Goal: Information Seeking & Learning: Learn about a topic

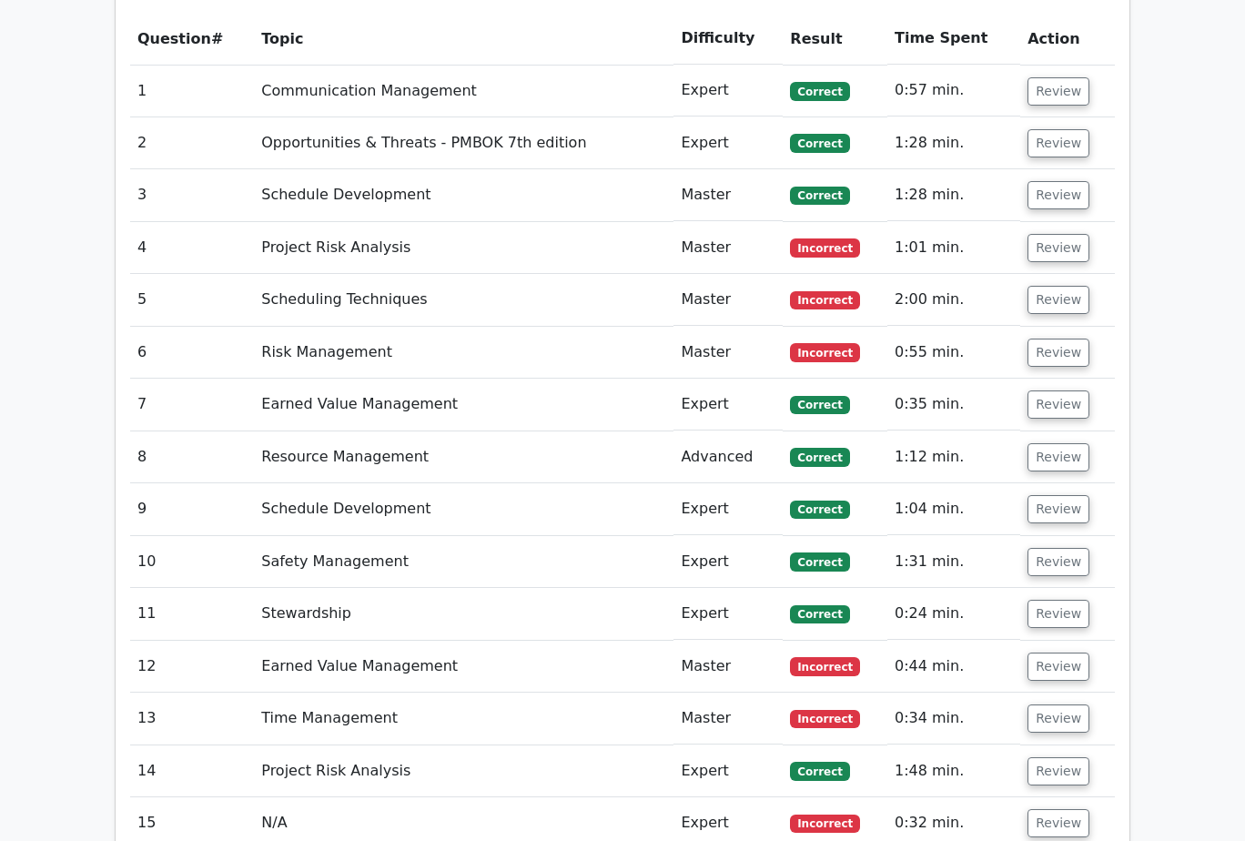
drag, startPoint x: 1165, startPoint y: 208, endPoint x: 1165, endPoint y: 219, distance: 11.0
click at [1165, 208] on main "Go Premium Project Management Professional Preparation Package (2025) Earn 35 P…" at bounding box center [622, 16] width 1245 height 3737
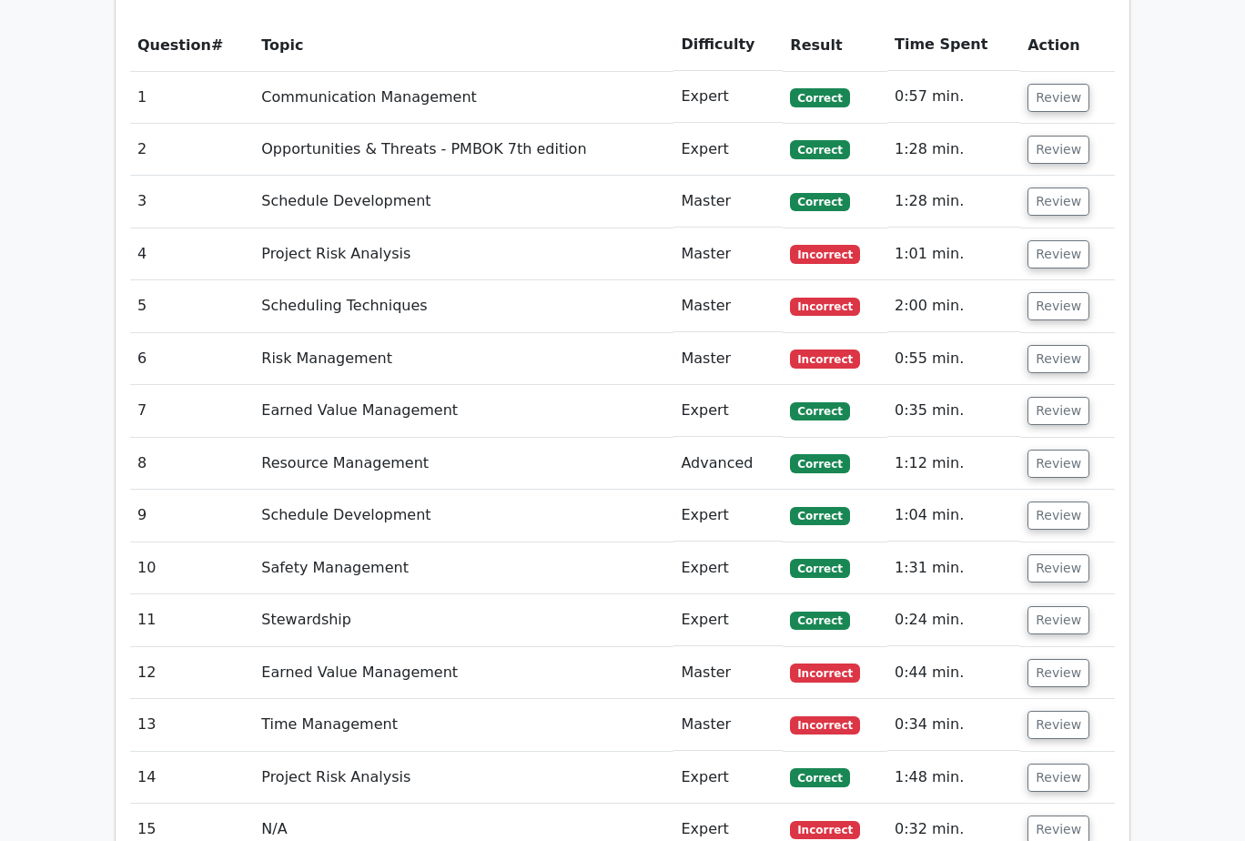
scroll to position [1638, 0]
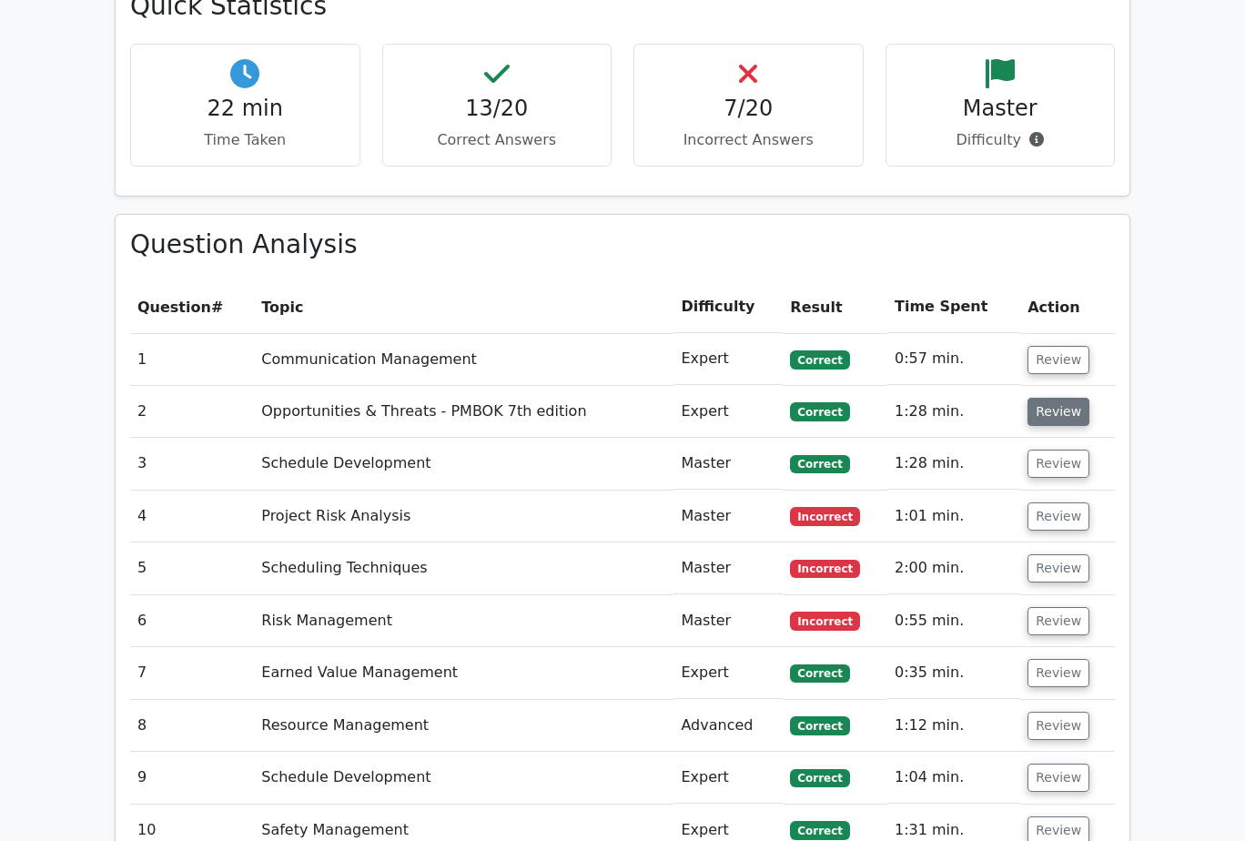
click at [1040, 398] on button "Review" at bounding box center [1058, 412] width 62 height 28
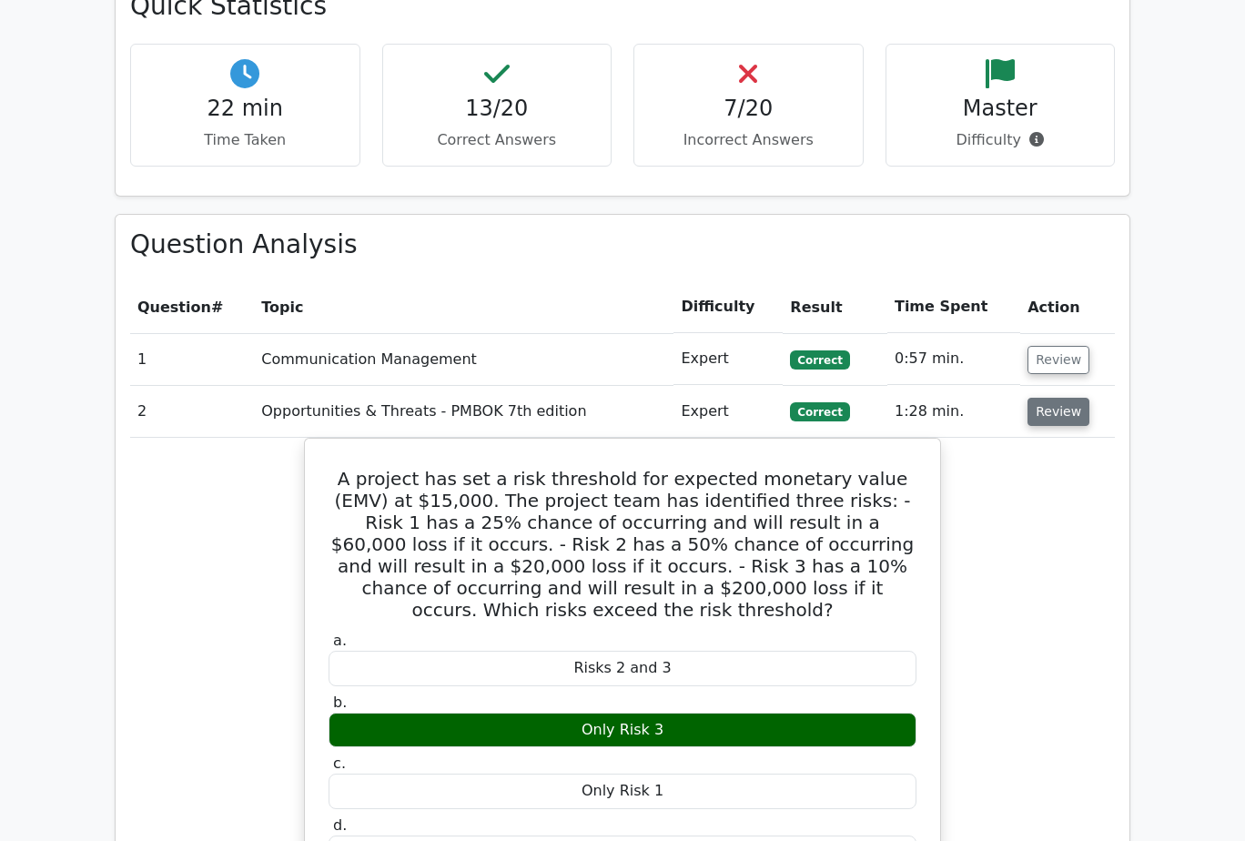
click at [1045, 398] on button "Review" at bounding box center [1058, 412] width 62 height 28
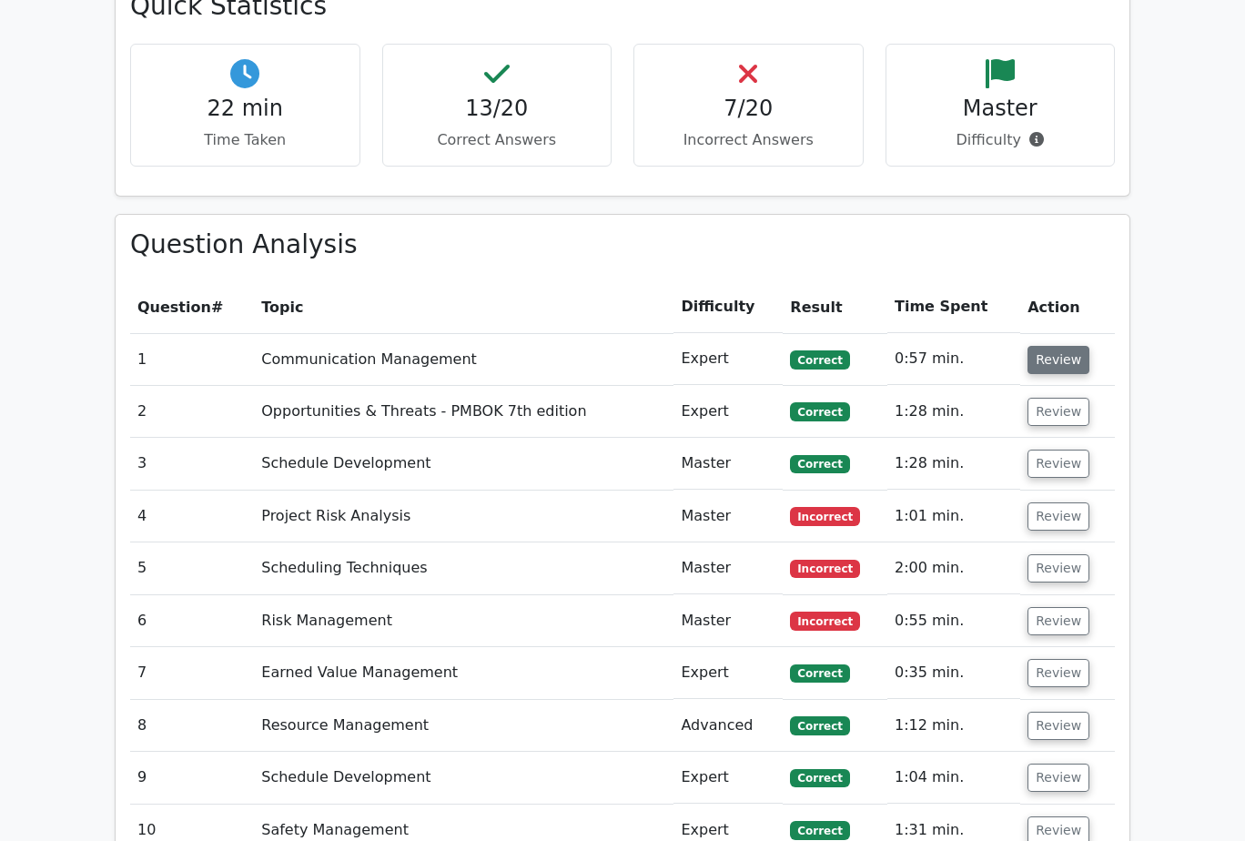
click at [1049, 346] on button "Review" at bounding box center [1058, 360] width 62 height 28
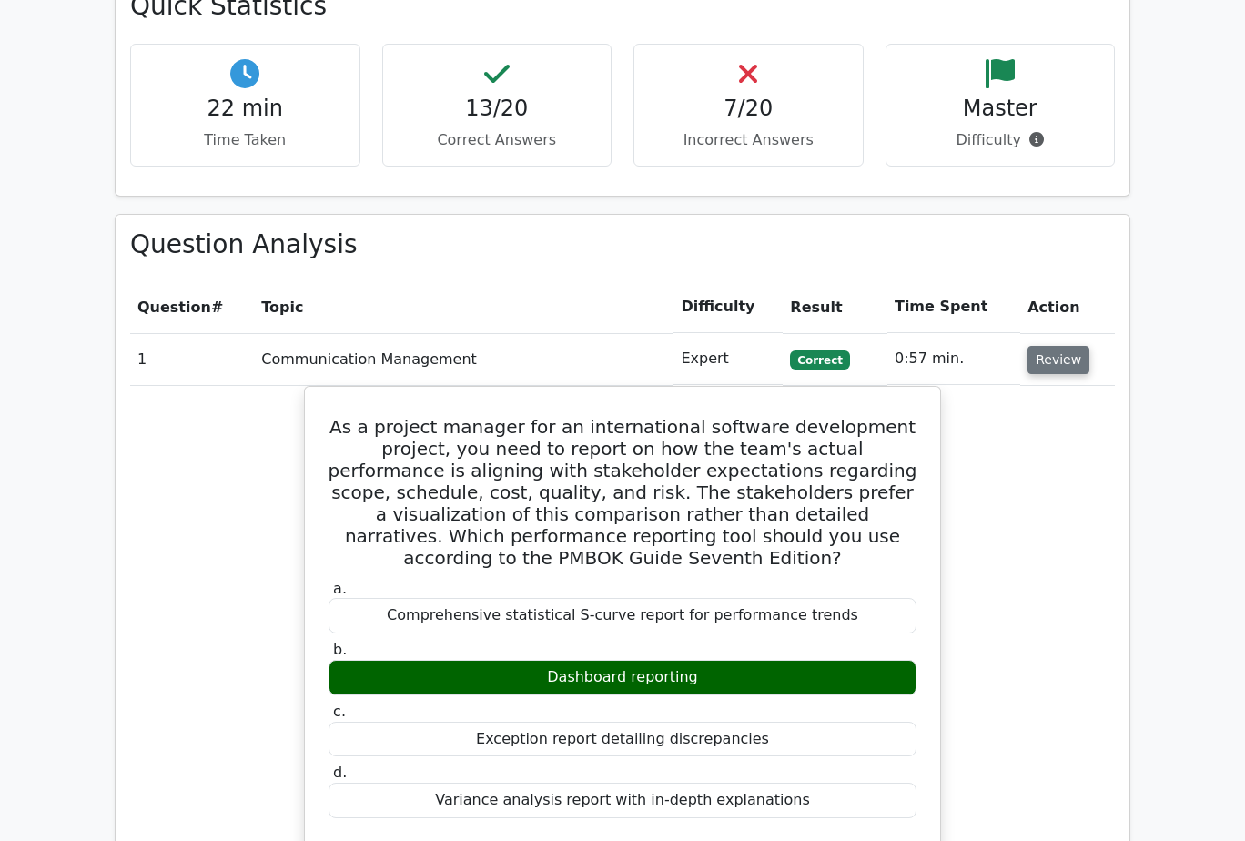
click at [1049, 346] on button "Review" at bounding box center [1058, 360] width 62 height 28
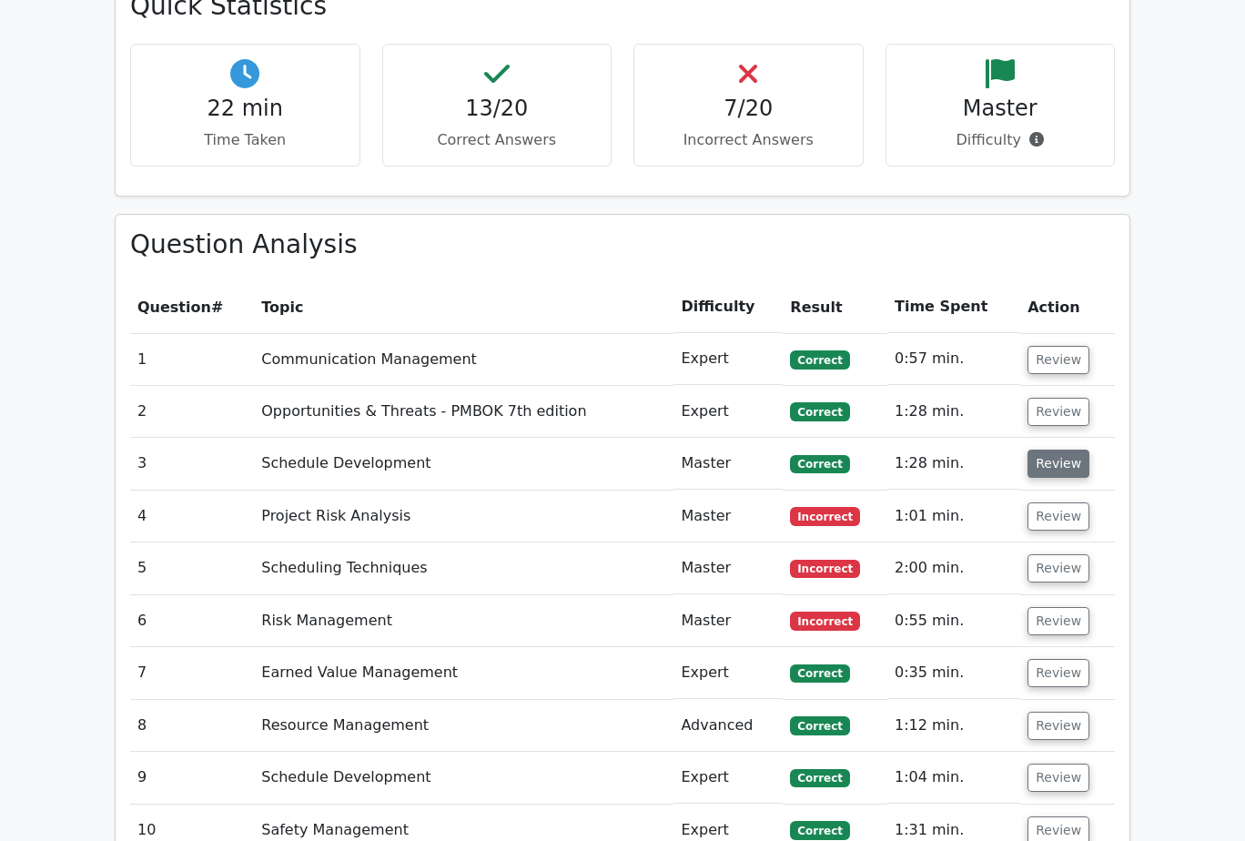
click at [1051, 449] on button "Review" at bounding box center [1058, 463] width 62 height 28
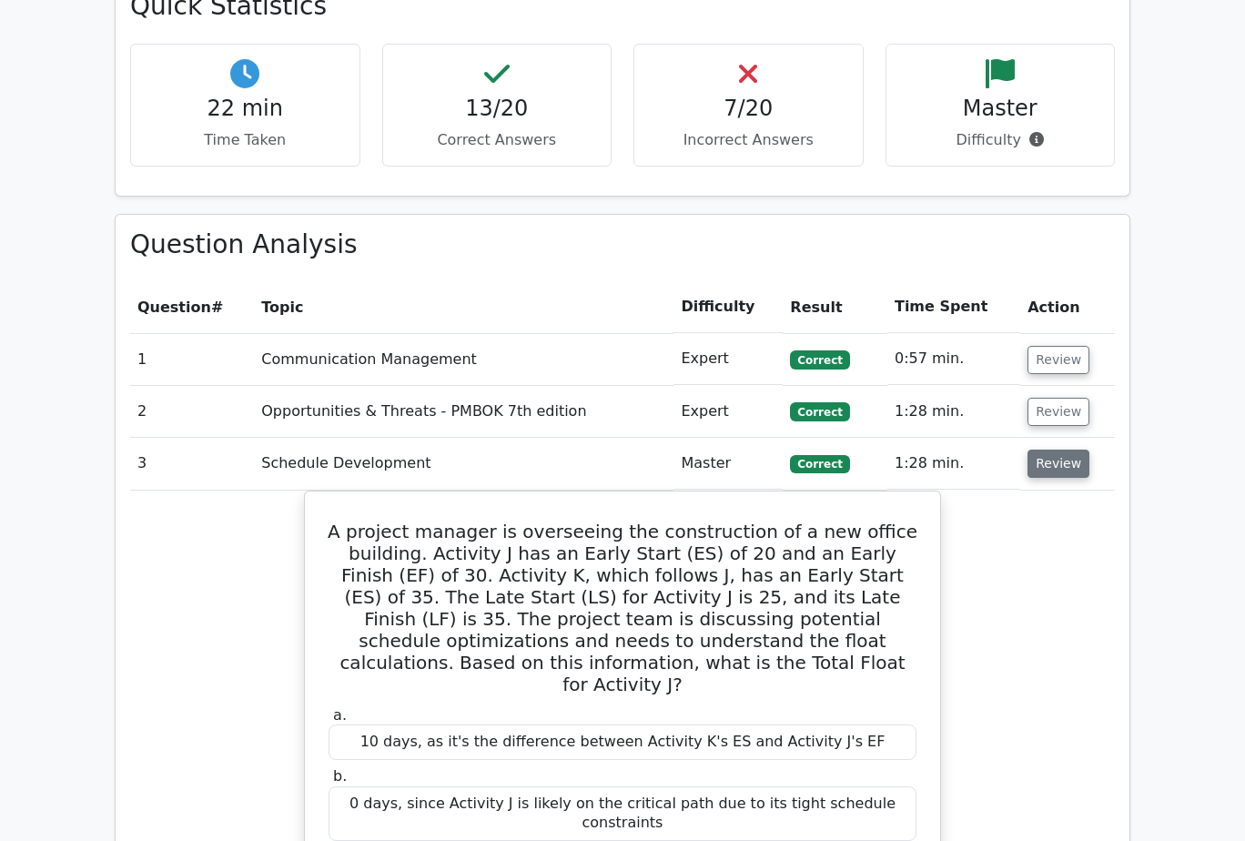
click at [1051, 449] on button "Review" at bounding box center [1058, 463] width 62 height 28
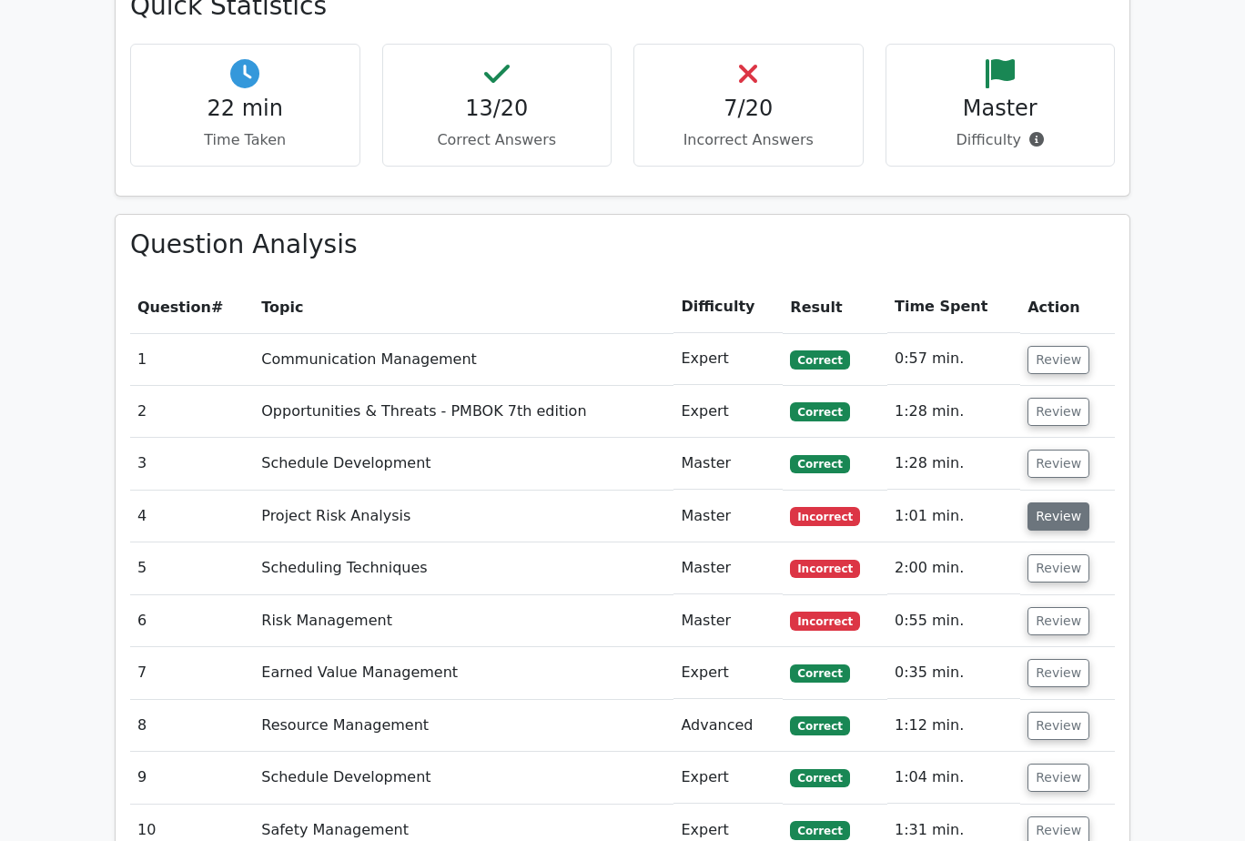
scroll to position [1729, 0]
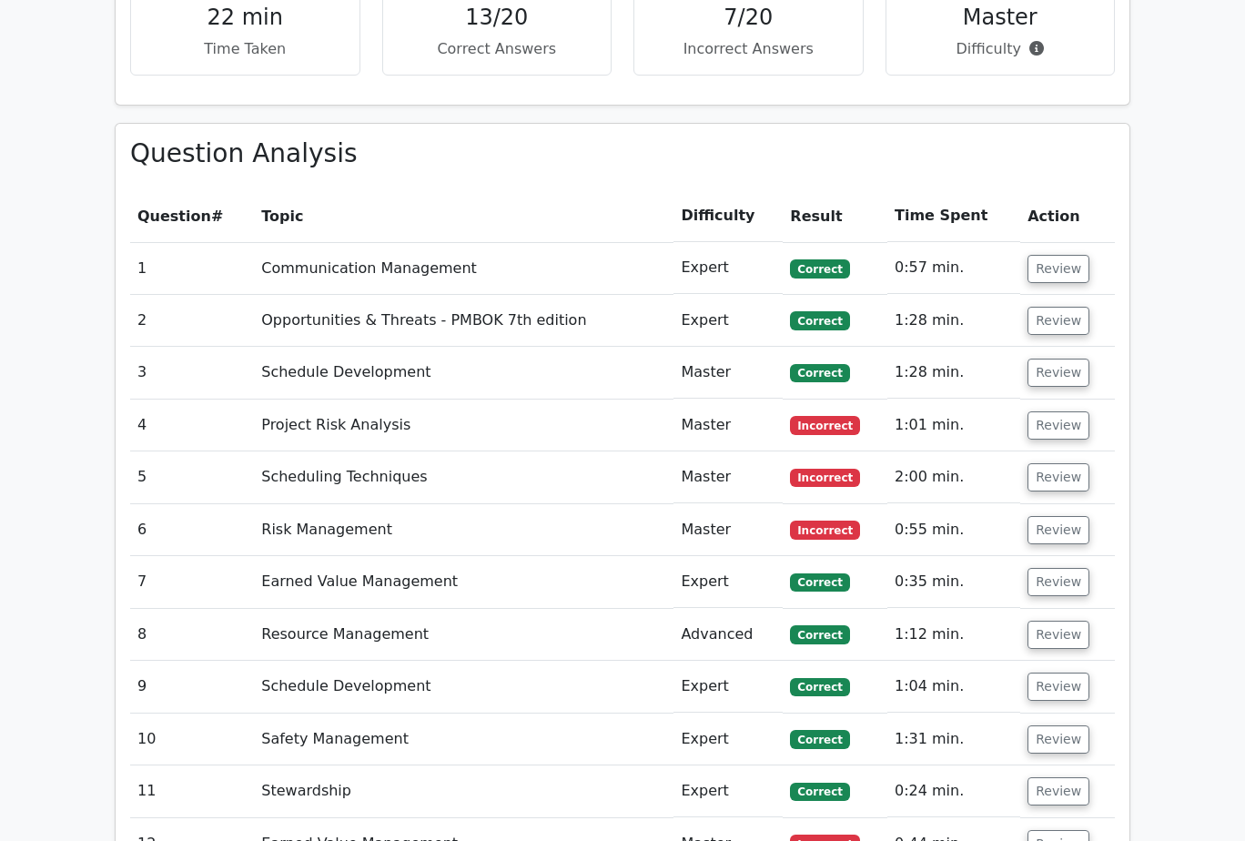
click at [1053, 399] on td "Review" at bounding box center [1067, 425] width 95 height 52
click at [1053, 411] on button "Review" at bounding box center [1058, 425] width 62 height 28
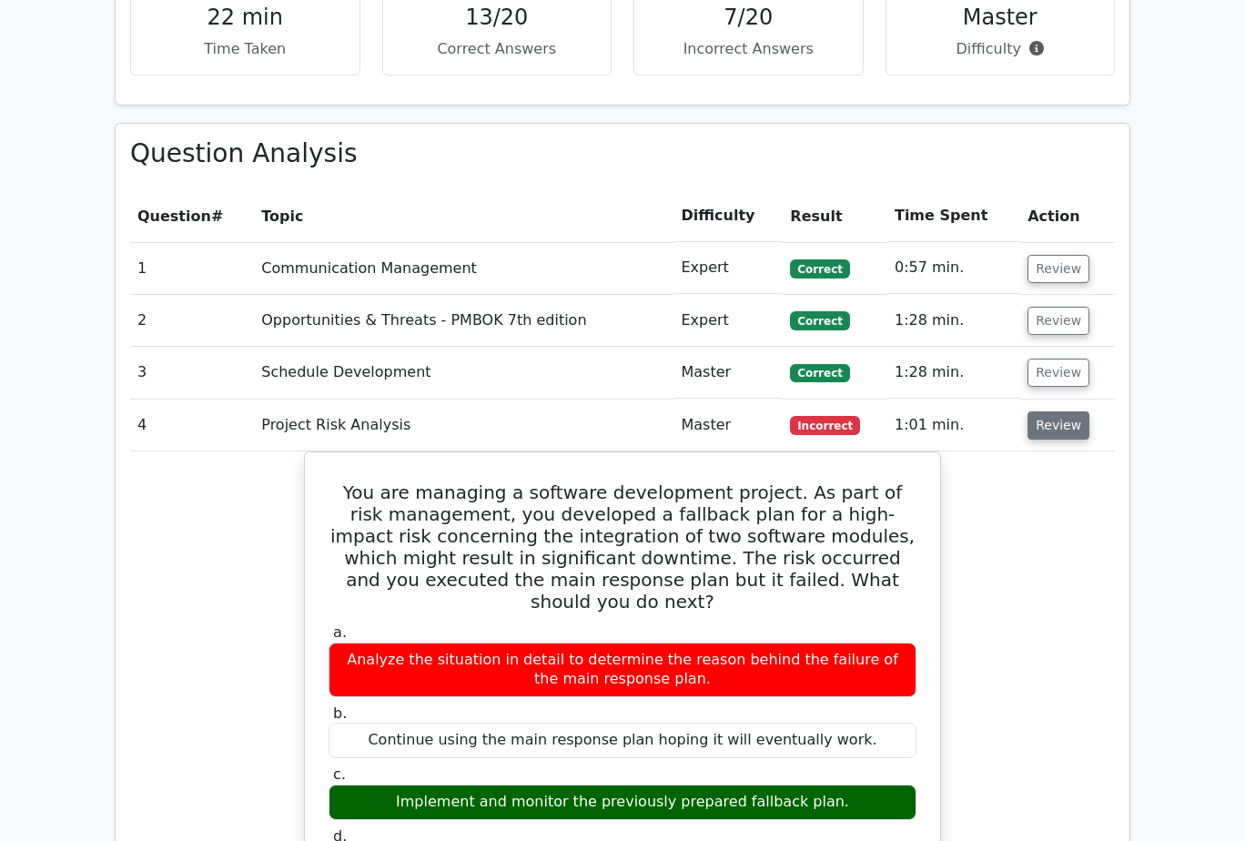
scroll to position [1820, 0]
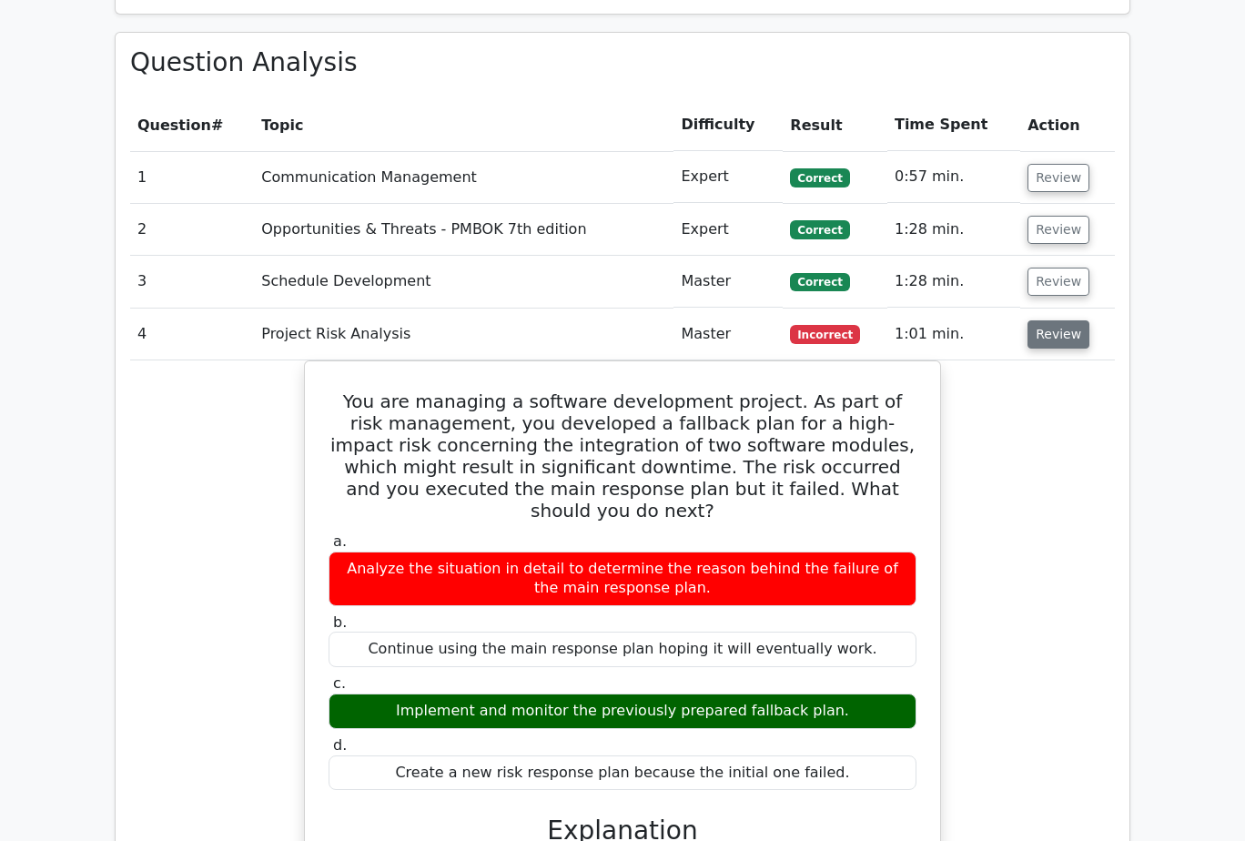
click at [1062, 320] on button "Review" at bounding box center [1058, 334] width 62 height 28
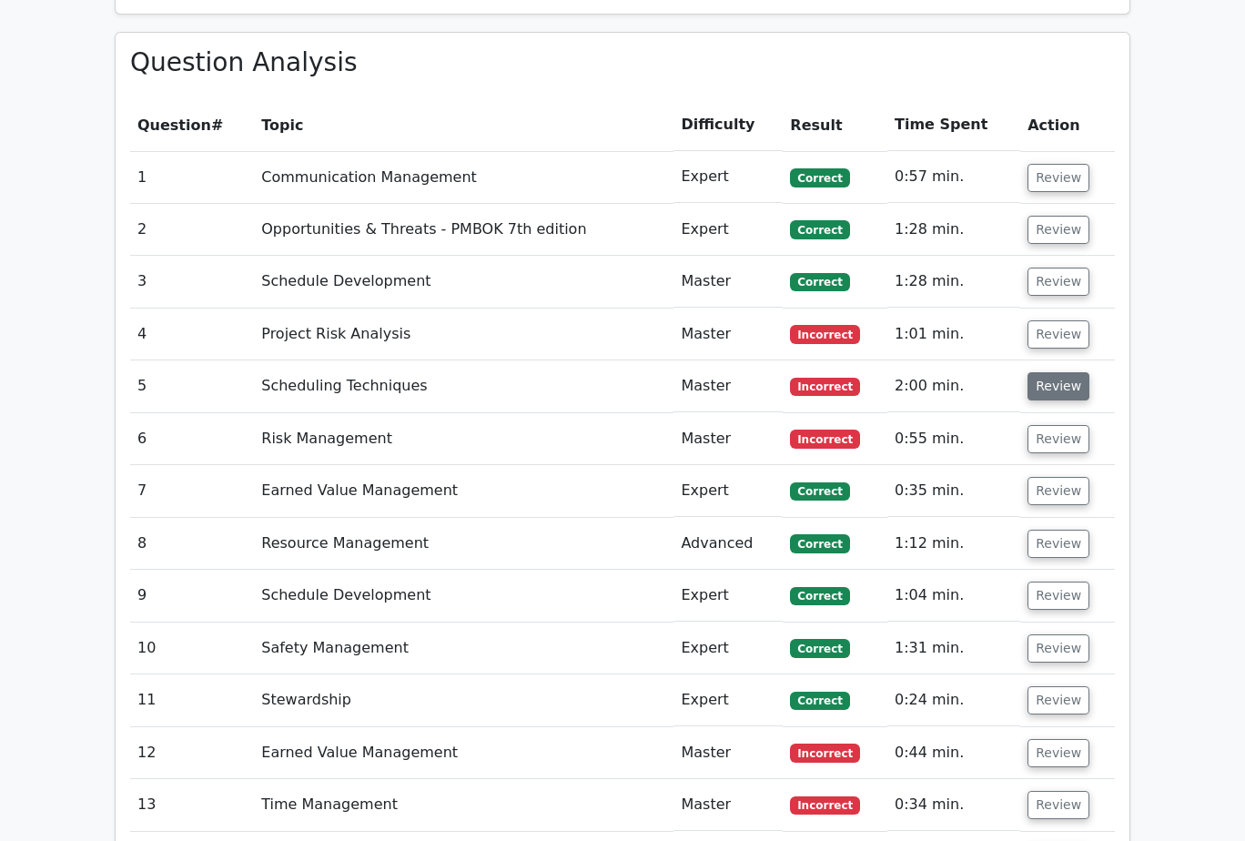
click at [1062, 372] on button "Review" at bounding box center [1058, 386] width 62 height 28
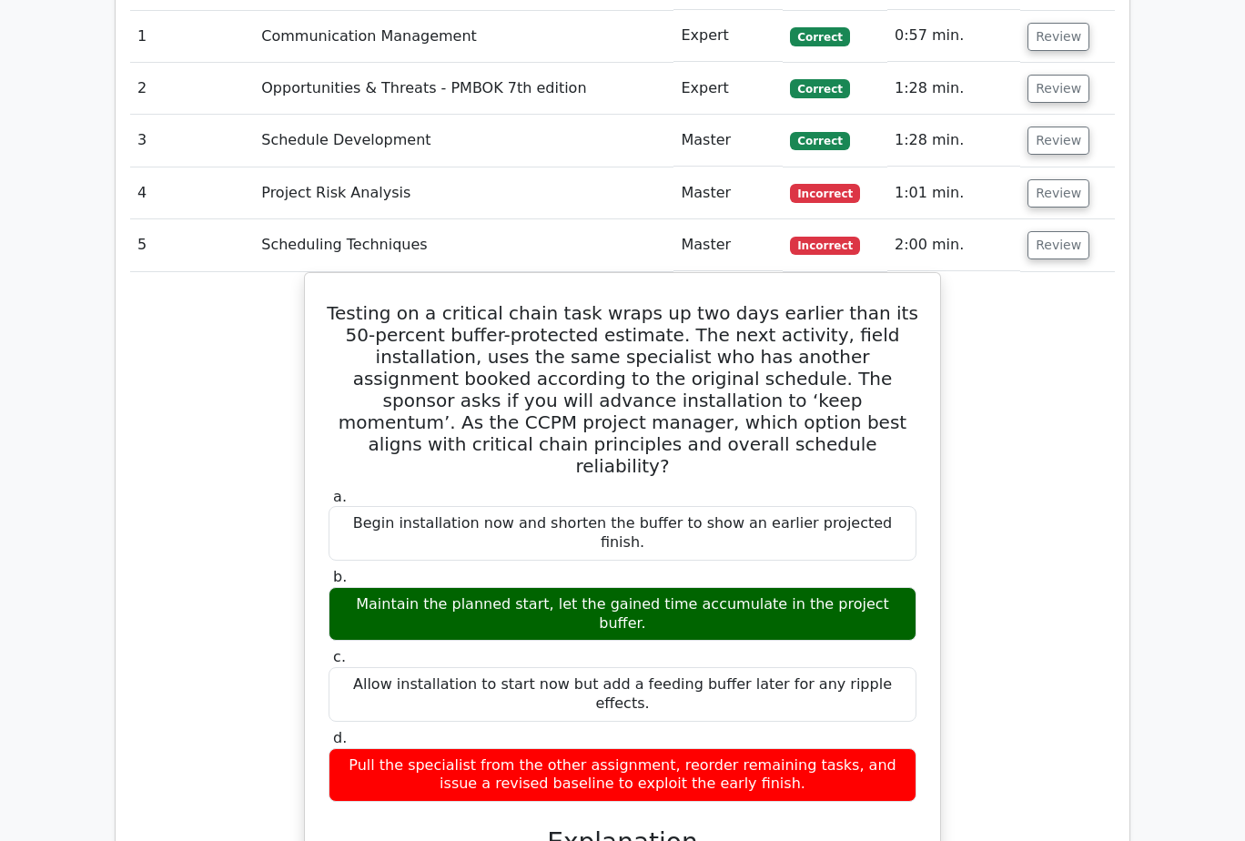
scroll to position [2002, 0]
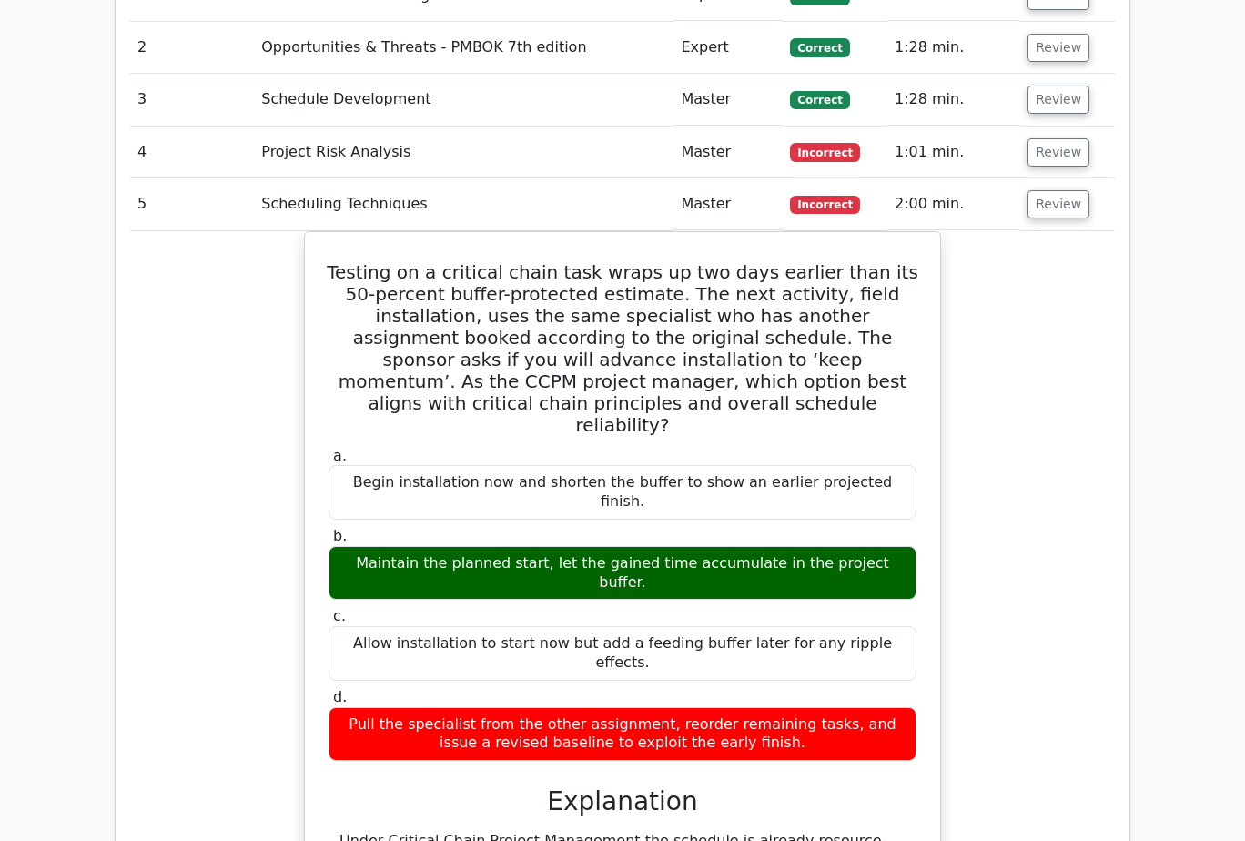
click at [1072, 178] on td "Review" at bounding box center [1067, 204] width 95 height 52
click at [1072, 190] on button "Review" at bounding box center [1058, 204] width 62 height 28
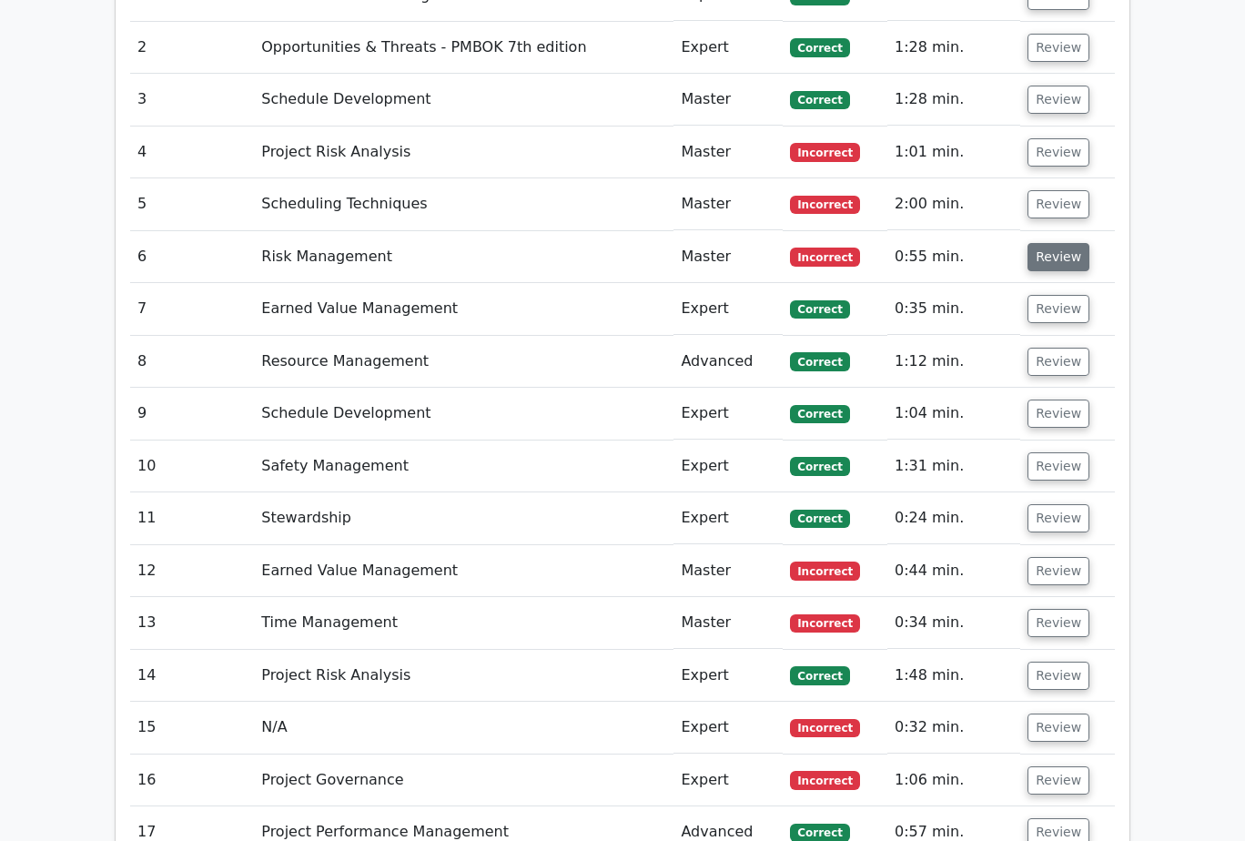
click at [1060, 243] on button "Review" at bounding box center [1058, 257] width 62 height 28
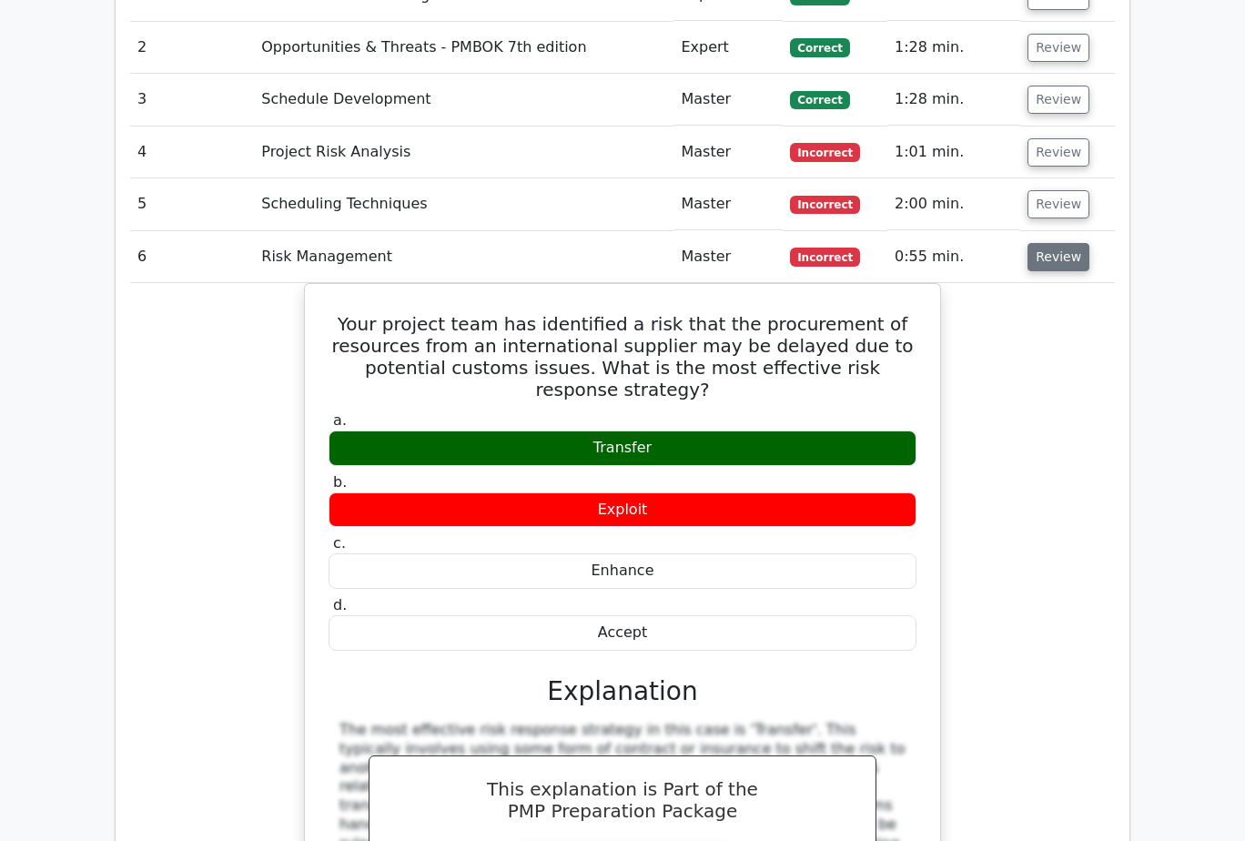
click at [1066, 243] on button "Review" at bounding box center [1058, 257] width 62 height 28
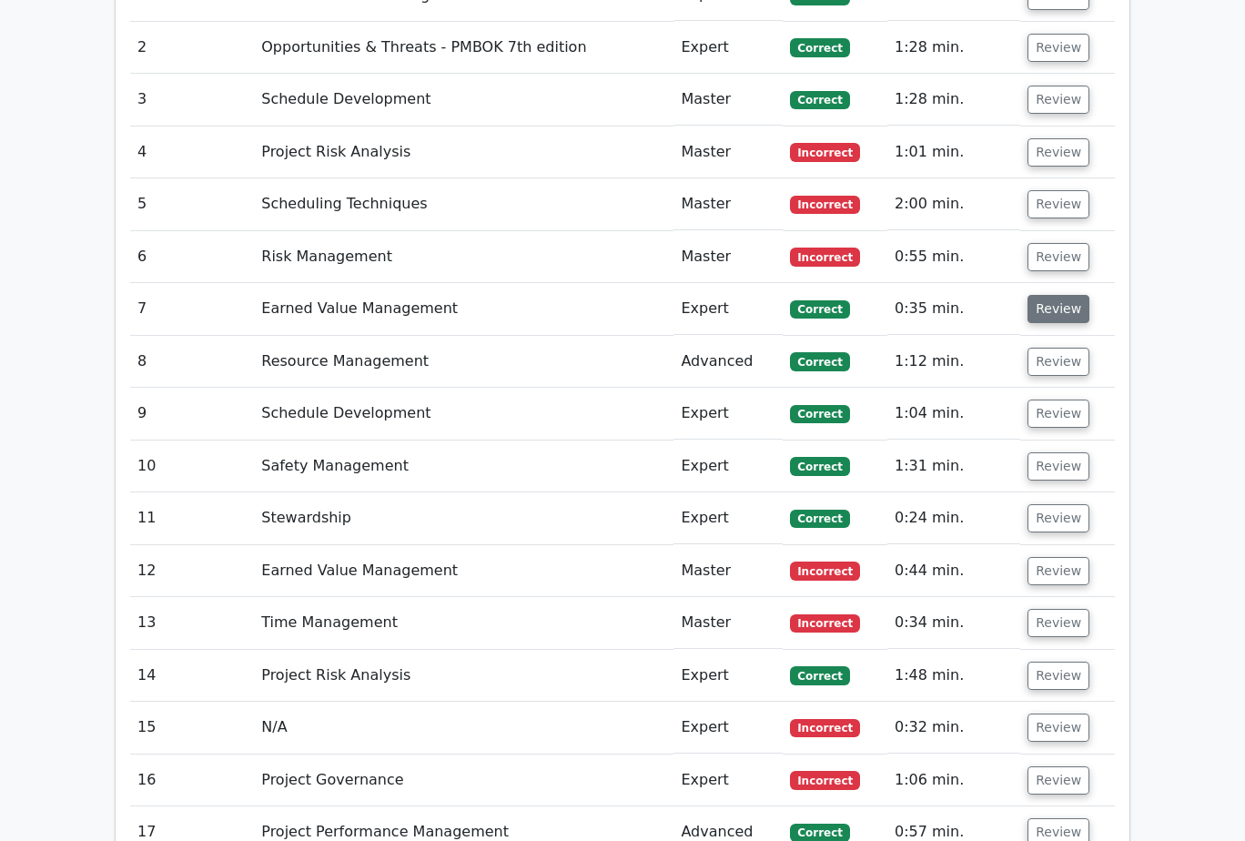
click at [1059, 295] on button "Review" at bounding box center [1058, 309] width 62 height 28
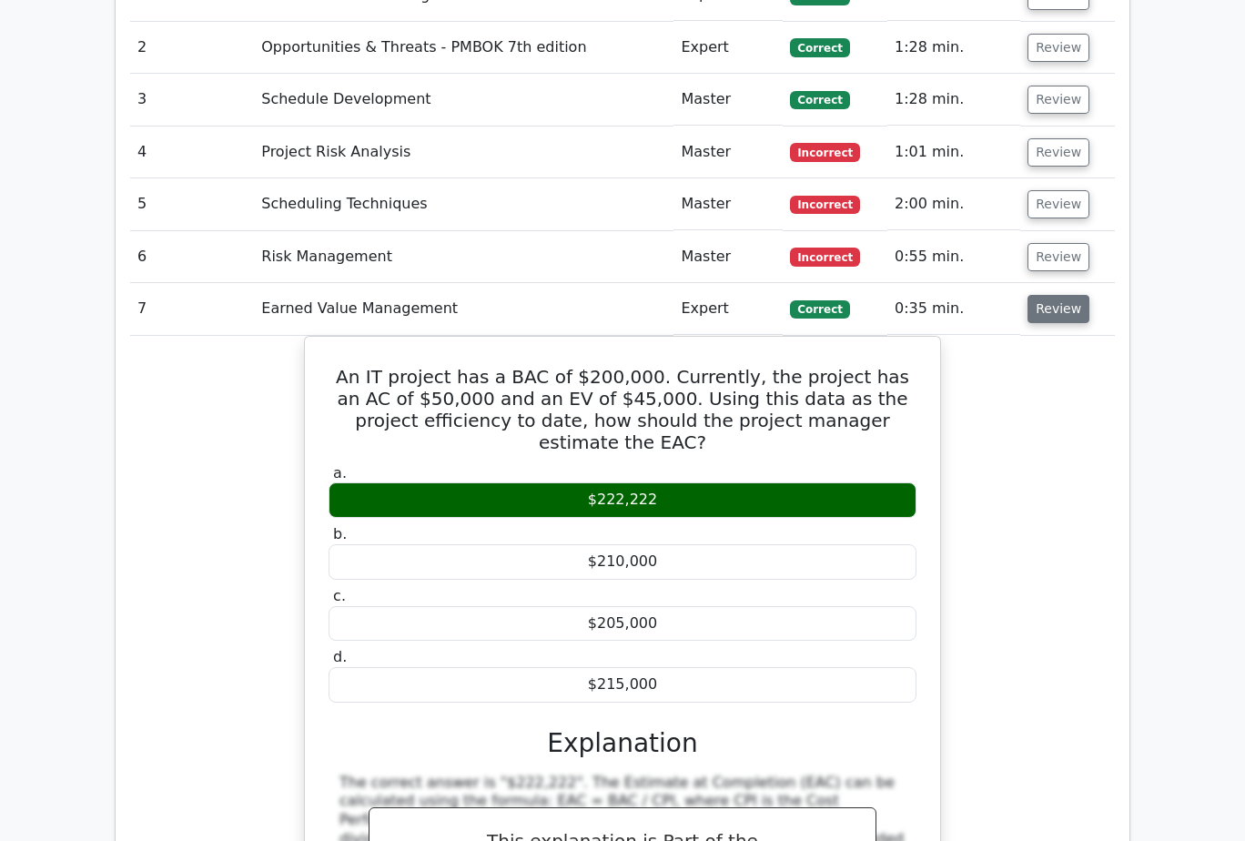
click at [1059, 295] on button "Review" at bounding box center [1058, 309] width 62 height 28
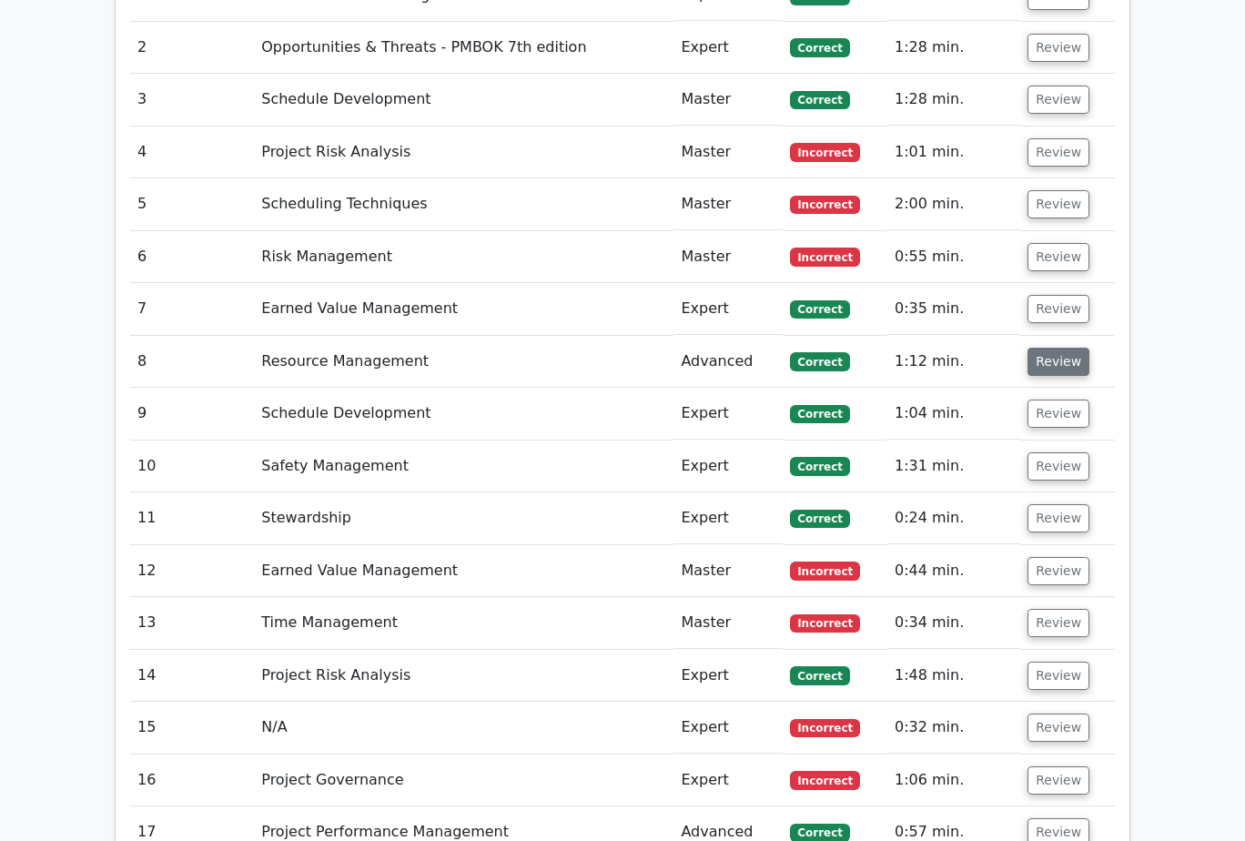
click at [1064, 348] on button "Review" at bounding box center [1058, 362] width 62 height 28
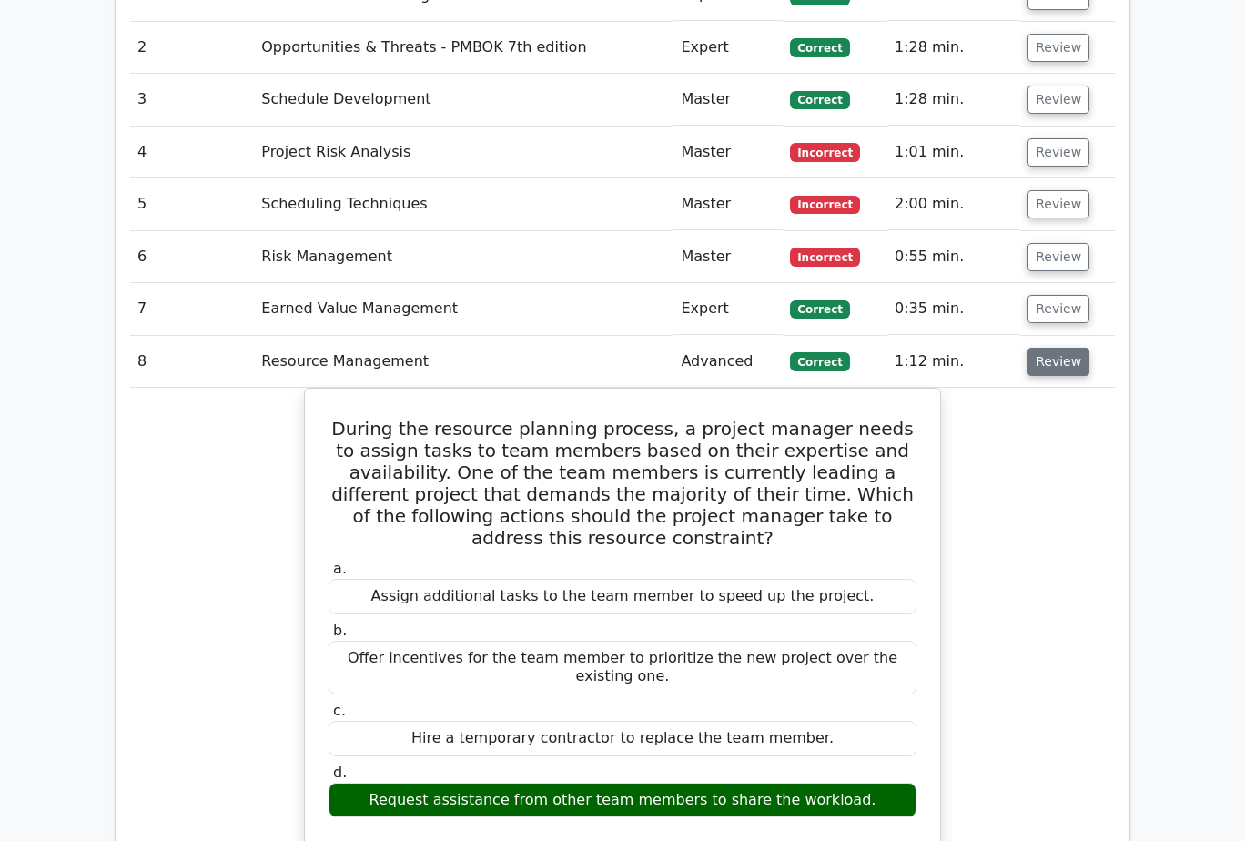
click at [1064, 348] on button "Review" at bounding box center [1058, 362] width 62 height 28
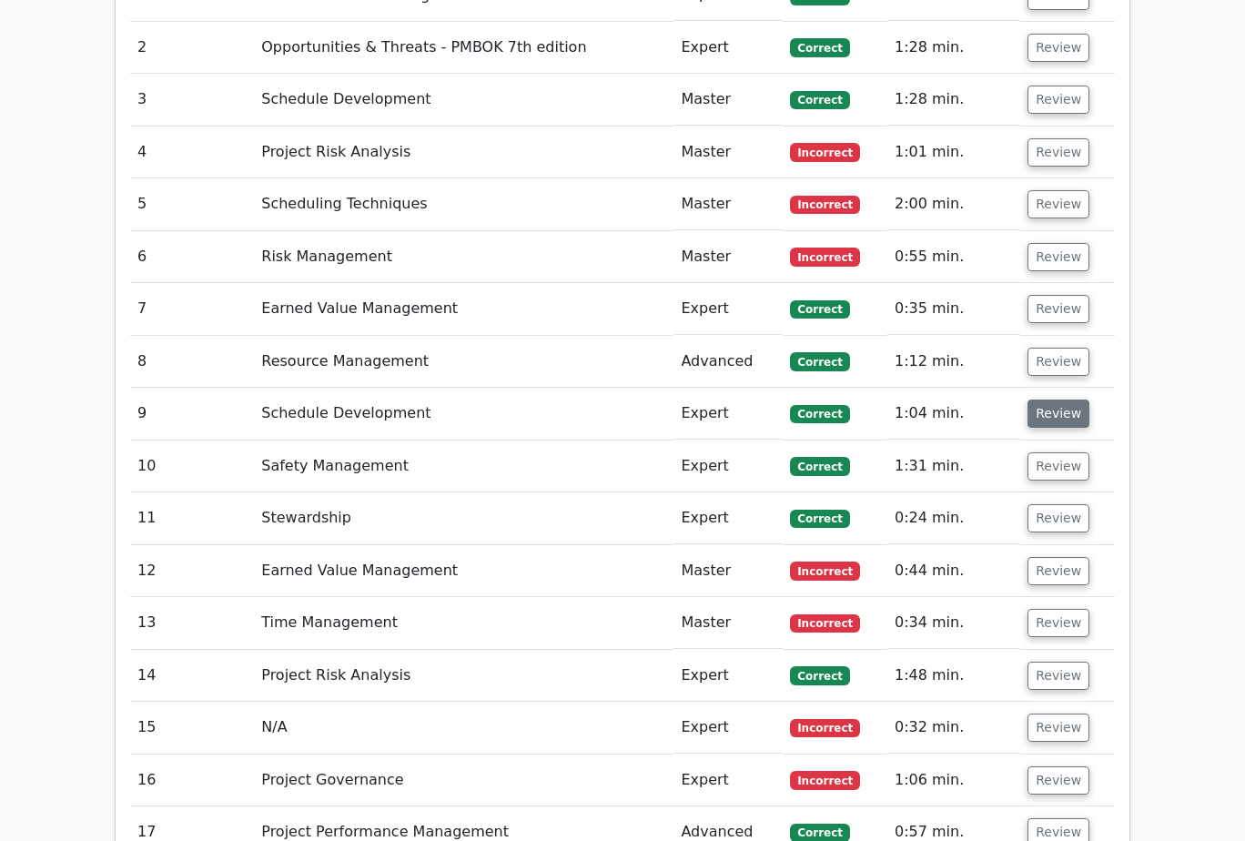
click at [1066, 399] on button "Review" at bounding box center [1058, 413] width 62 height 28
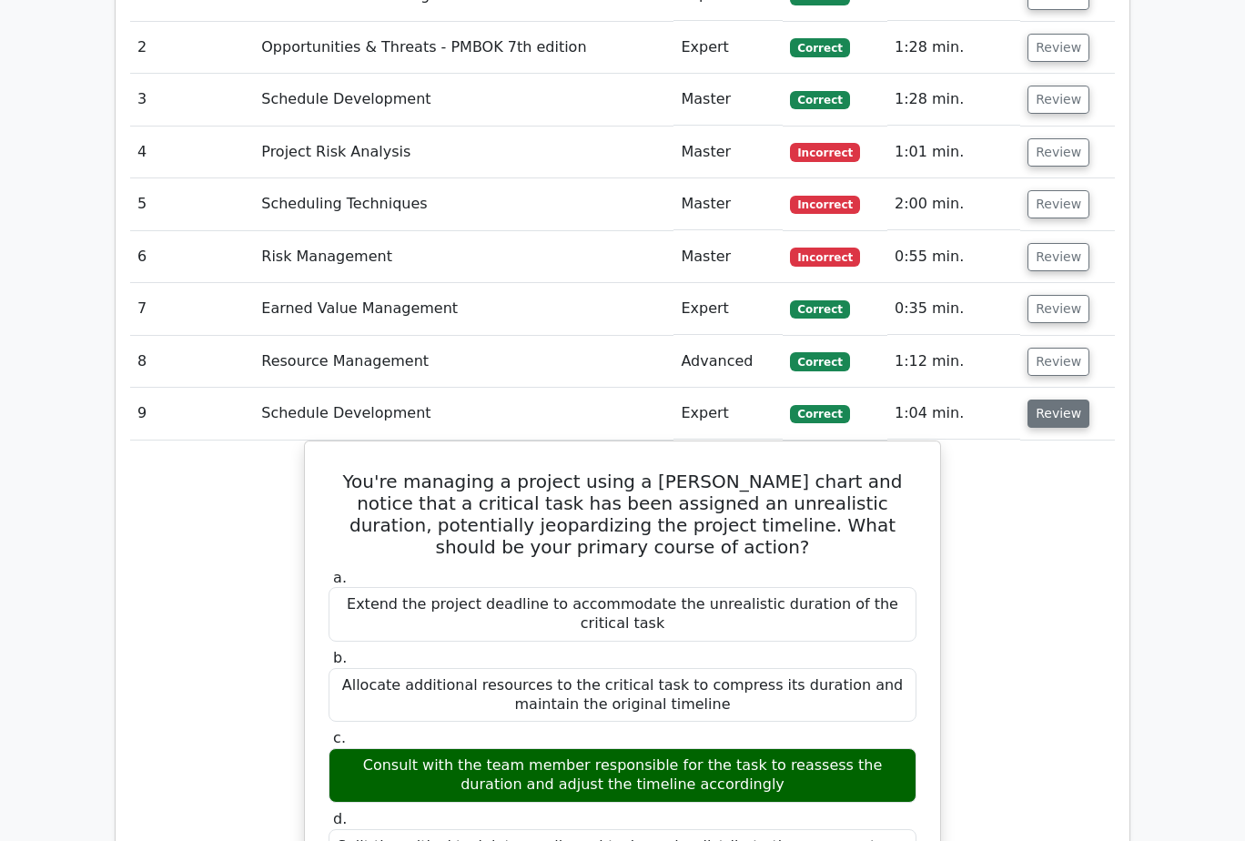
click at [1066, 399] on button "Review" at bounding box center [1058, 413] width 62 height 28
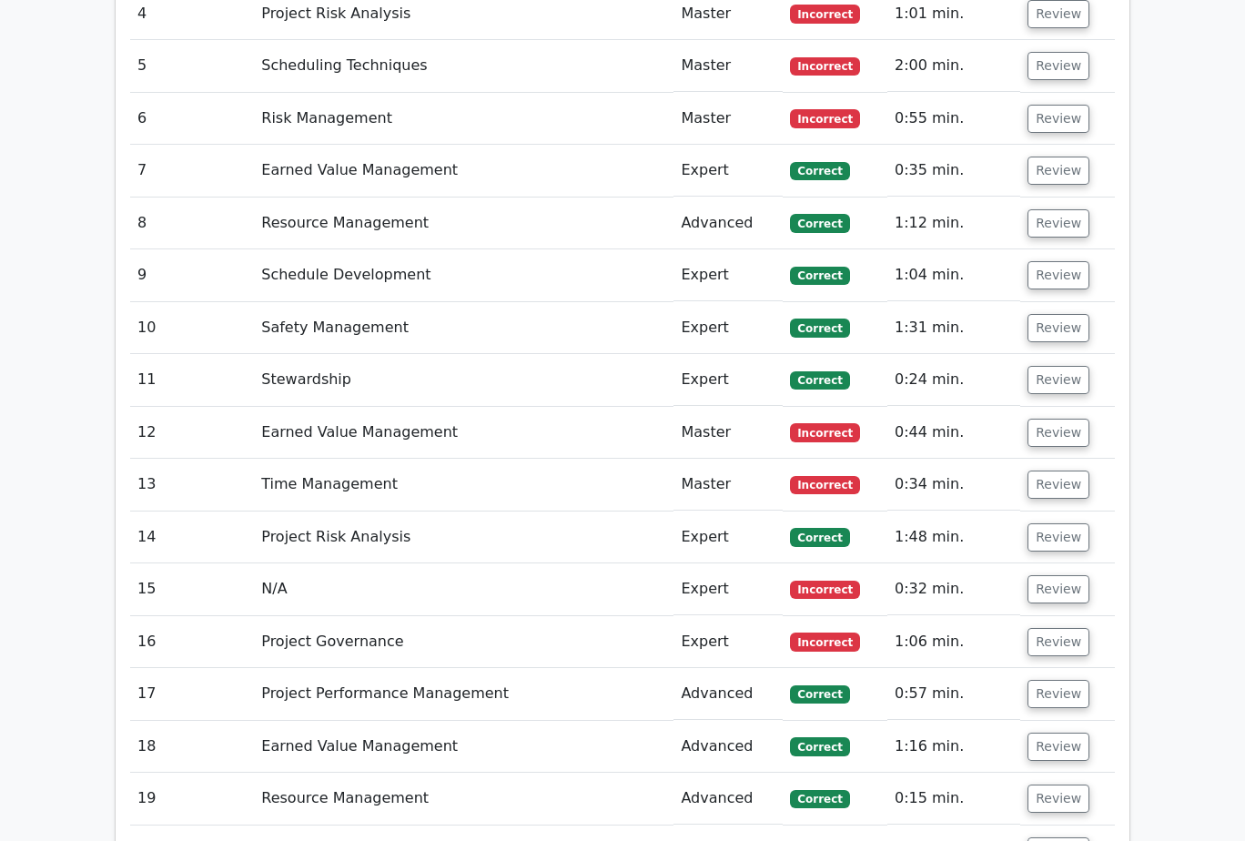
scroll to position [2184, 0]
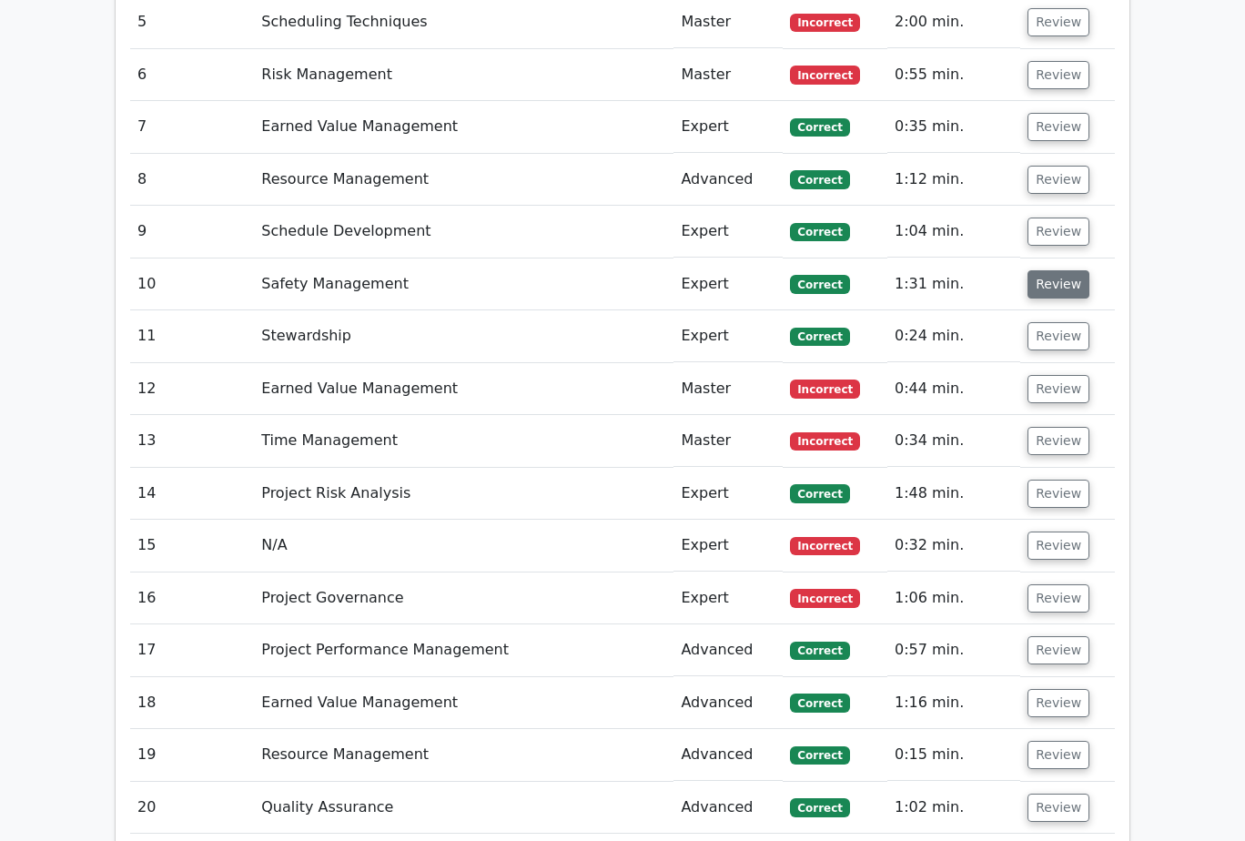
click at [1054, 270] on button "Review" at bounding box center [1058, 284] width 62 height 28
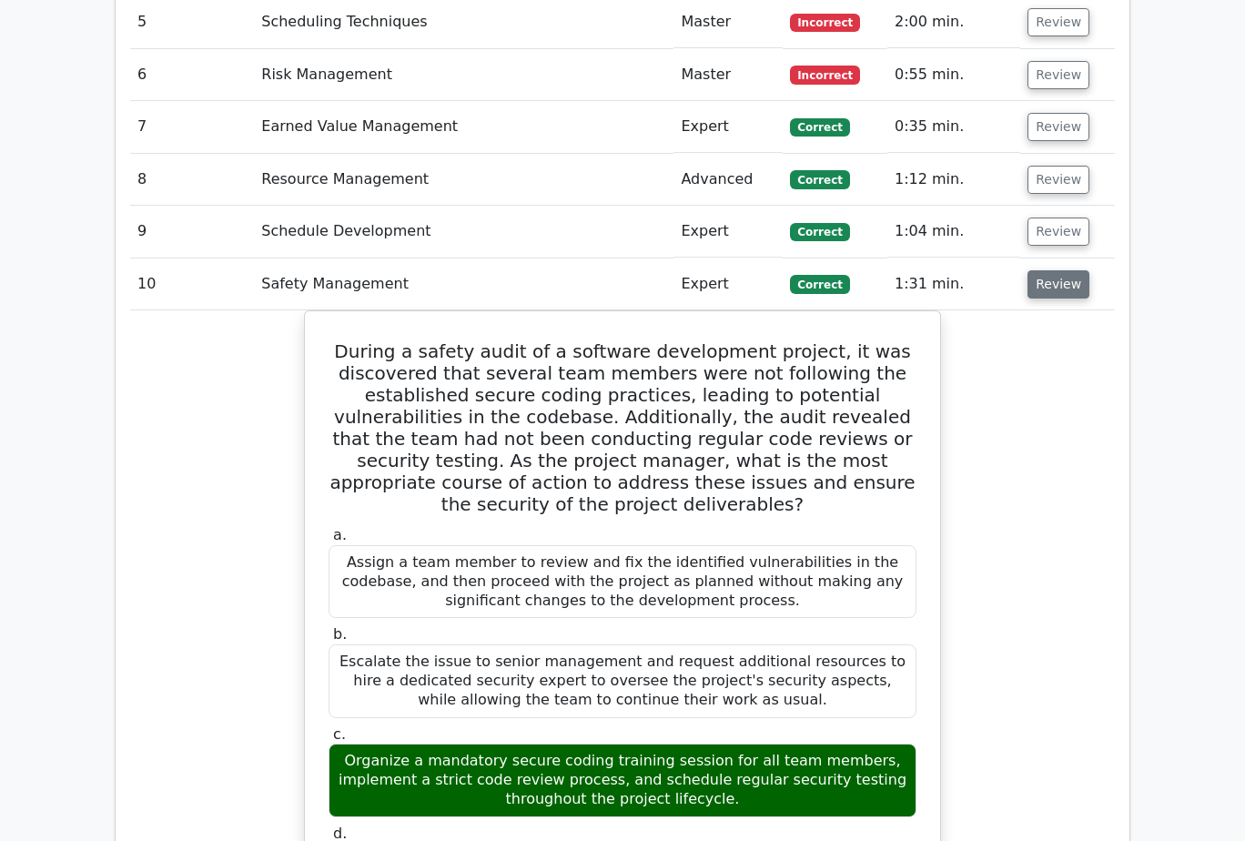
click at [1054, 270] on button "Review" at bounding box center [1058, 284] width 62 height 28
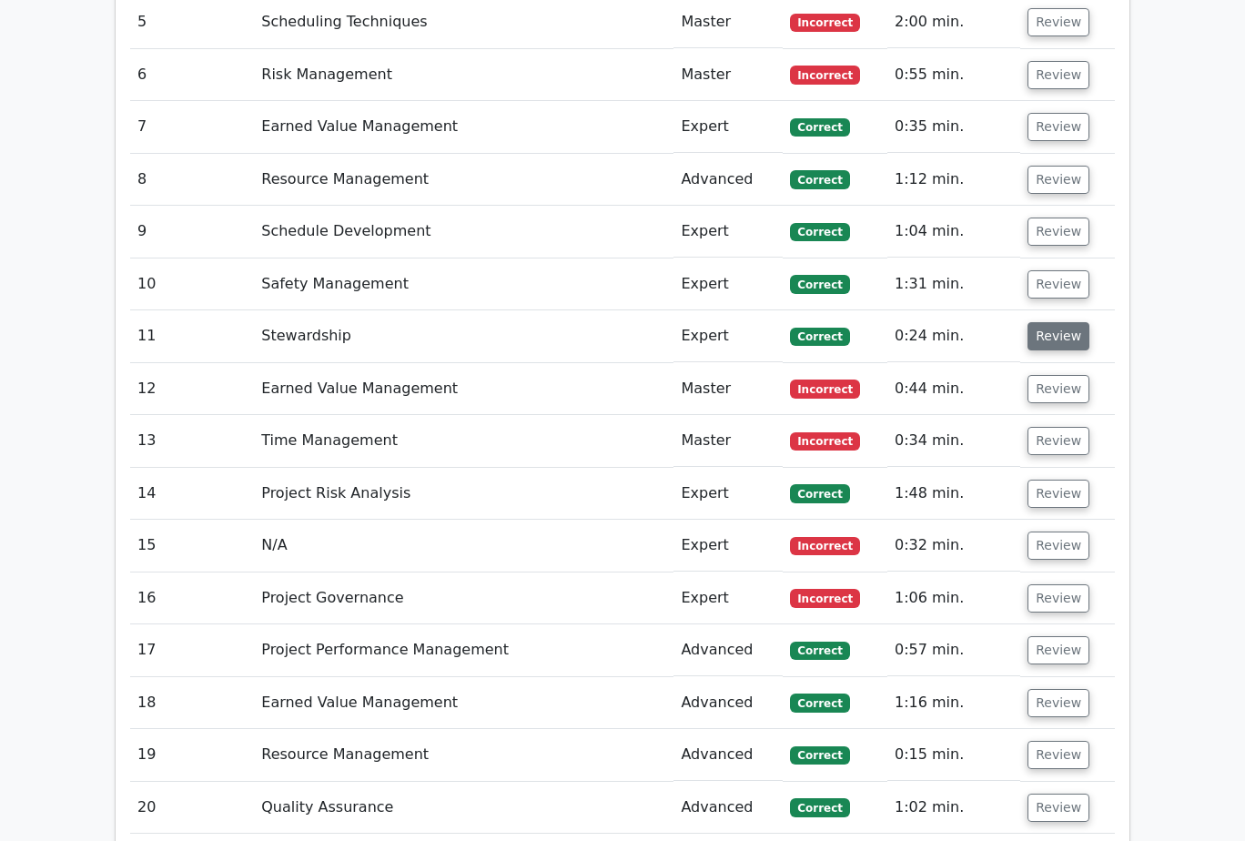
click at [1070, 322] on button "Review" at bounding box center [1058, 336] width 62 height 28
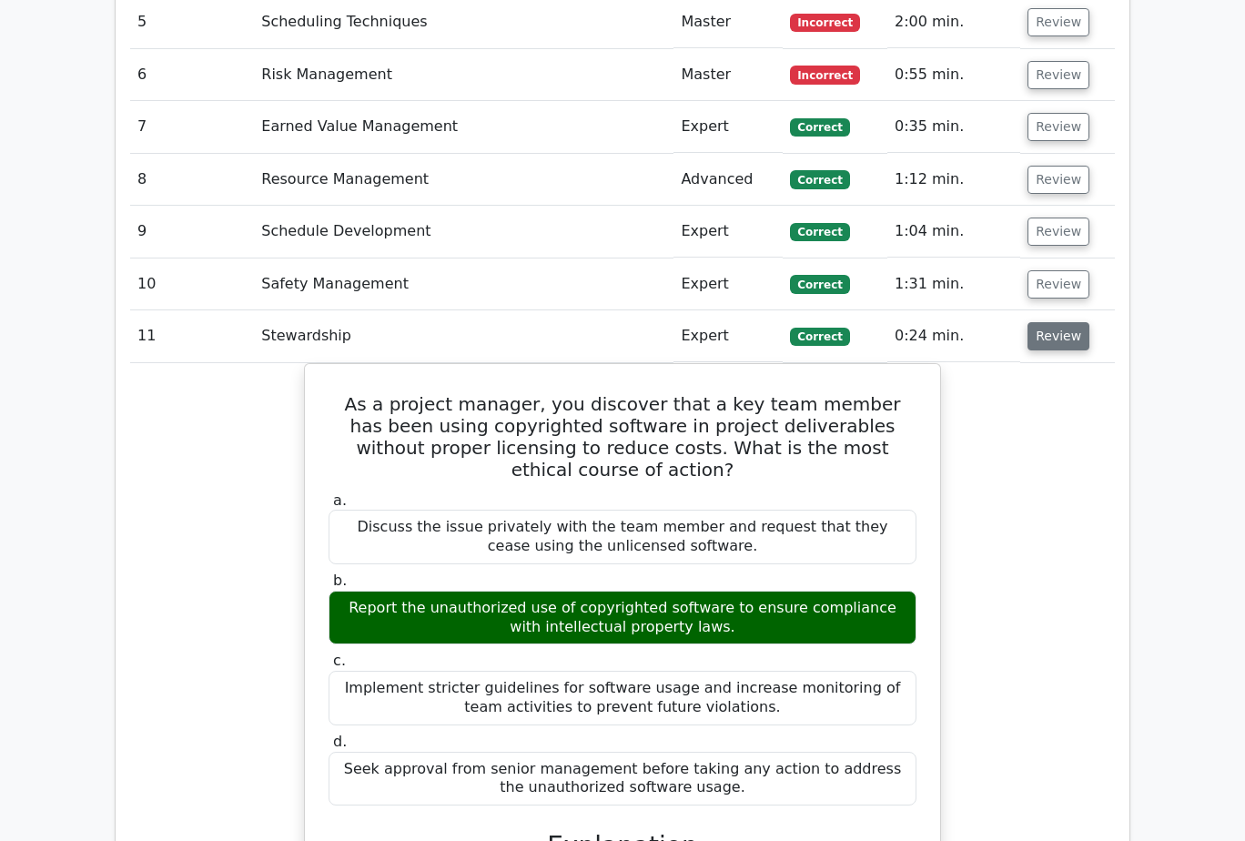
click at [1070, 322] on button "Review" at bounding box center [1058, 336] width 62 height 28
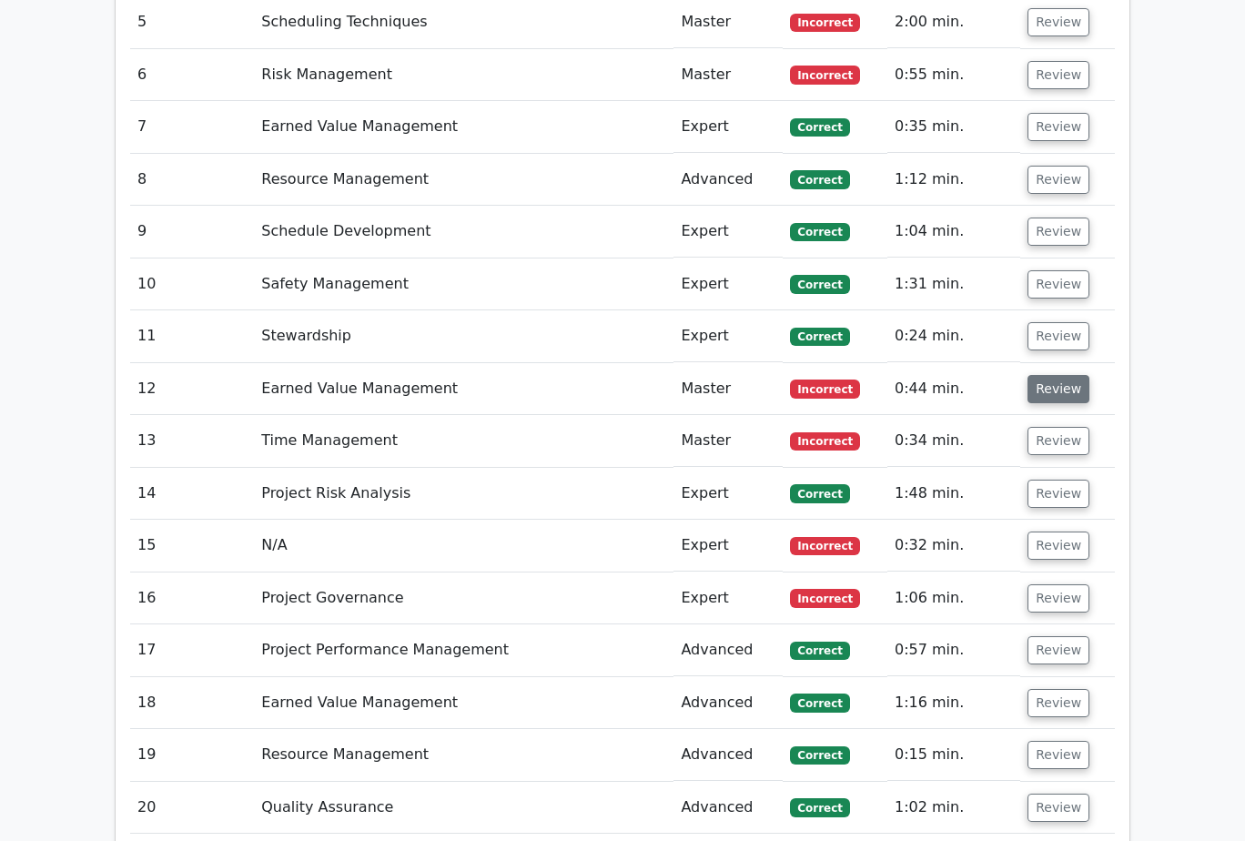
click at [1064, 375] on button "Review" at bounding box center [1058, 389] width 62 height 28
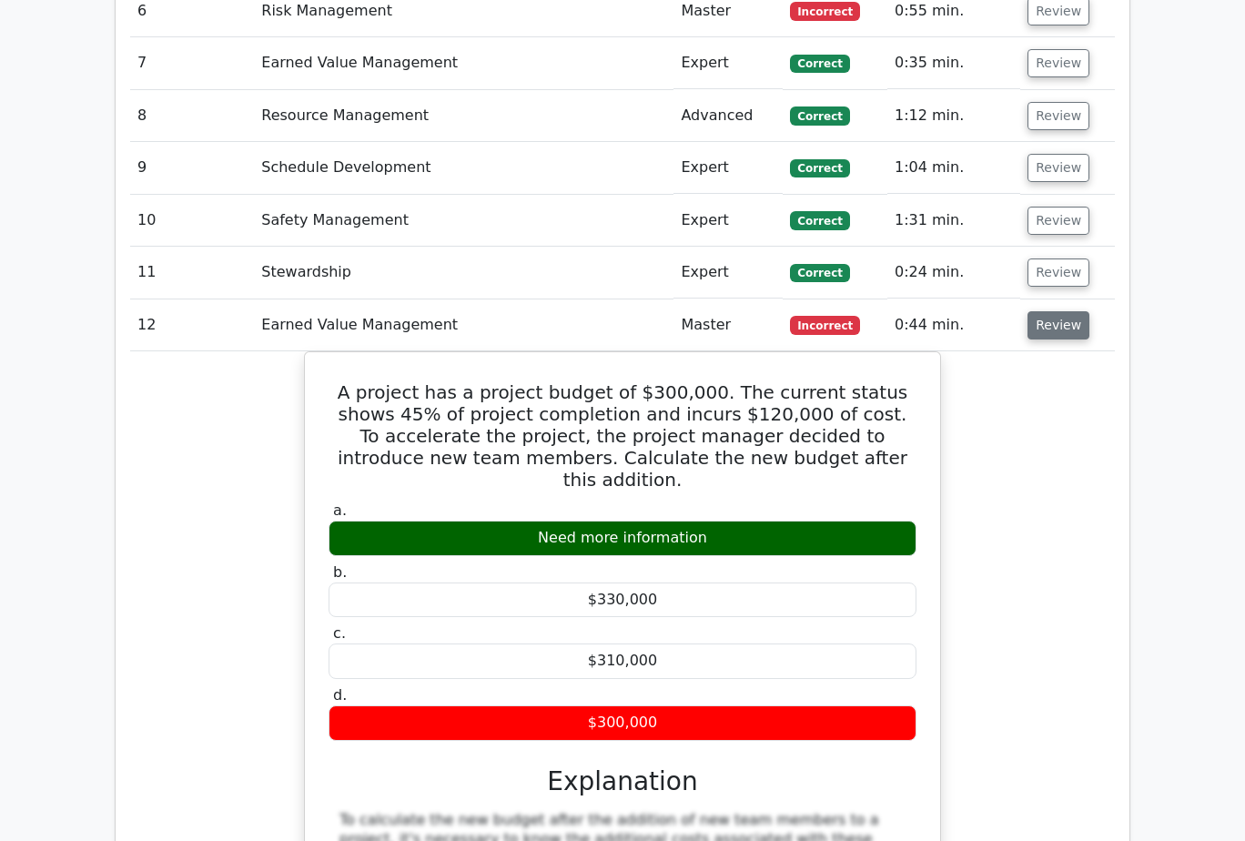
scroll to position [2275, 0]
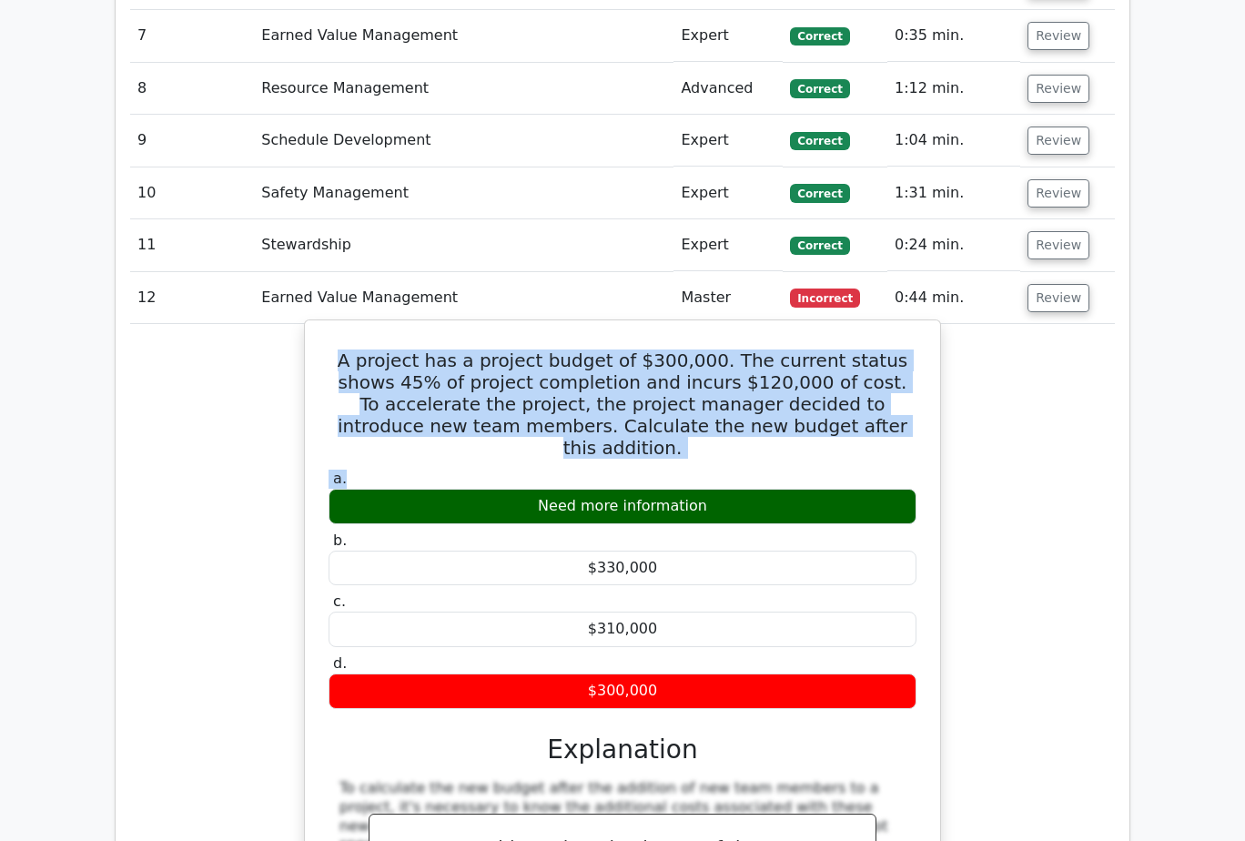
drag, startPoint x: 343, startPoint y: 275, endPoint x: 895, endPoint y: 353, distance: 557.8
click at [895, 353] on div "A project has a project budget of $300,000. The current status shows 45% of pro…" at bounding box center [622, 804] width 620 height 953
drag, startPoint x: 895, startPoint y: 353, endPoint x: 852, endPoint y: 341, distance: 44.4
click at [852, 349] on h5 "A project has a project budget of $300,000. The current status shows 45% of pro…" at bounding box center [622, 403] width 591 height 109
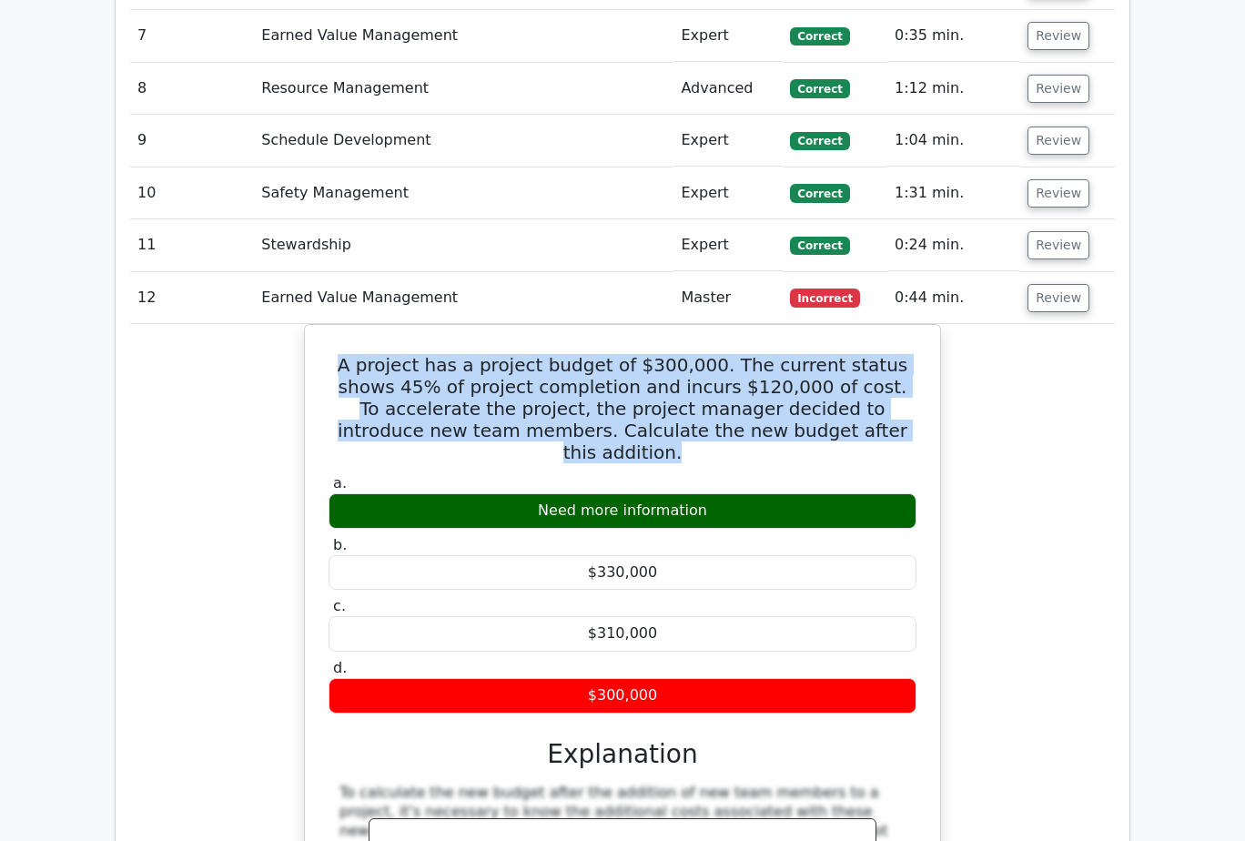
copy h5 "A project has a project budget of $300,000. The current status shows 45% of pro…"
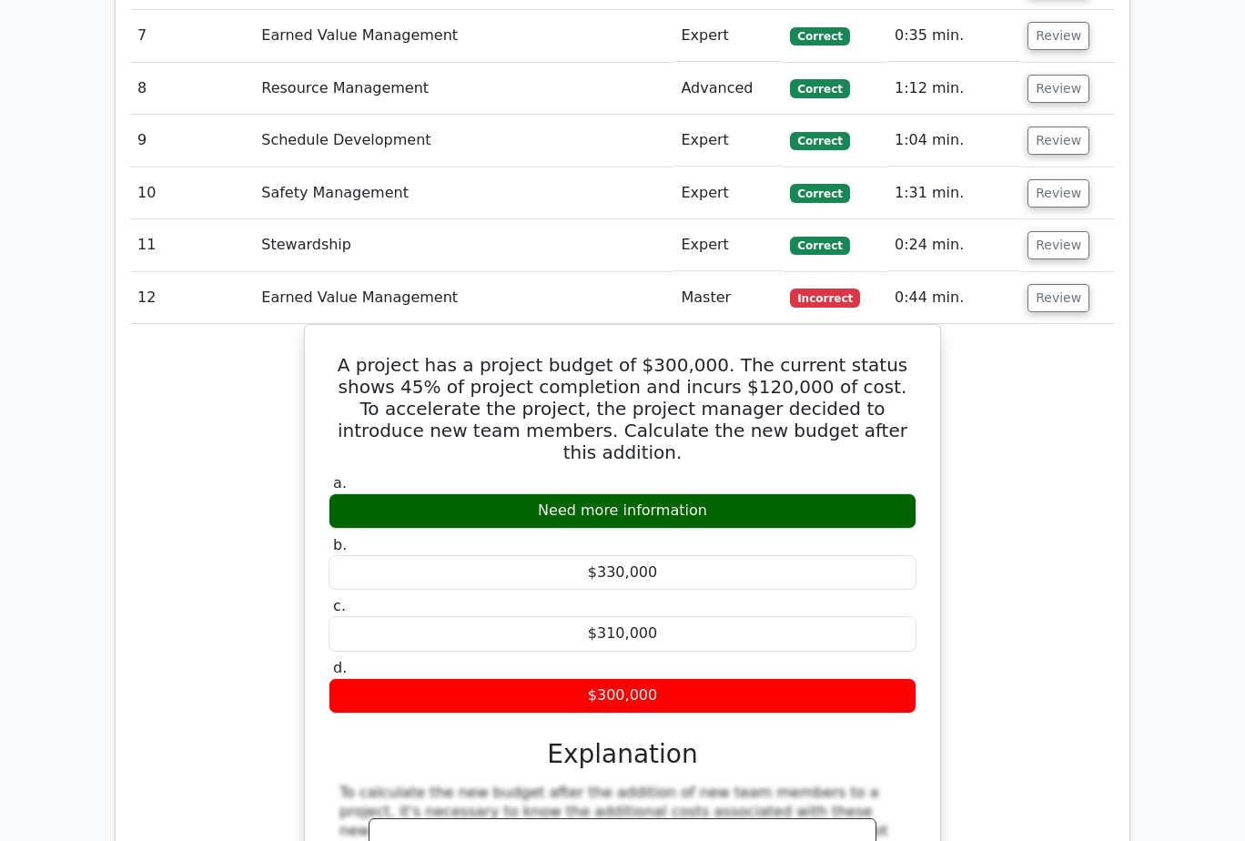
click at [1000, 418] on div "A project has a project budget of $300,000. The current status shows 45% of pro…" at bounding box center [622, 820] width 984 height 992
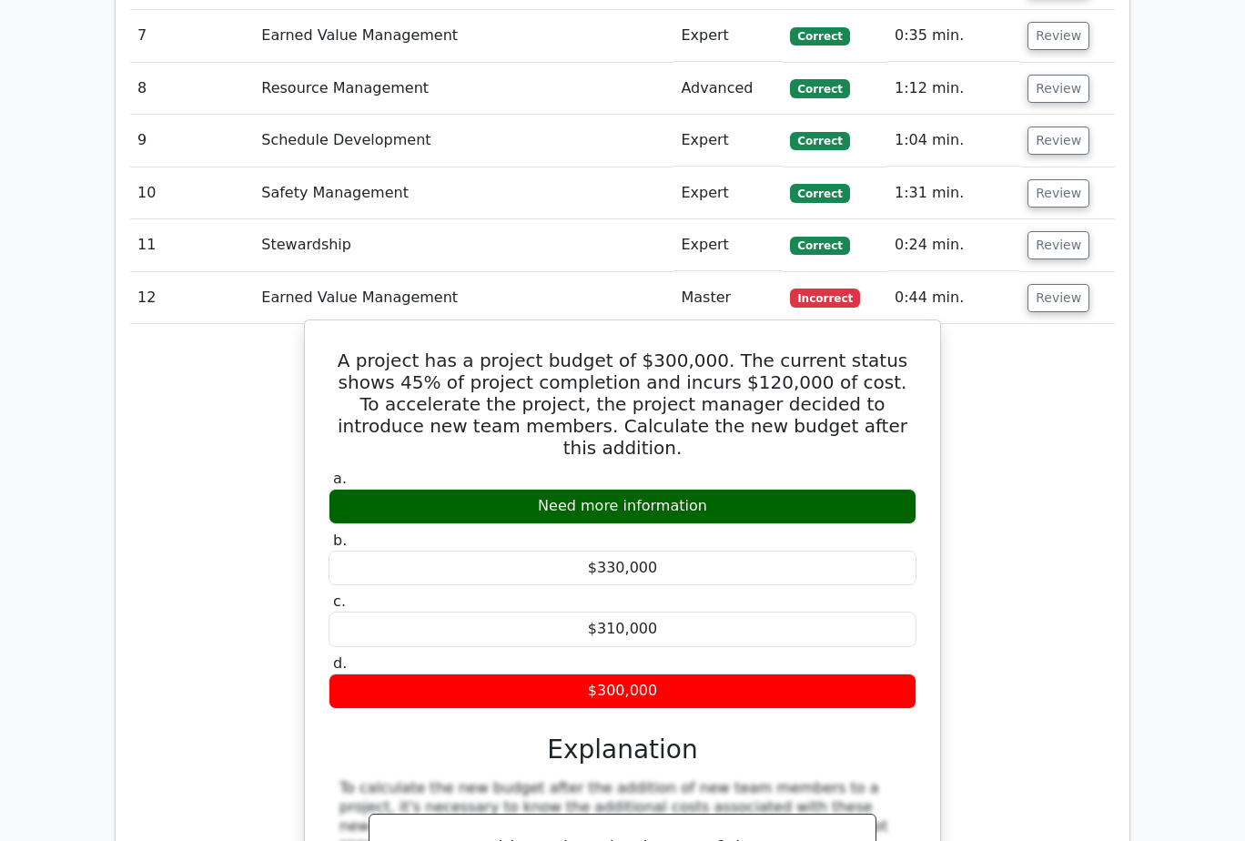
click at [899, 489] on div "Need more information" at bounding box center [622, 506] width 588 height 35
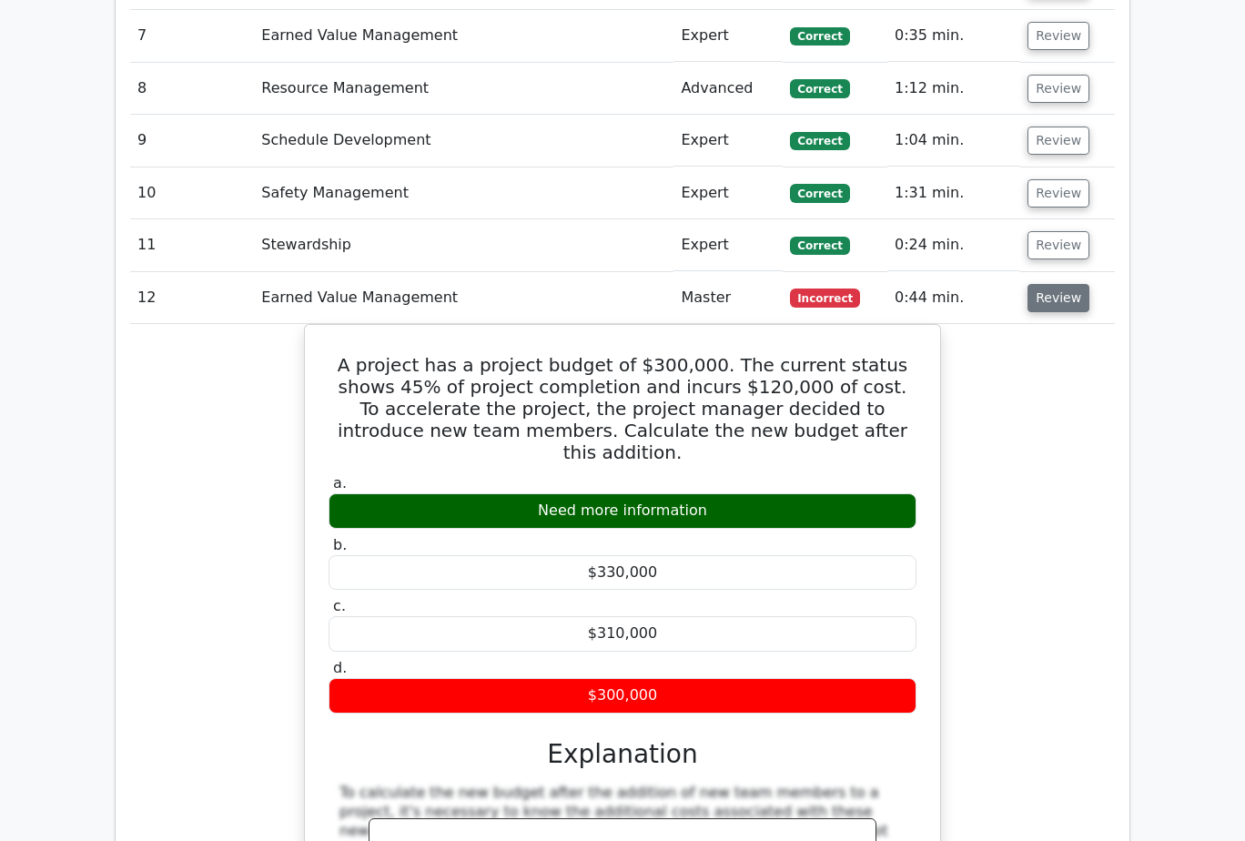
click at [1061, 284] on button "Review" at bounding box center [1058, 298] width 62 height 28
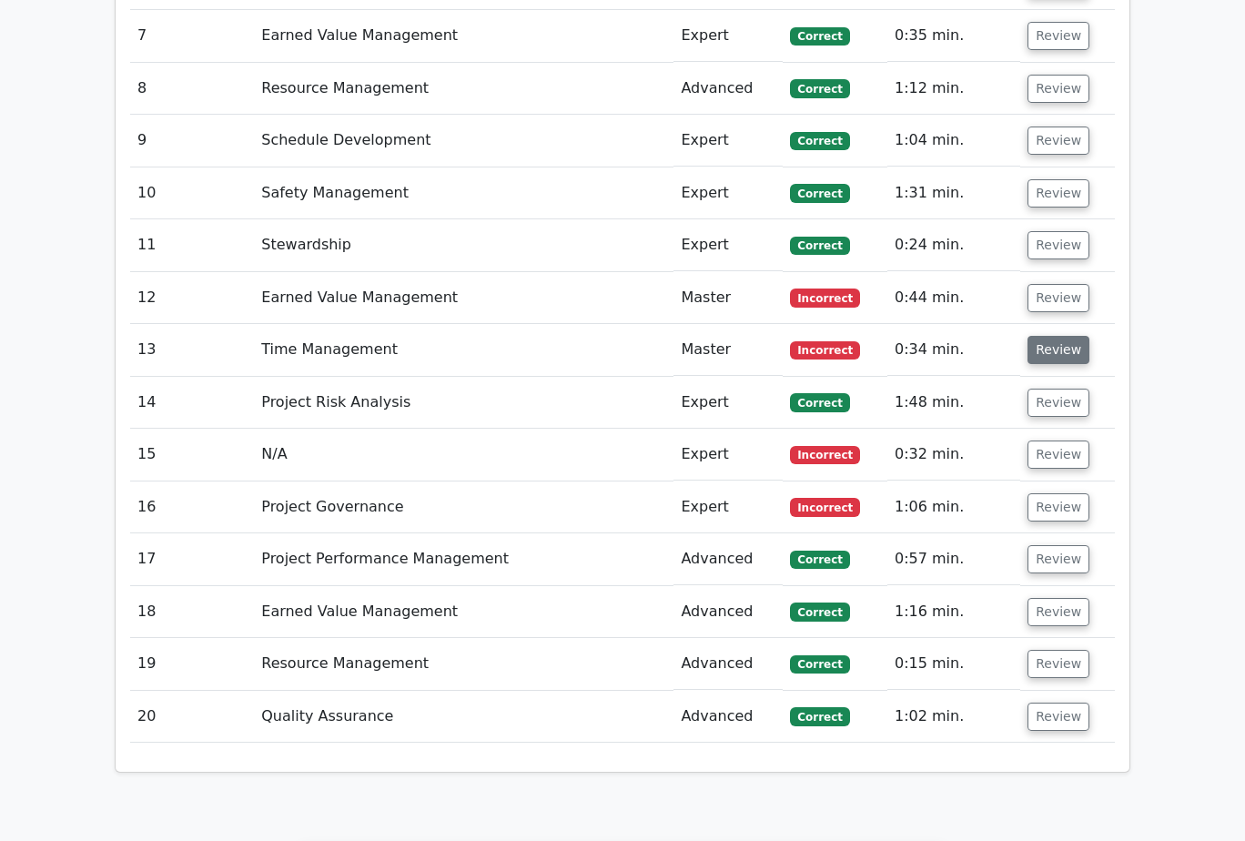
click at [1056, 336] on button "Review" at bounding box center [1058, 350] width 62 height 28
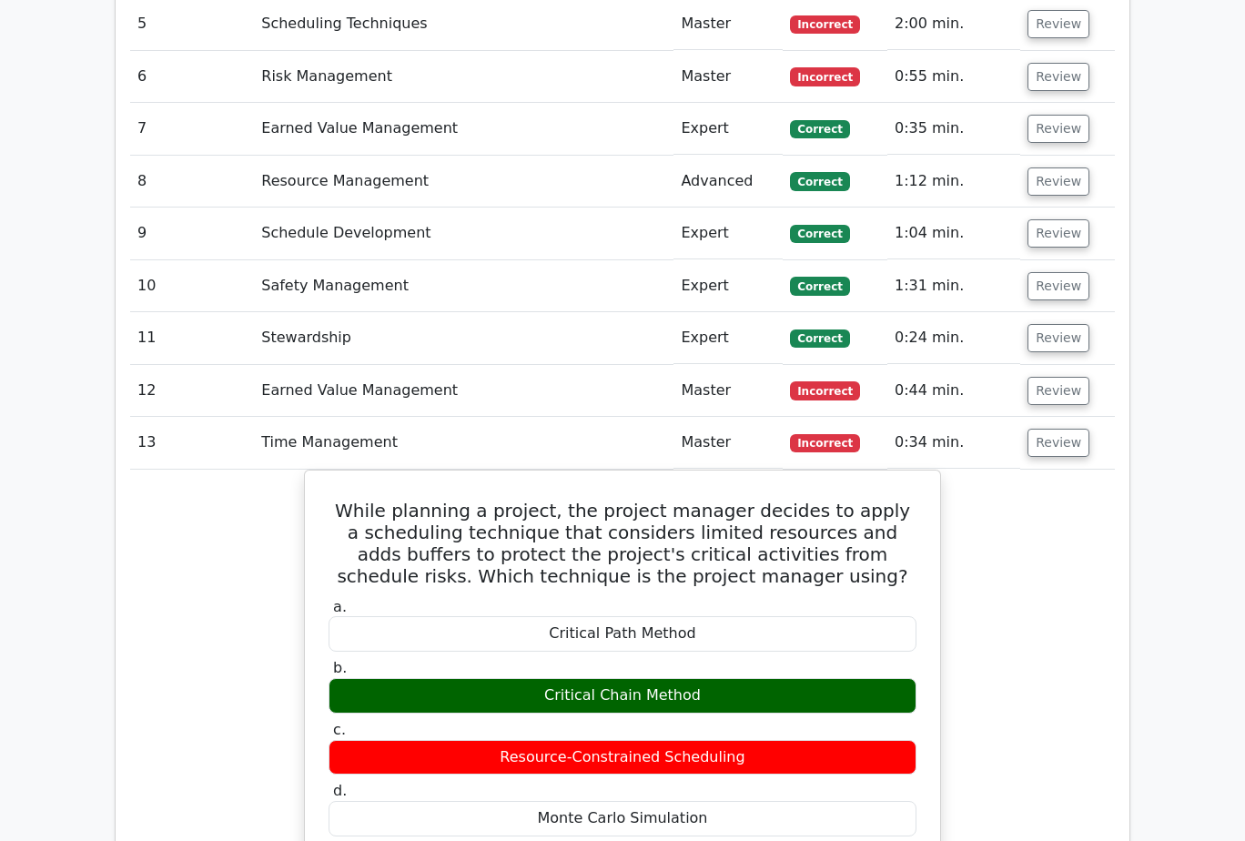
scroll to position [2184, 0]
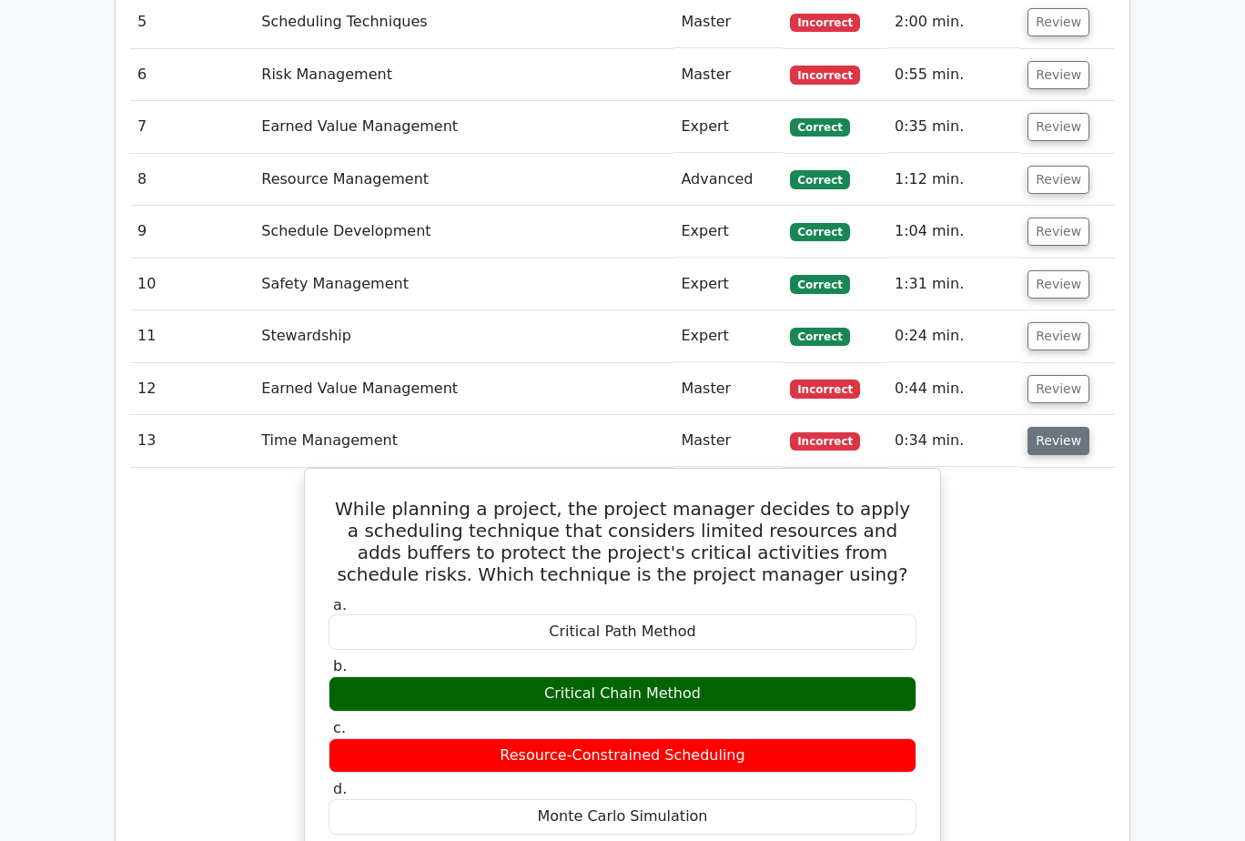
click at [1059, 427] on button "Review" at bounding box center [1058, 441] width 62 height 28
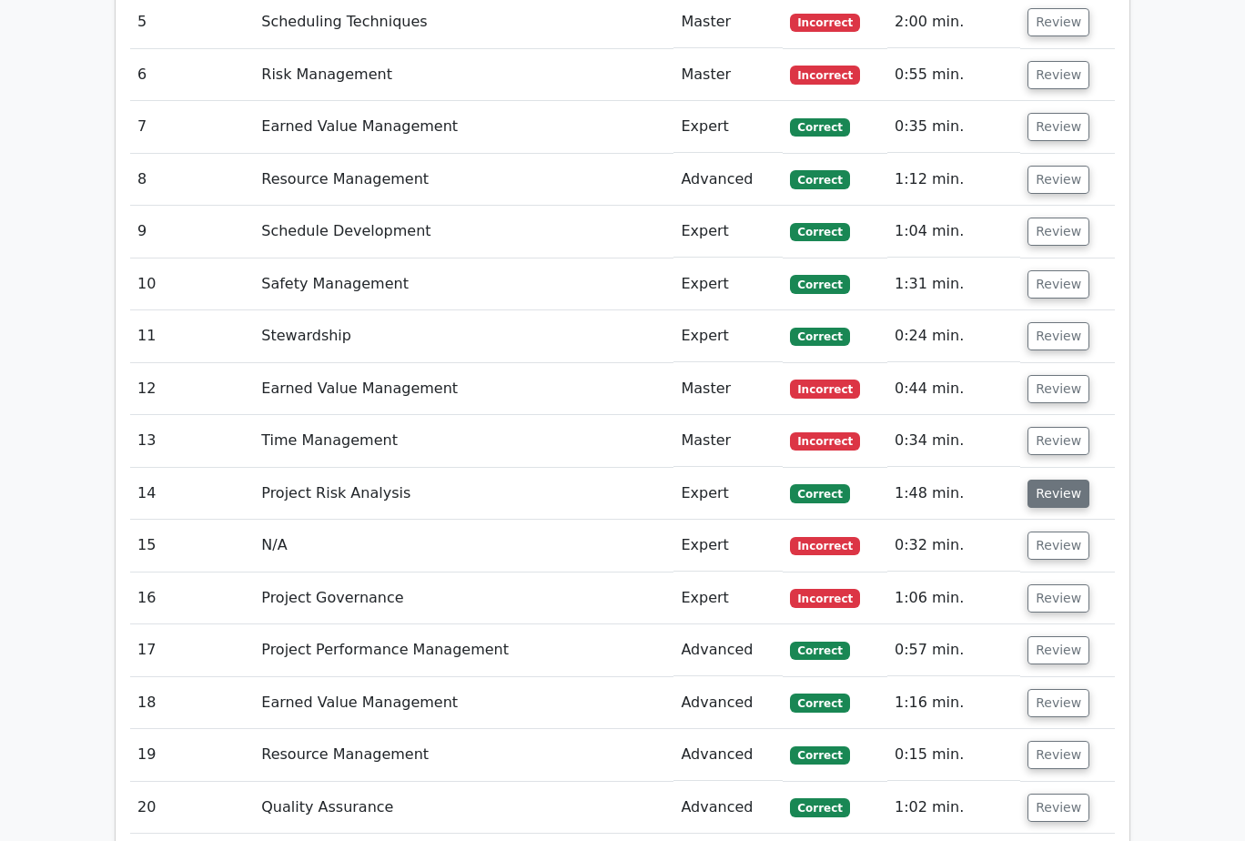
click at [1064, 479] on button "Review" at bounding box center [1058, 493] width 62 height 28
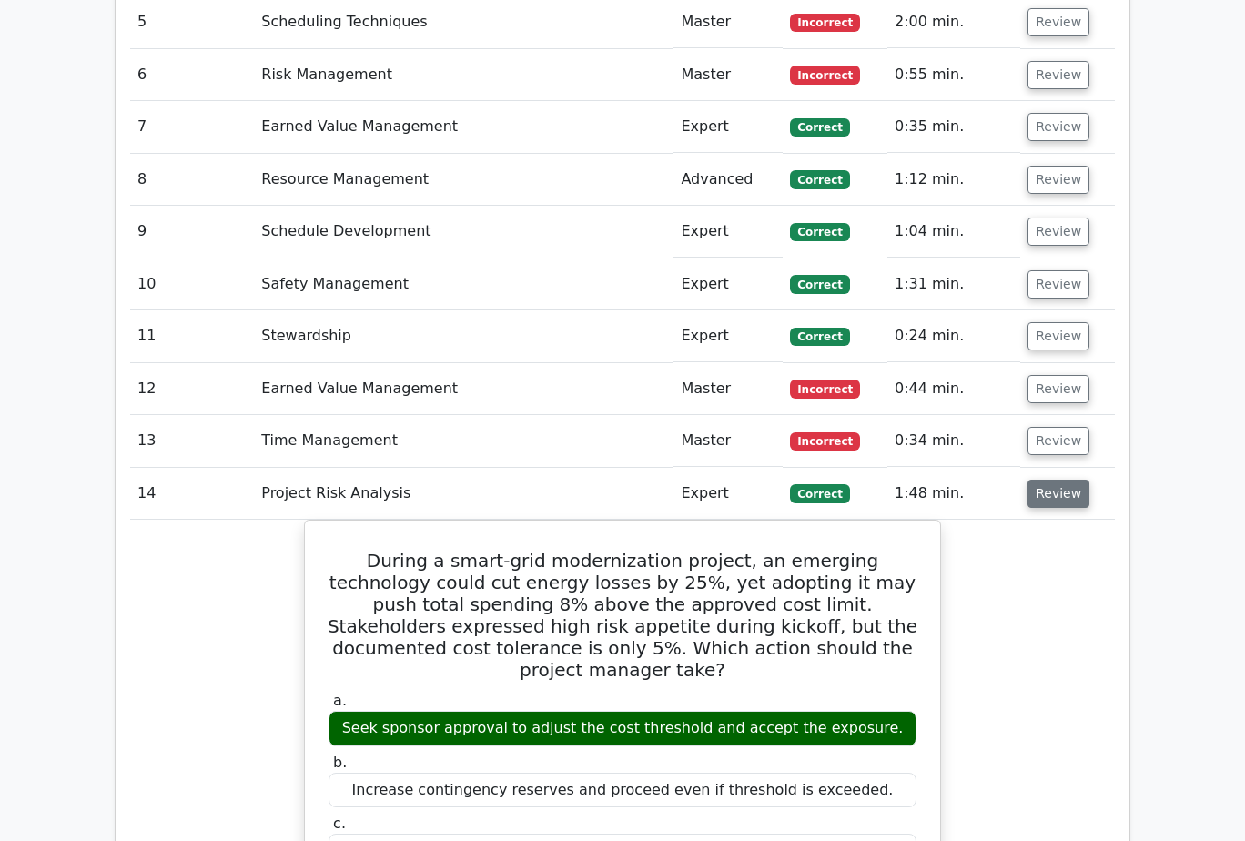
click at [1064, 479] on button "Review" at bounding box center [1058, 493] width 62 height 28
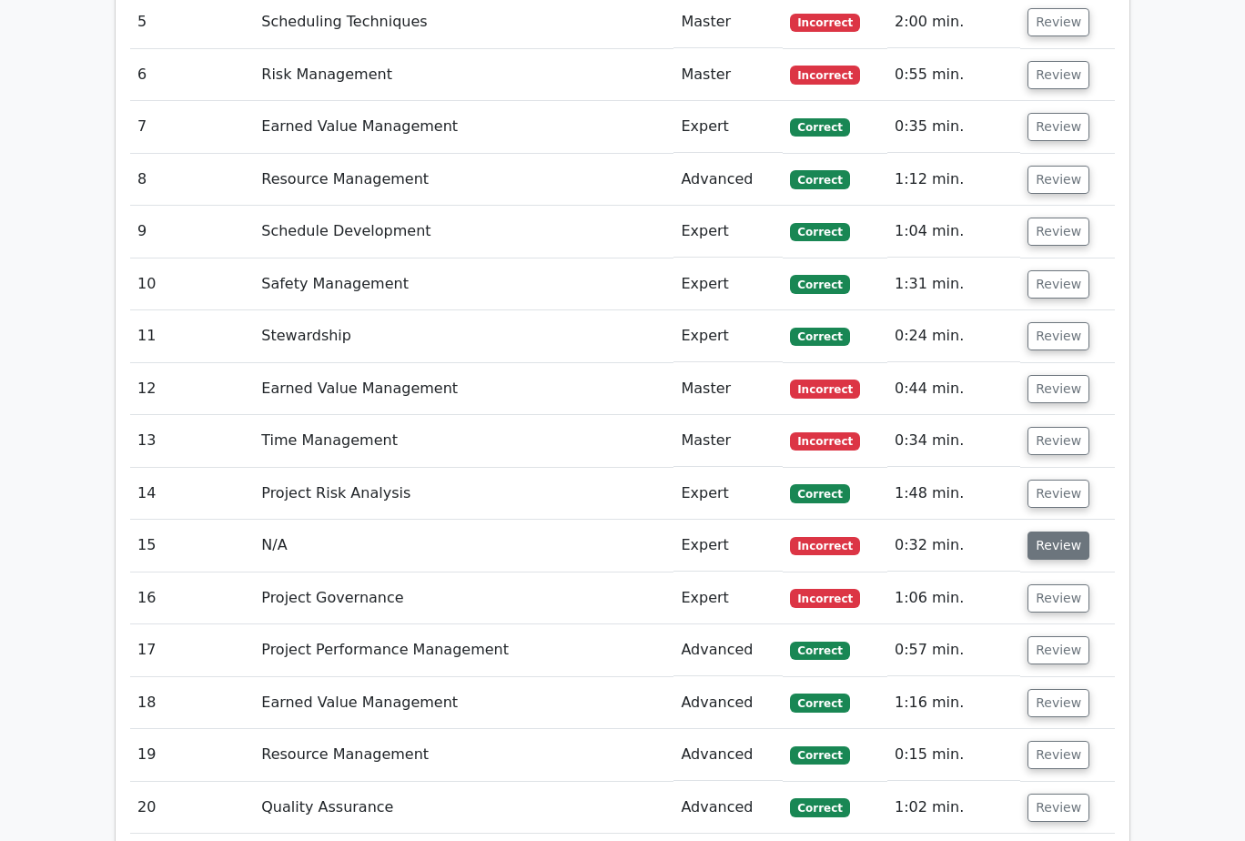
click at [1061, 531] on button "Review" at bounding box center [1058, 545] width 62 height 28
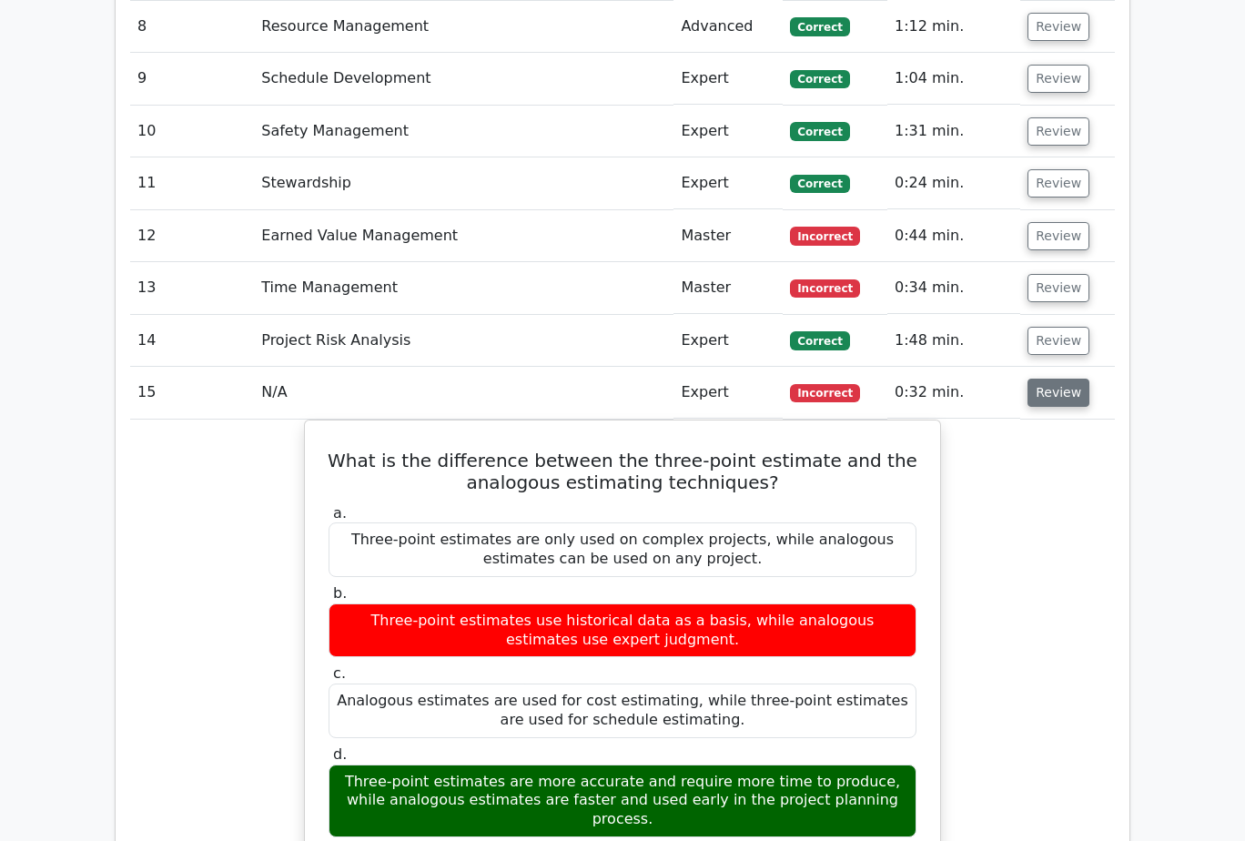
scroll to position [2366, 0]
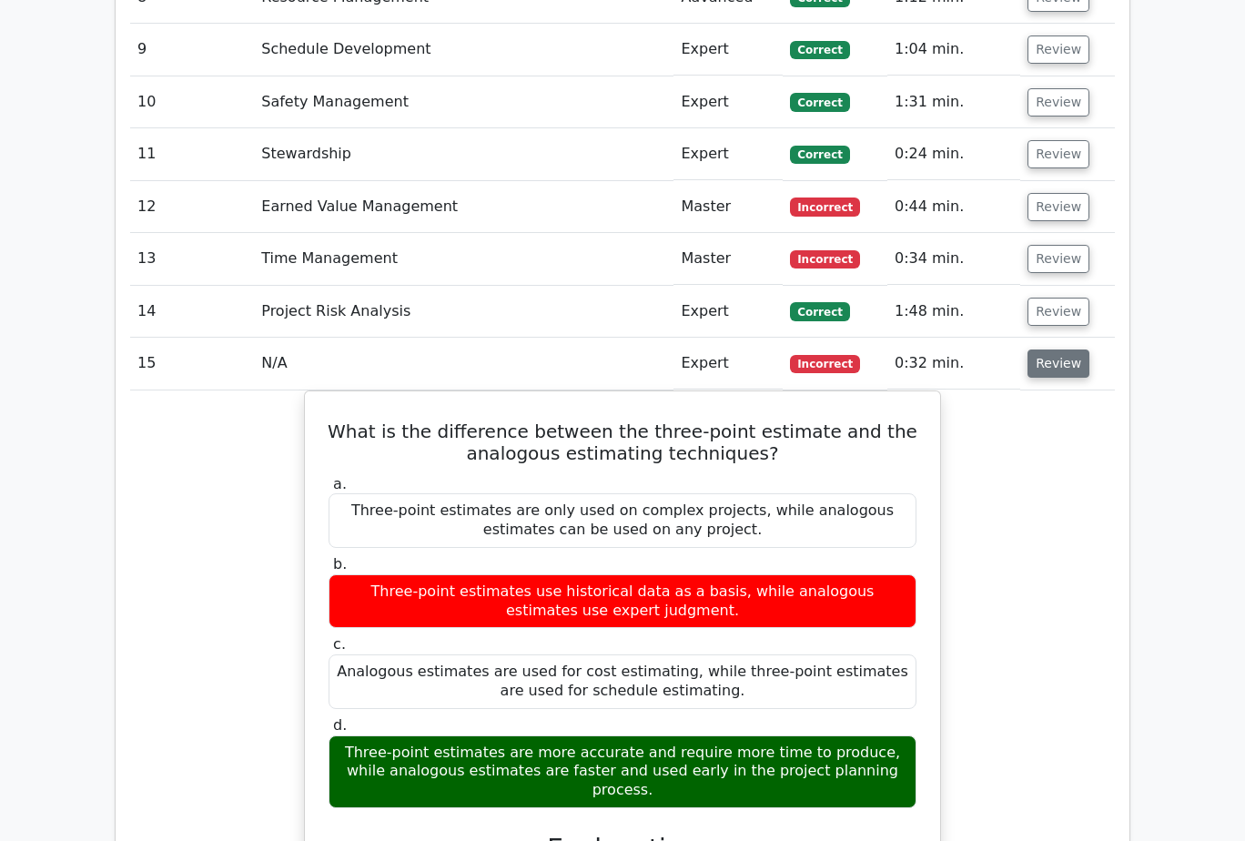
click at [1061, 349] on button "Review" at bounding box center [1058, 363] width 62 height 28
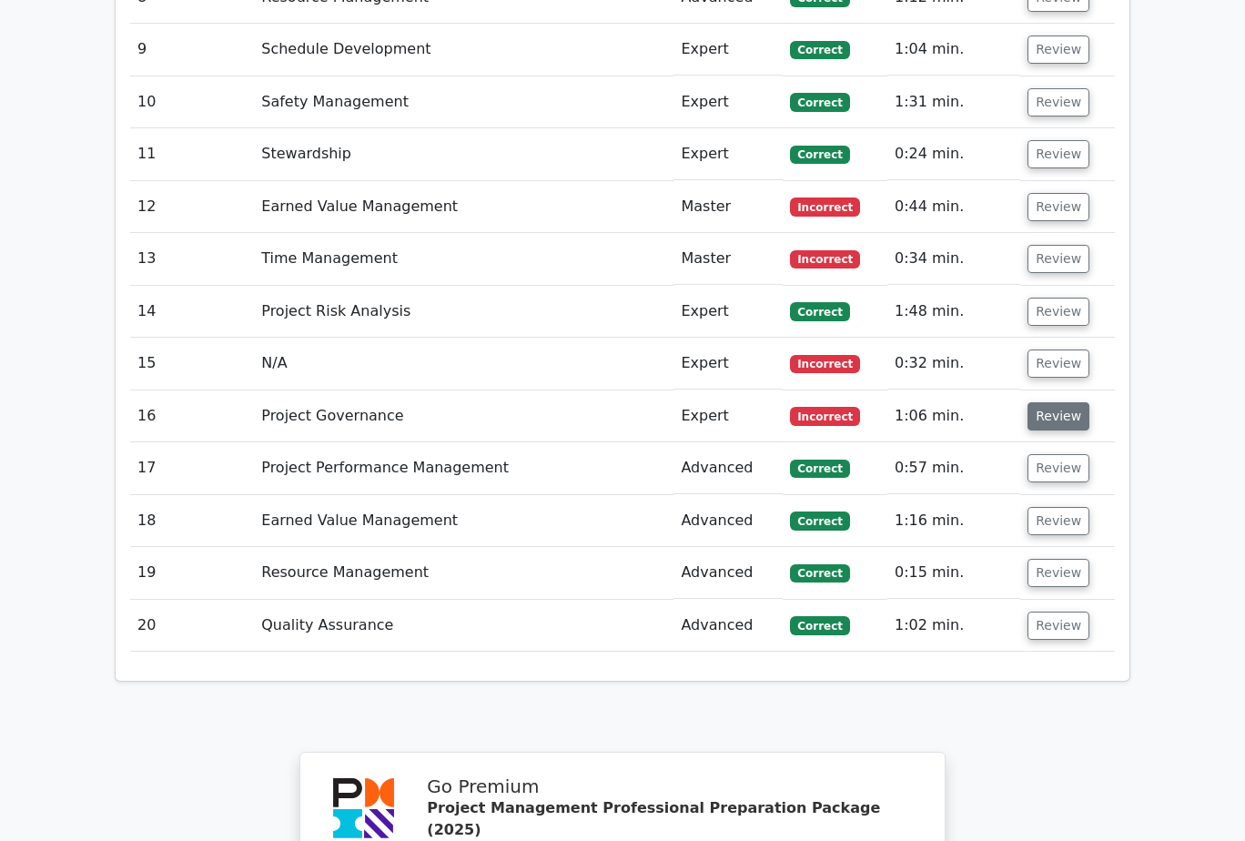
click at [1063, 402] on button "Review" at bounding box center [1058, 416] width 62 height 28
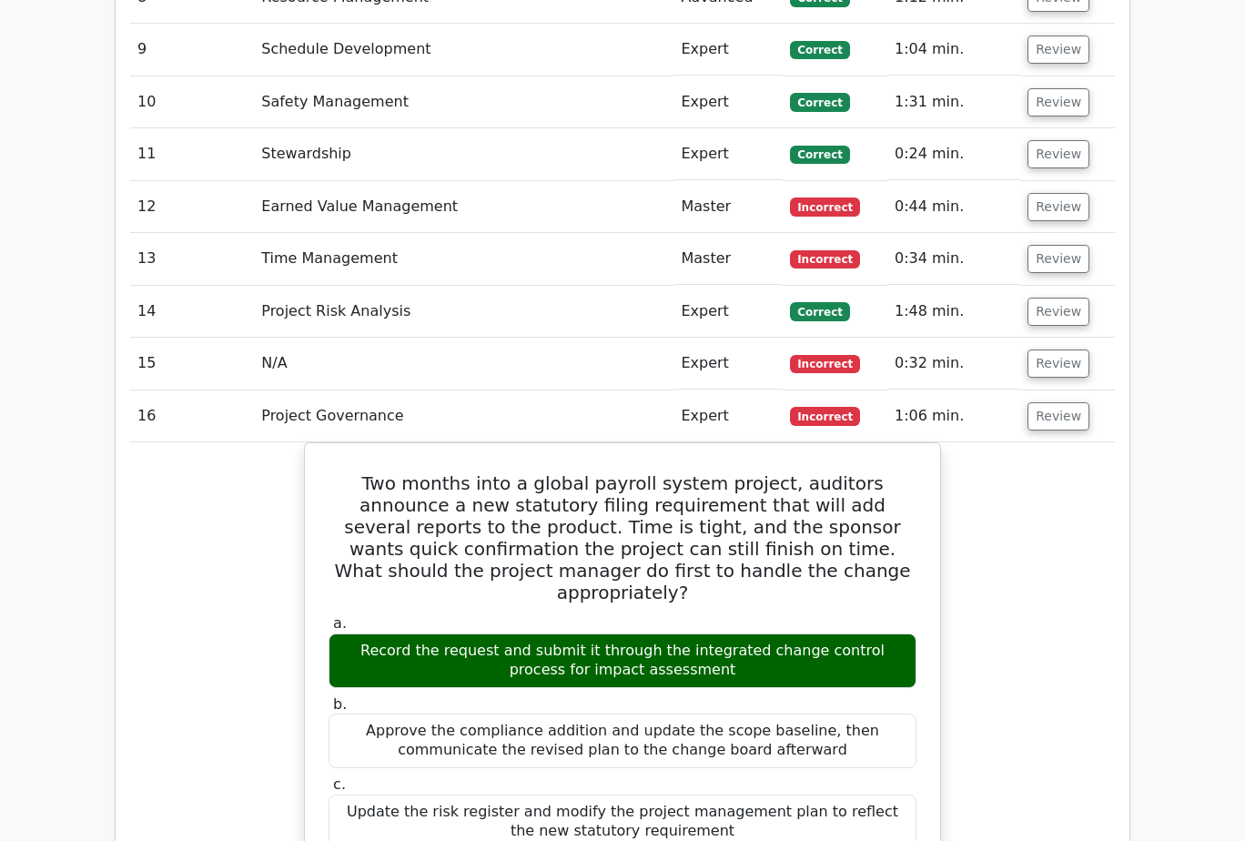
scroll to position [2456, 0]
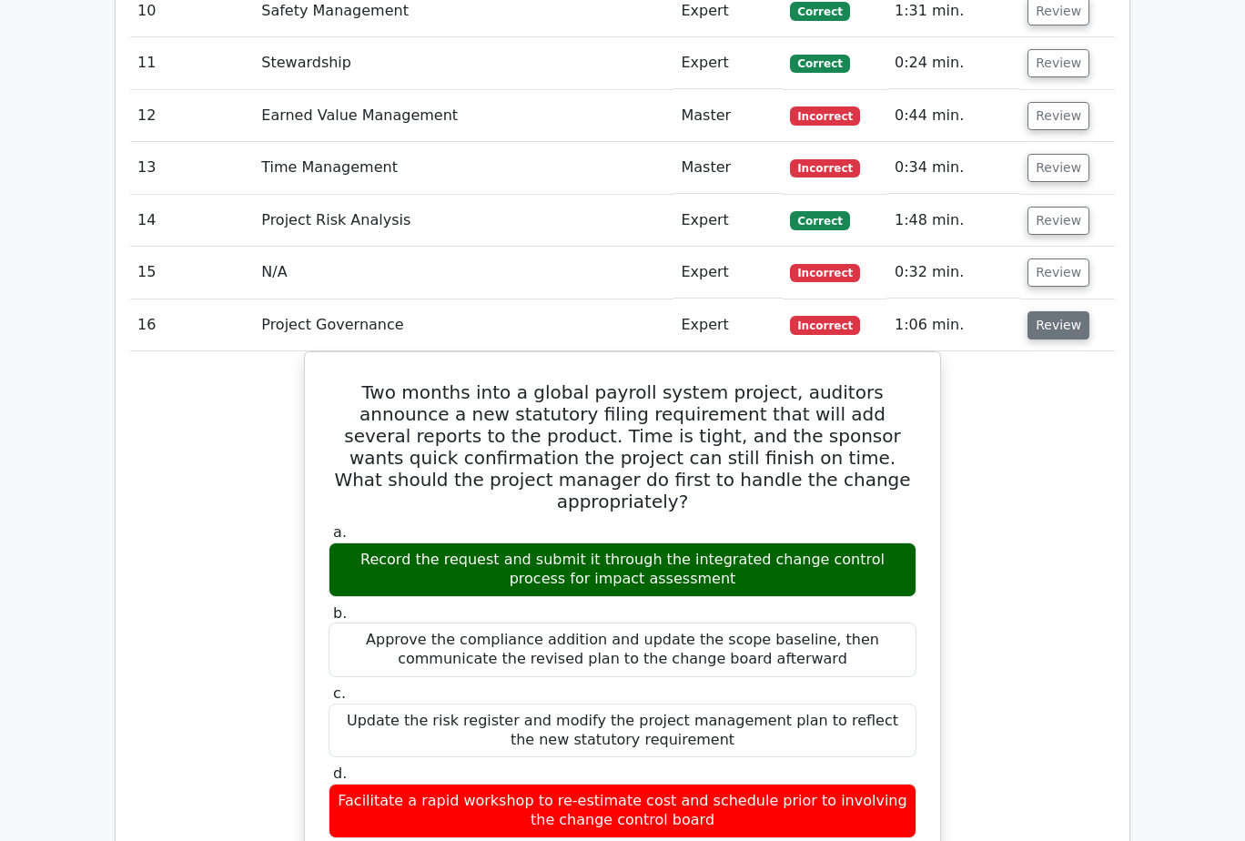
click at [1065, 311] on button "Review" at bounding box center [1058, 325] width 62 height 28
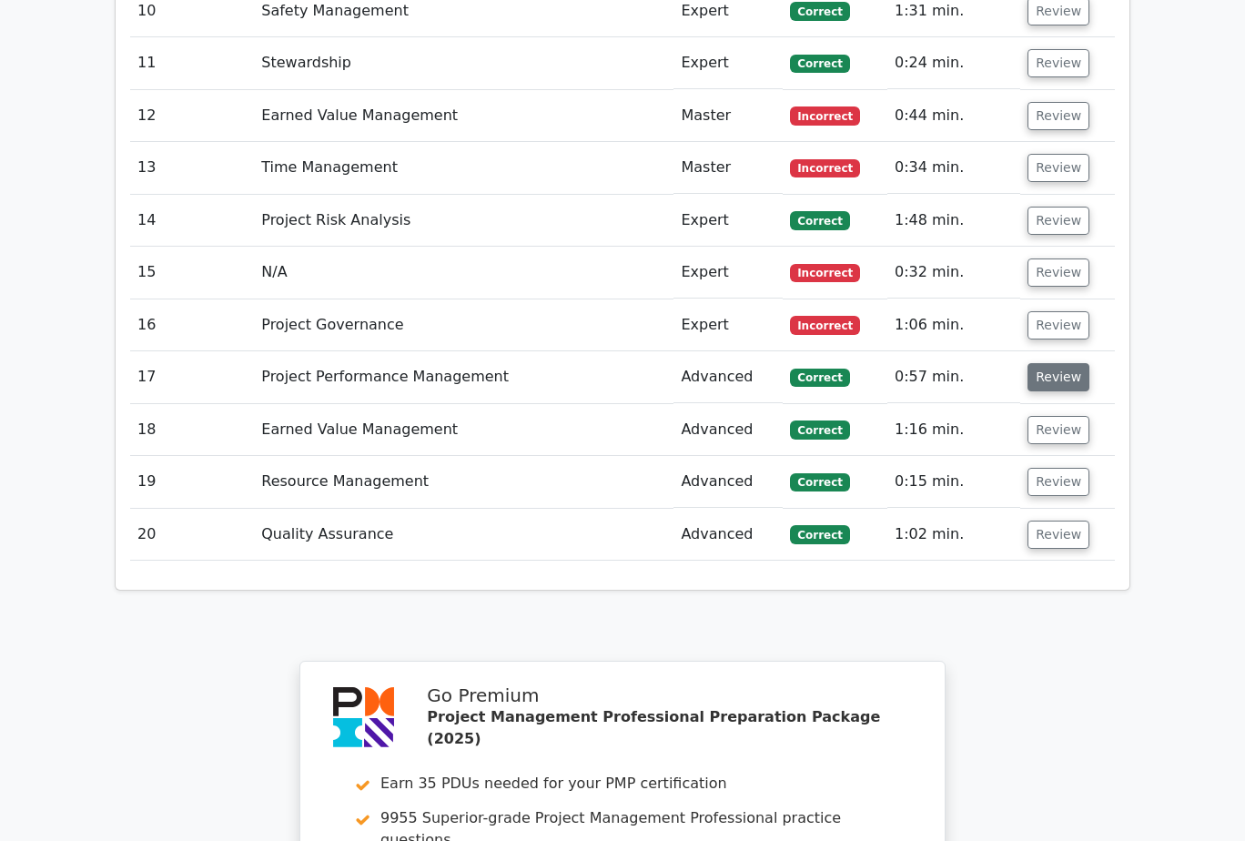
click at [1066, 363] on button "Review" at bounding box center [1058, 377] width 62 height 28
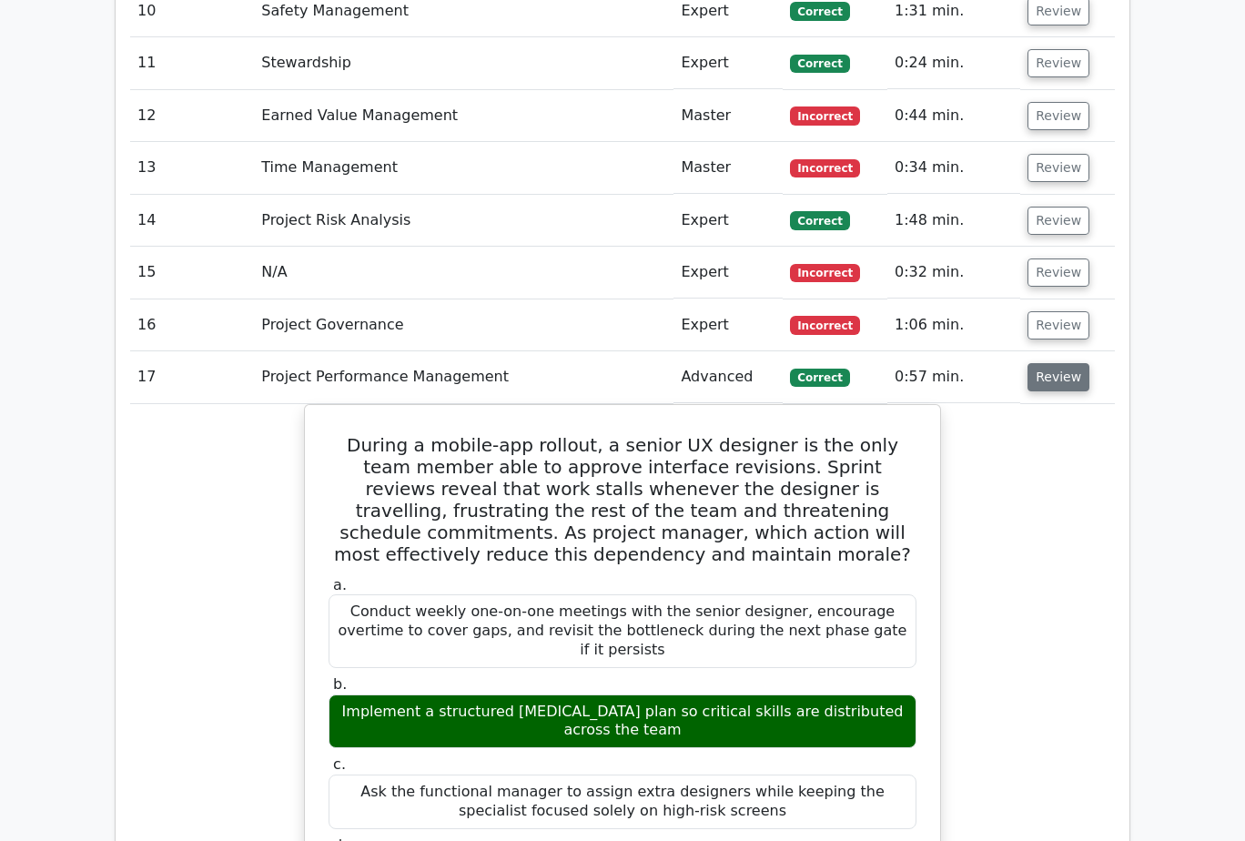
click at [1066, 363] on button "Review" at bounding box center [1058, 377] width 62 height 28
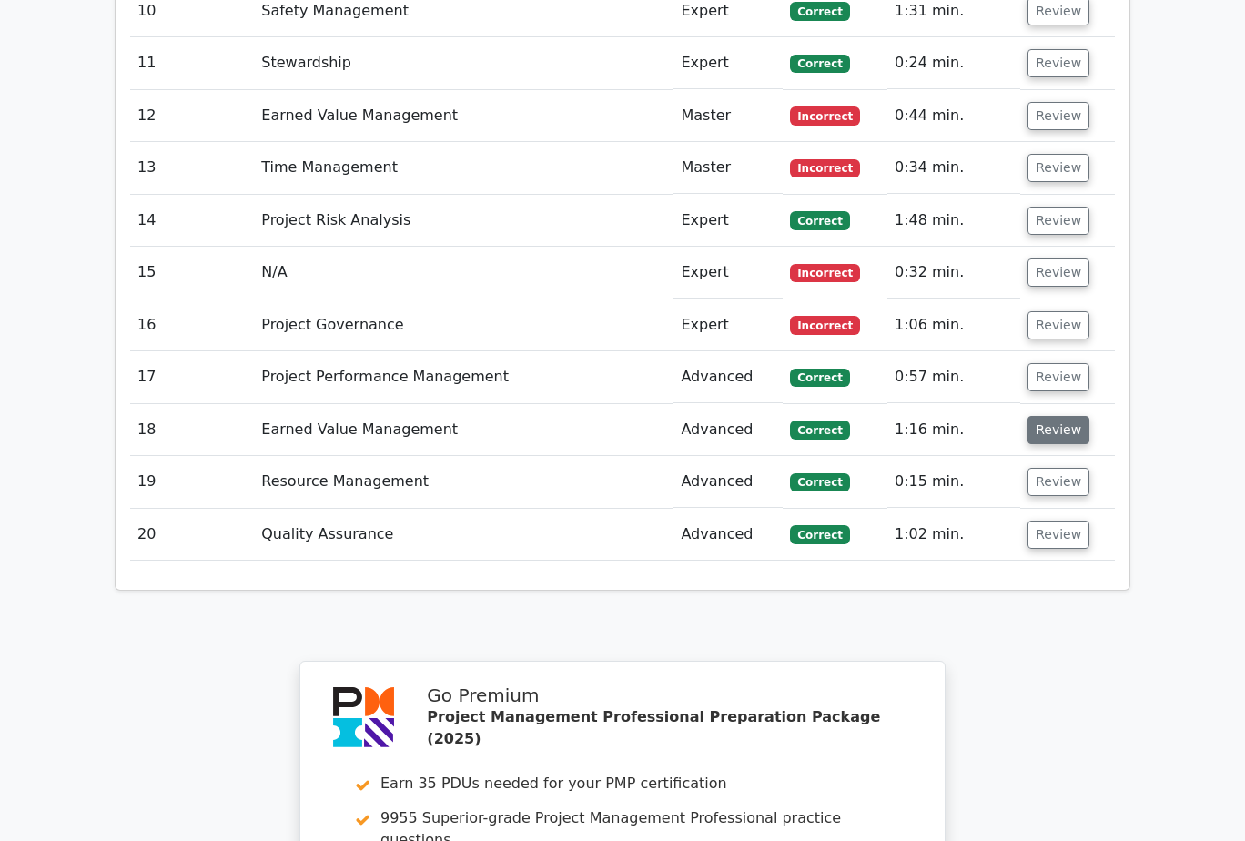
click at [1065, 416] on button "Review" at bounding box center [1058, 430] width 62 height 28
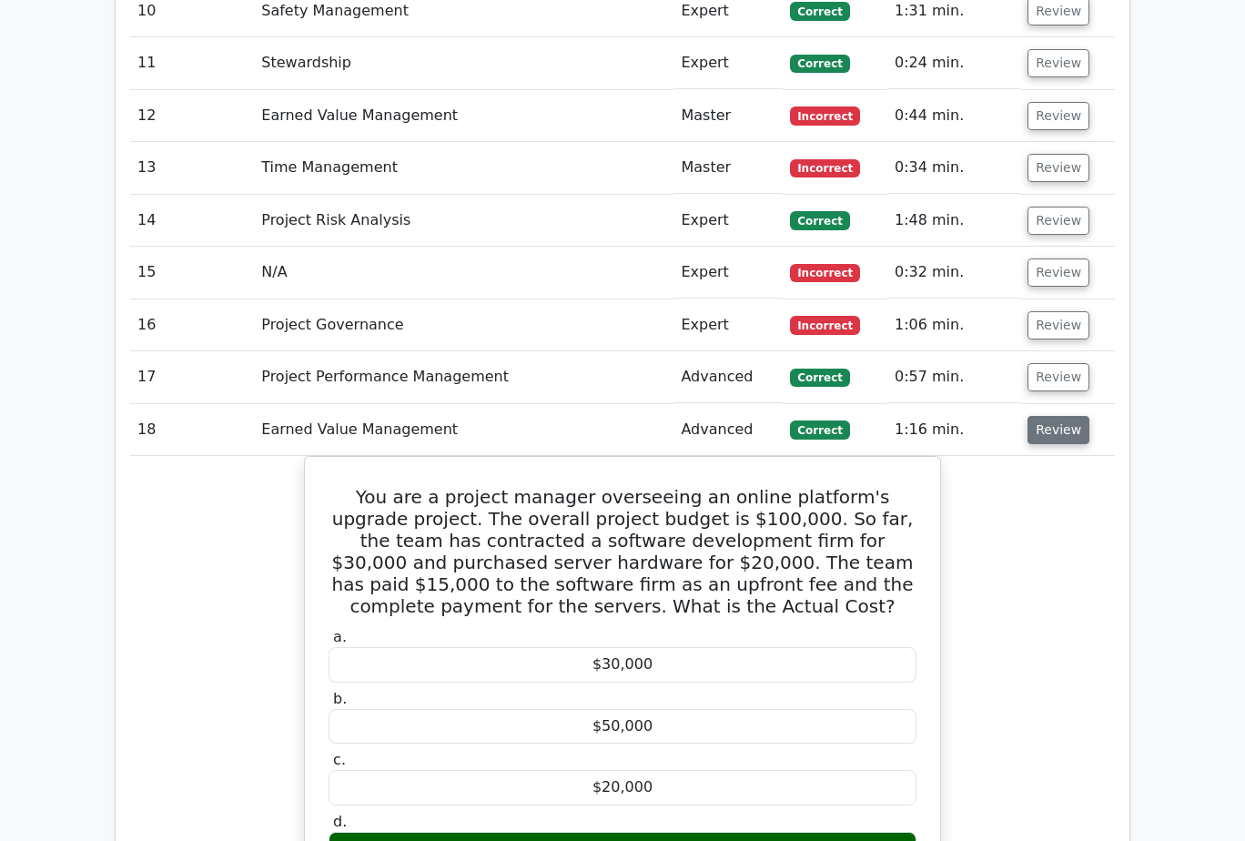
click at [1065, 416] on button "Review" at bounding box center [1058, 430] width 62 height 28
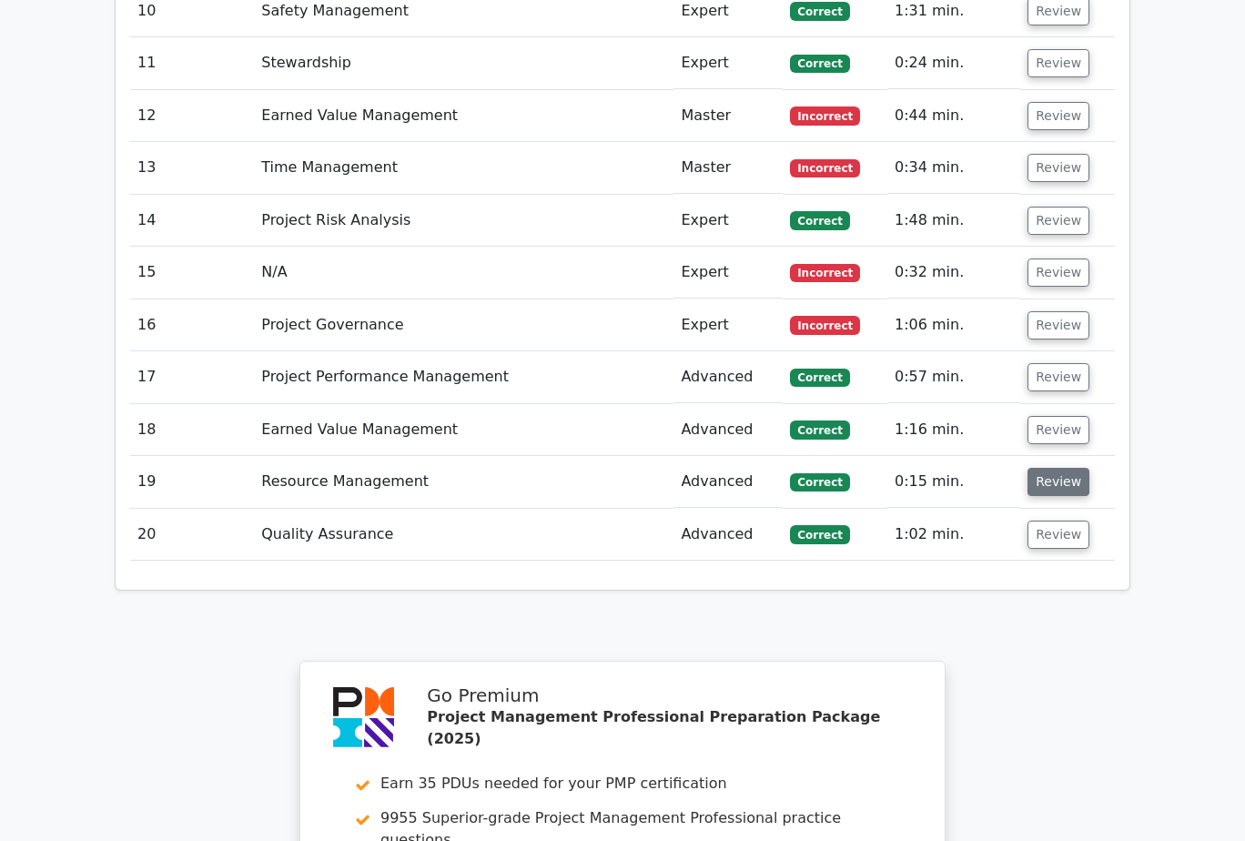
click at [1063, 468] on button "Review" at bounding box center [1058, 482] width 62 height 28
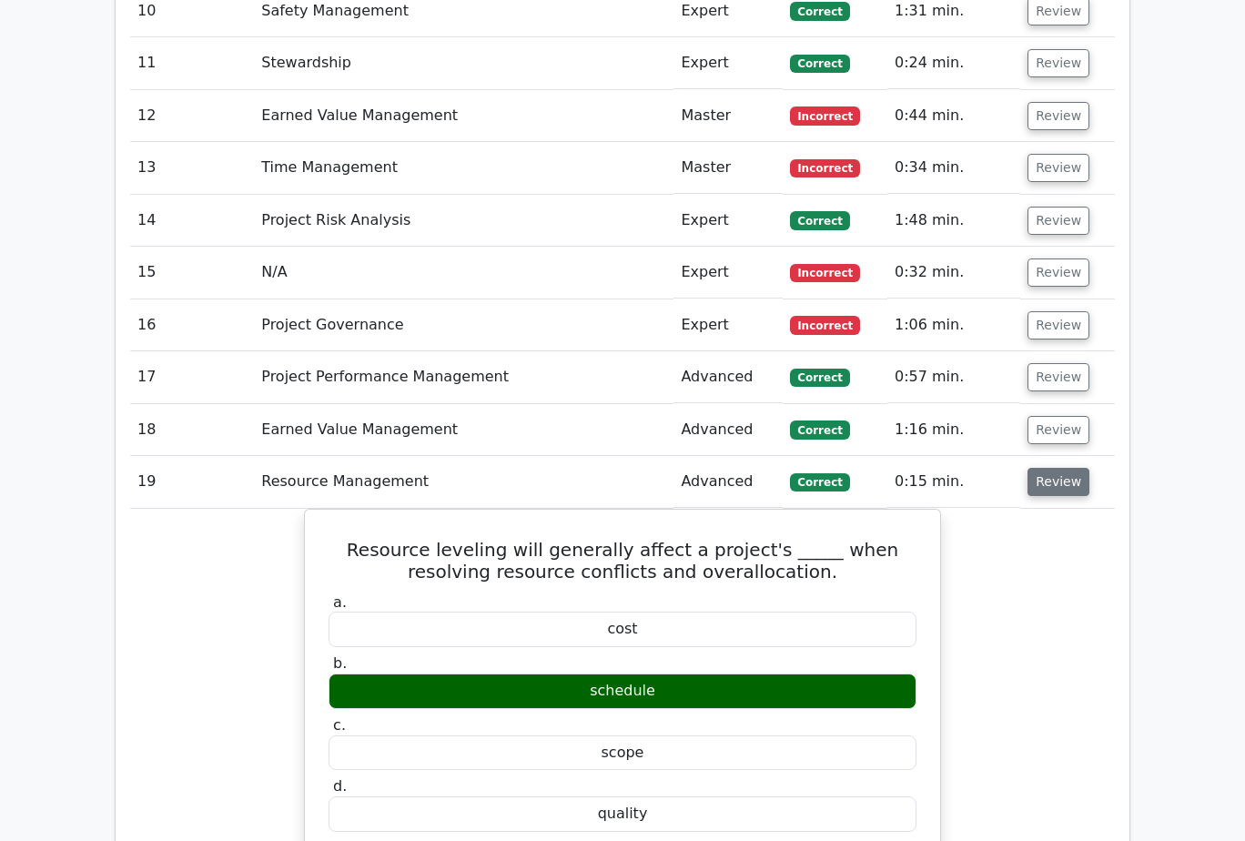
click at [1063, 468] on button "Review" at bounding box center [1058, 482] width 62 height 28
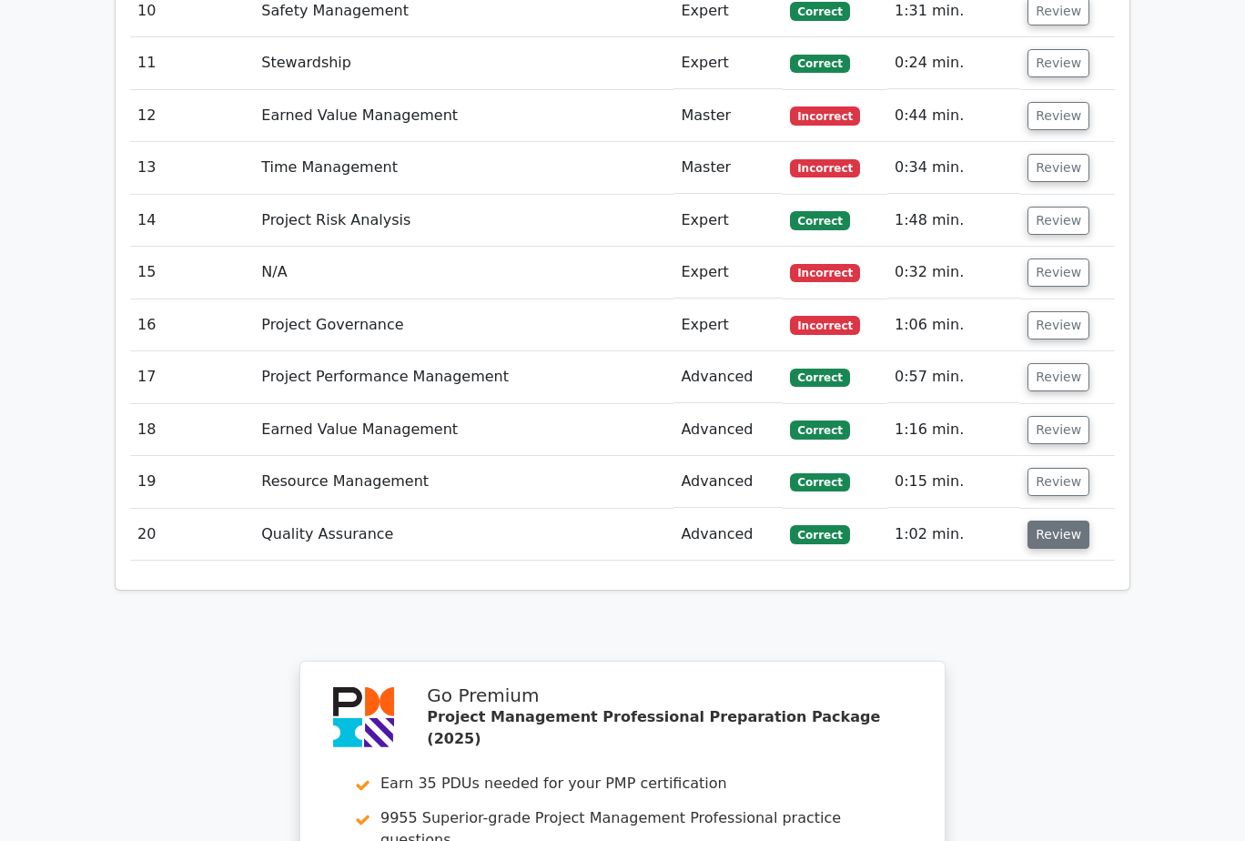
click at [1034, 520] on button "Review" at bounding box center [1058, 534] width 62 height 28
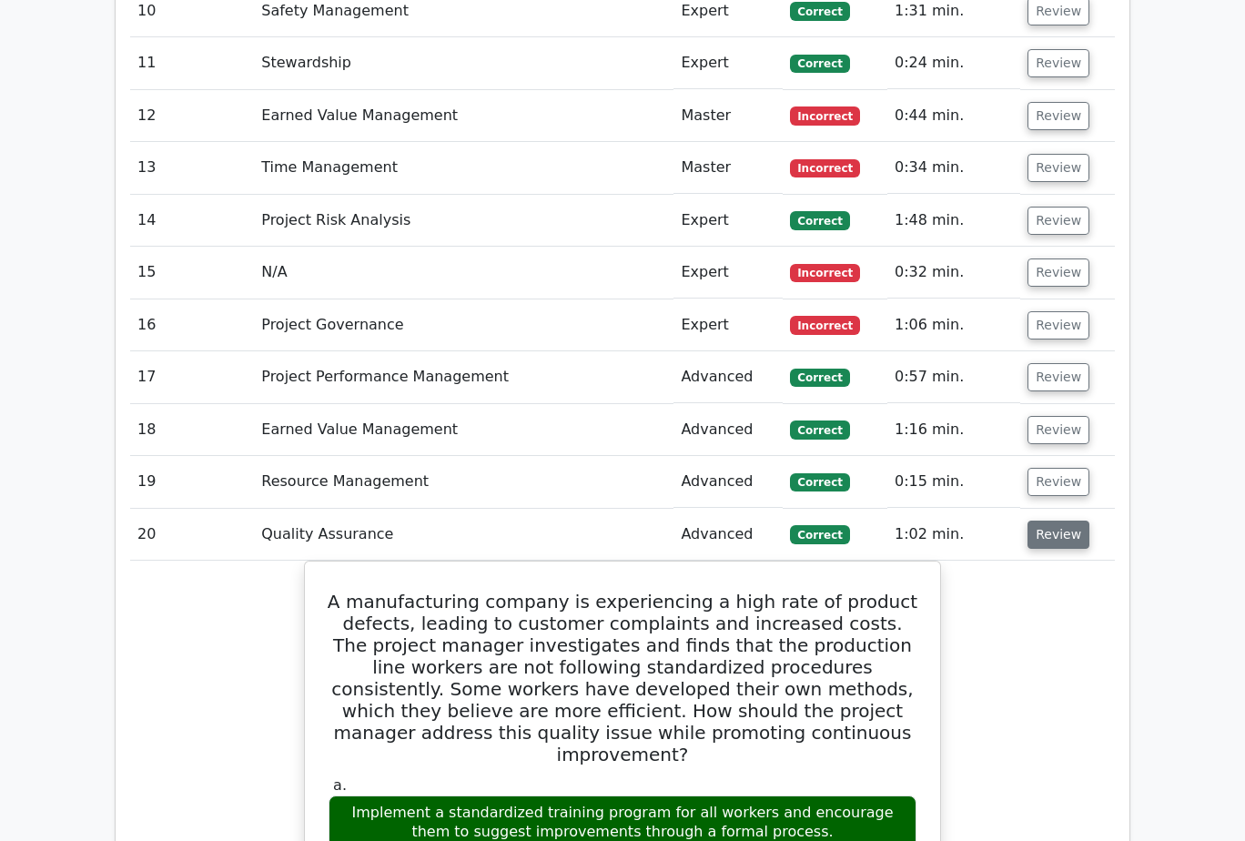
click at [1034, 520] on button "Review" at bounding box center [1058, 534] width 62 height 28
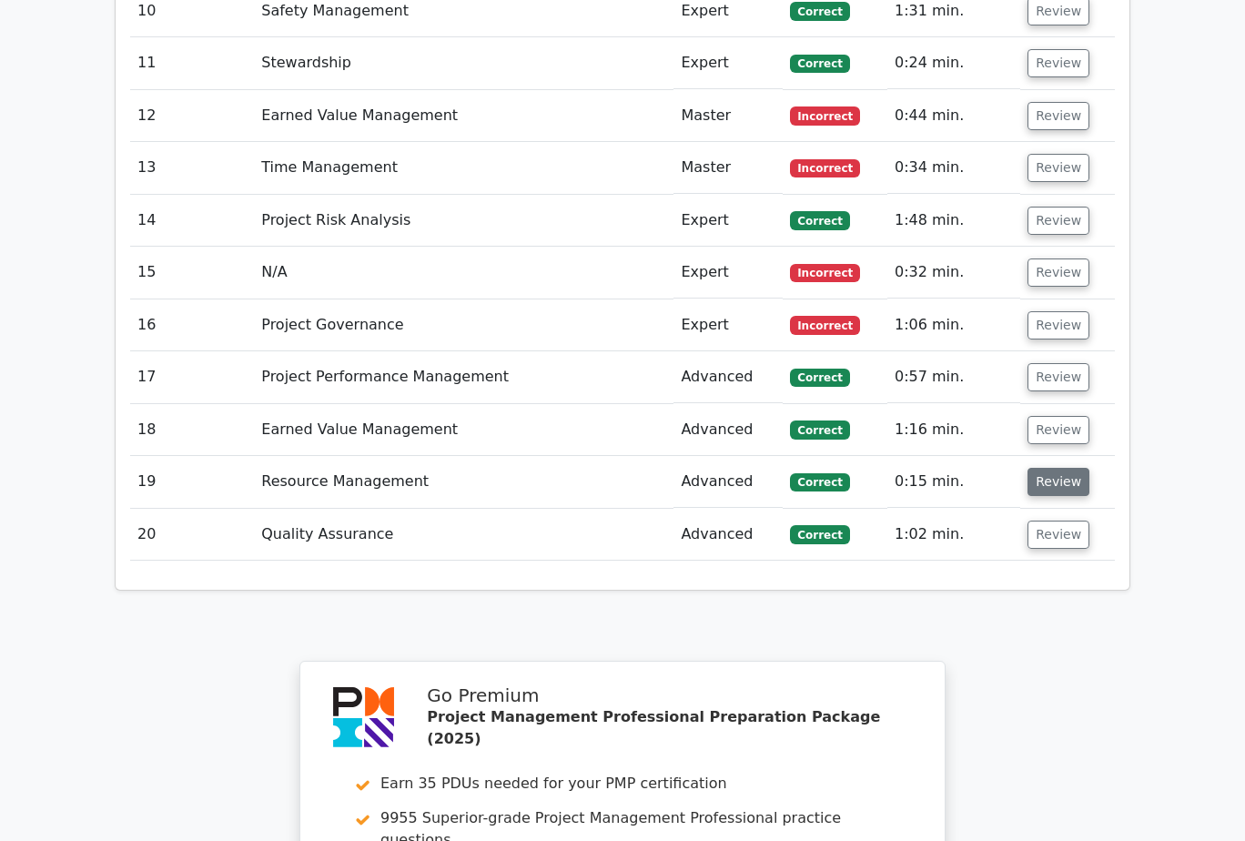
click at [1054, 468] on button "Review" at bounding box center [1058, 482] width 62 height 28
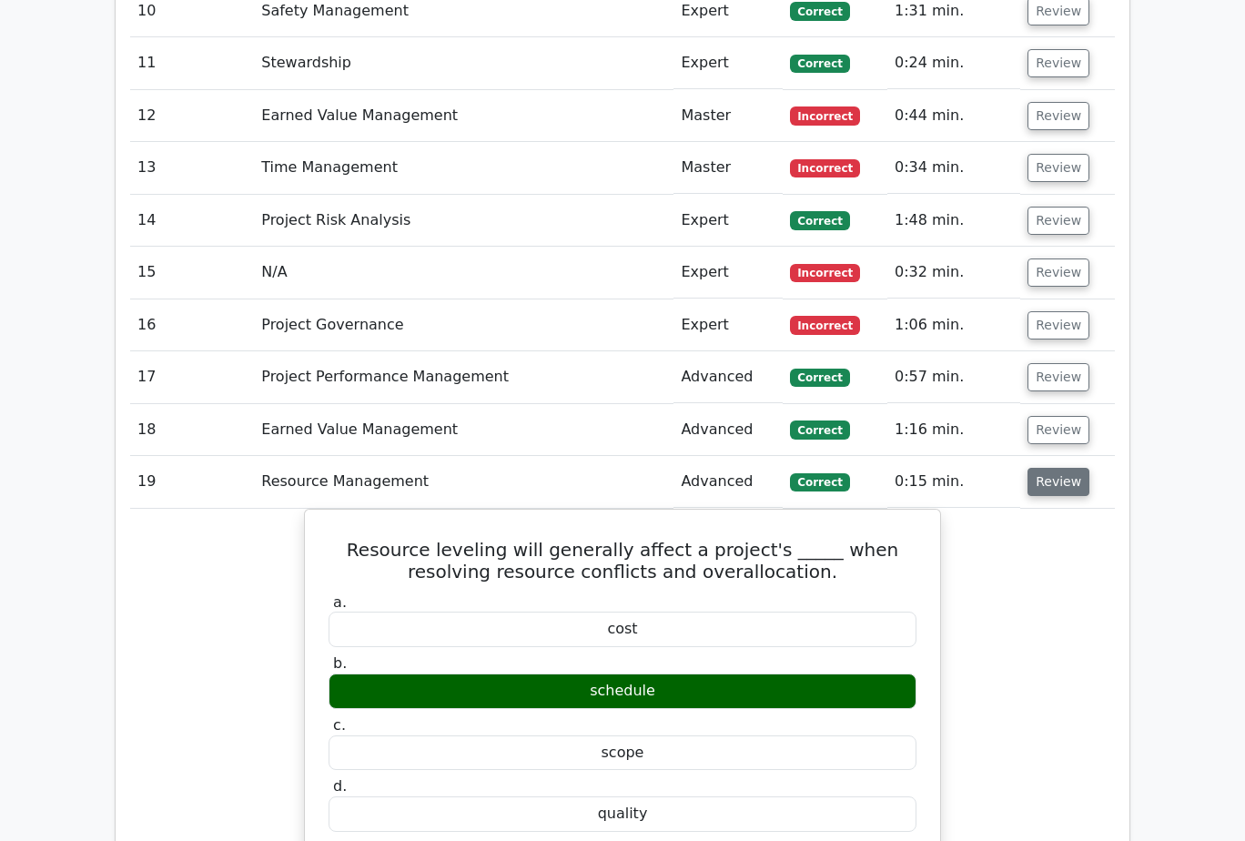
click at [1057, 468] on button "Review" at bounding box center [1058, 482] width 62 height 28
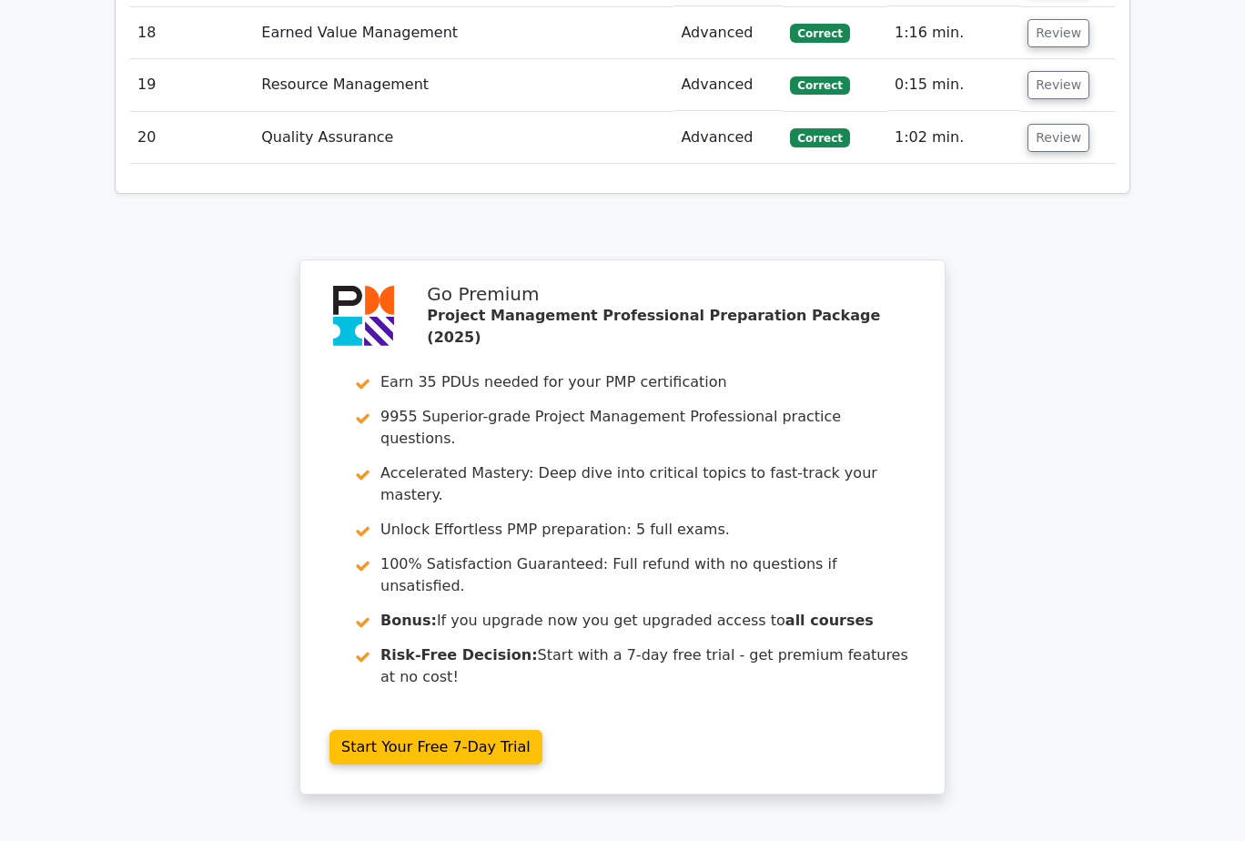
scroll to position [2996, 0]
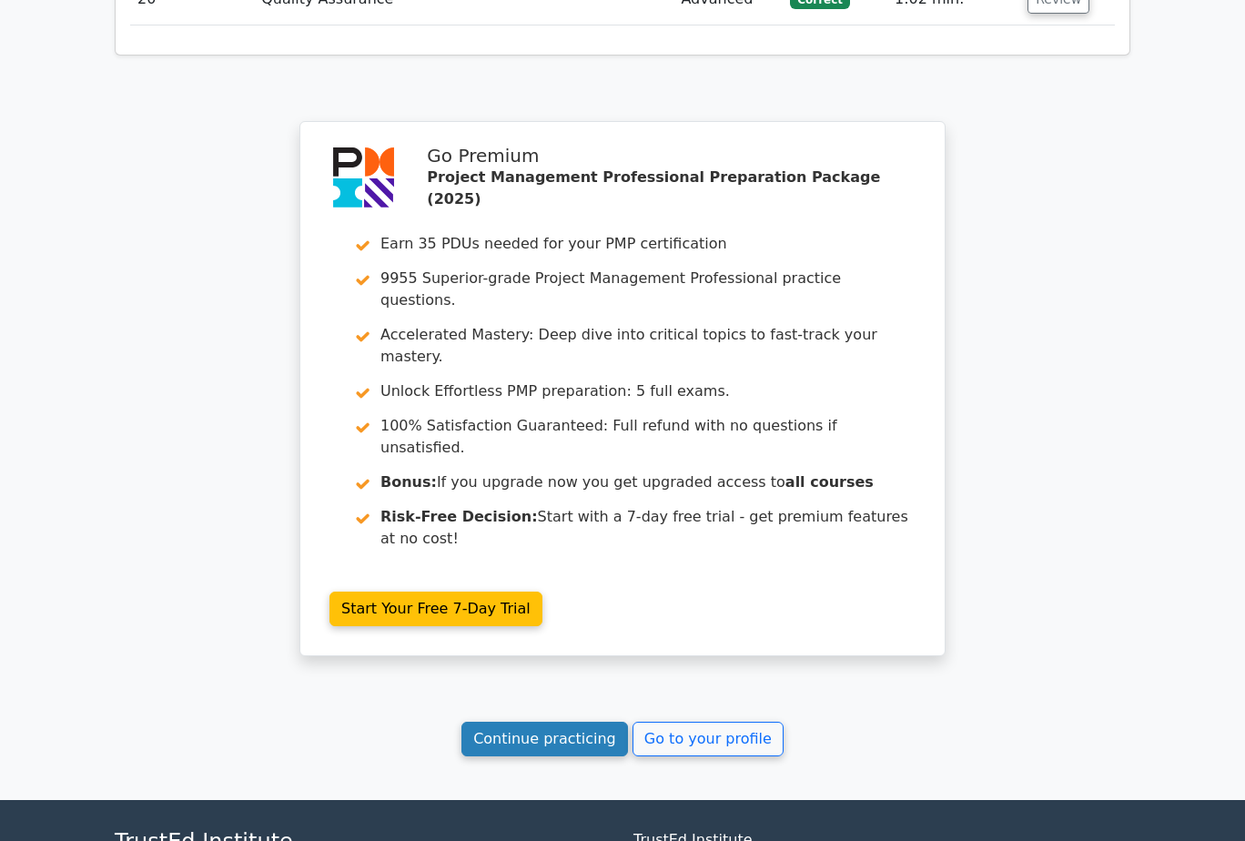
click at [555, 721] on link "Continue practicing" at bounding box center [544, 738] width 166 height 35
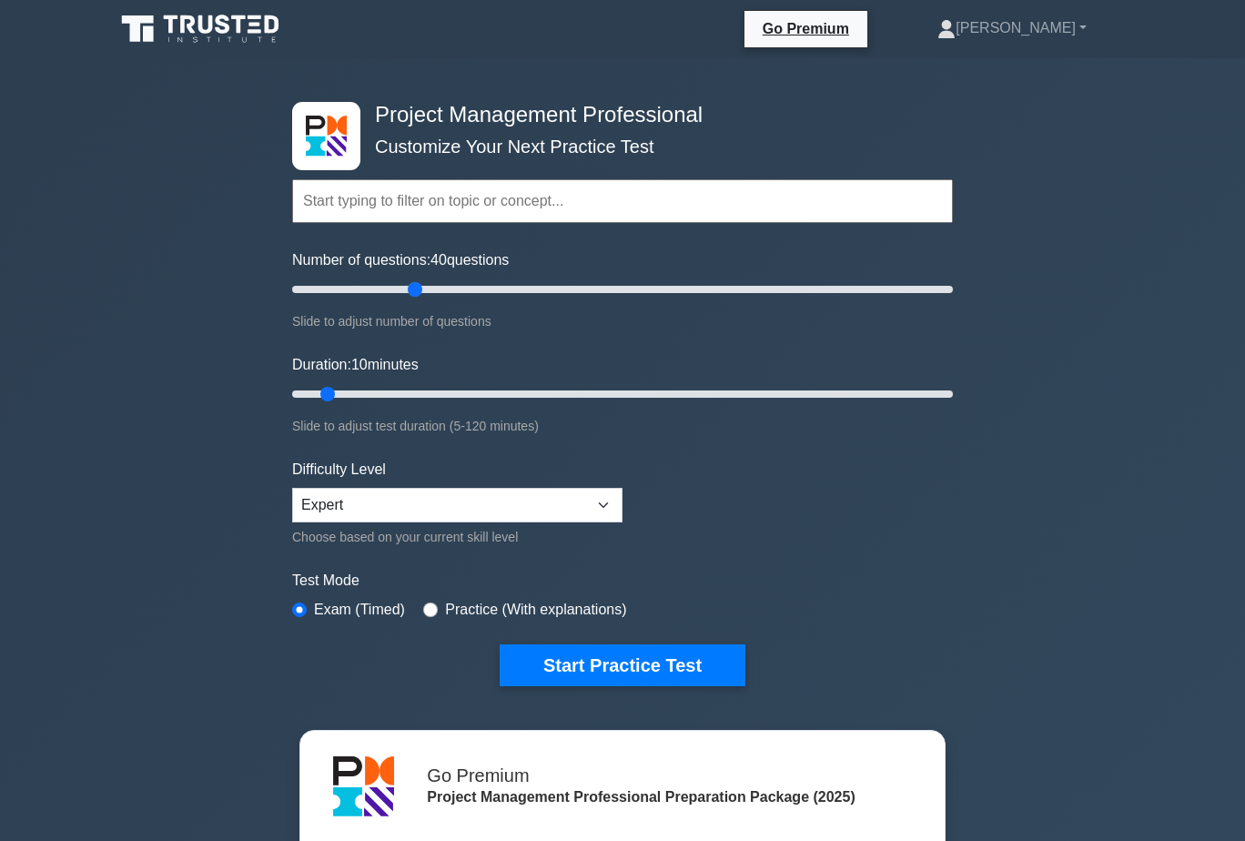
drag, startPoint x: 314, startPoint y: 282, endPoint x: 409, endPoint y: 284, distance: 94.6
click at [409, 284] on input "Number of questions: 40 questions" at bounding box center [622, 289] width 661 height 22
drag, startPoint x: 412, startPoint y: 285, endPoint x: 399, endPoint y: 285, distance: 12.7
type input "35"
click at [399, 285] on input "Number of questions: 35 questions" at bounding box center [622, 289] width 661 height 22
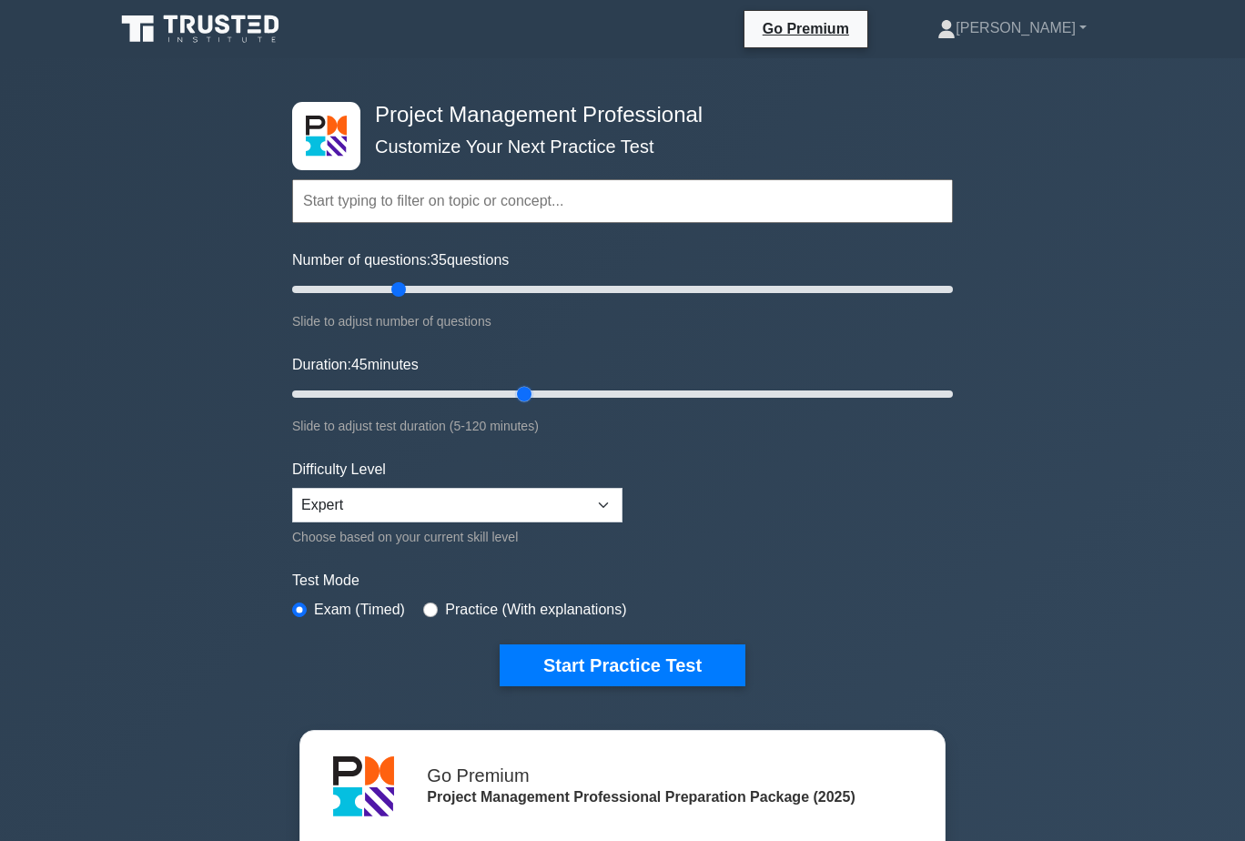
drag, startPoint x: 331, startPoint y: 389, endPoint x: 520, endPoint y: 400, distance: 189.6
type input "45"
click at [520, 400] on input "Duration: 45 minutes" at bounding box center [622, 394] width 661 height 22
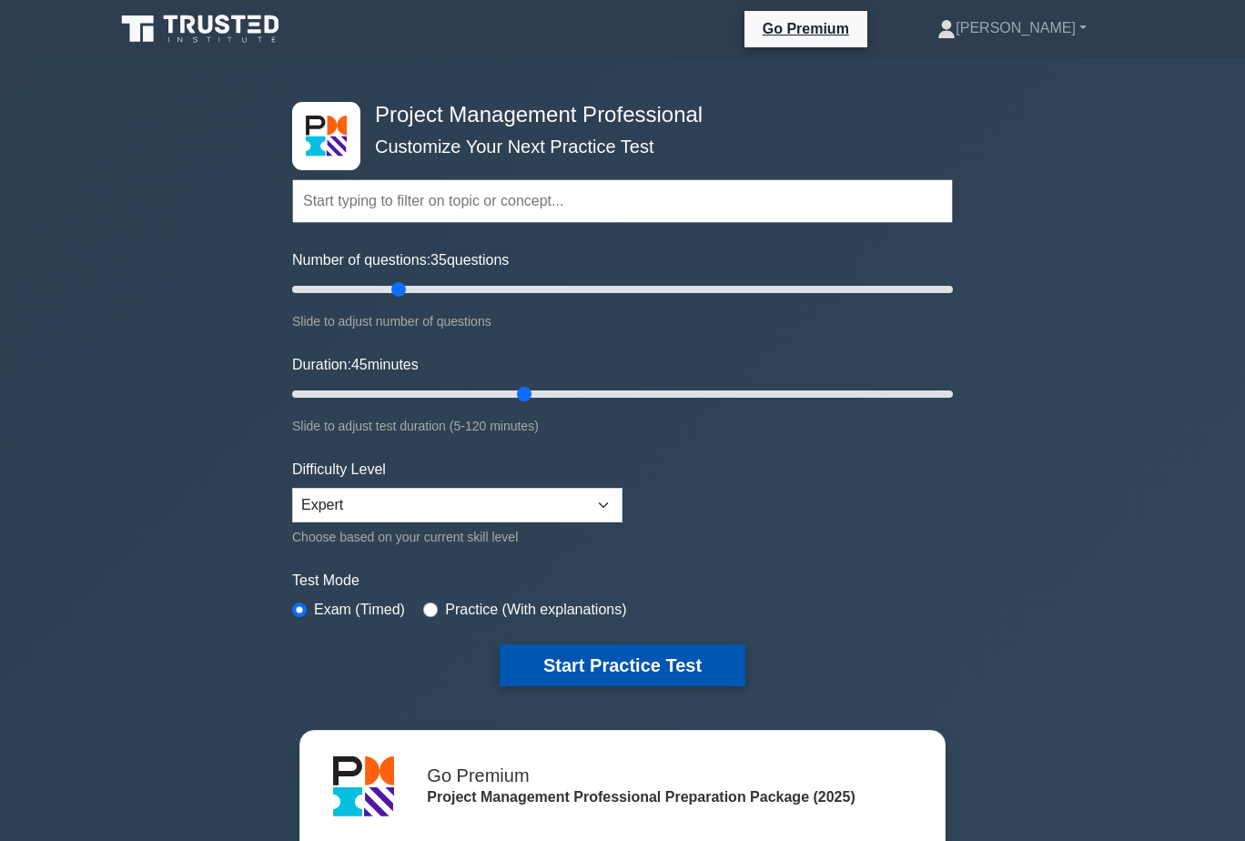
click at [644, 660] on button "Start Practice Test" at bounding box center [622, 665] width 246 height 42
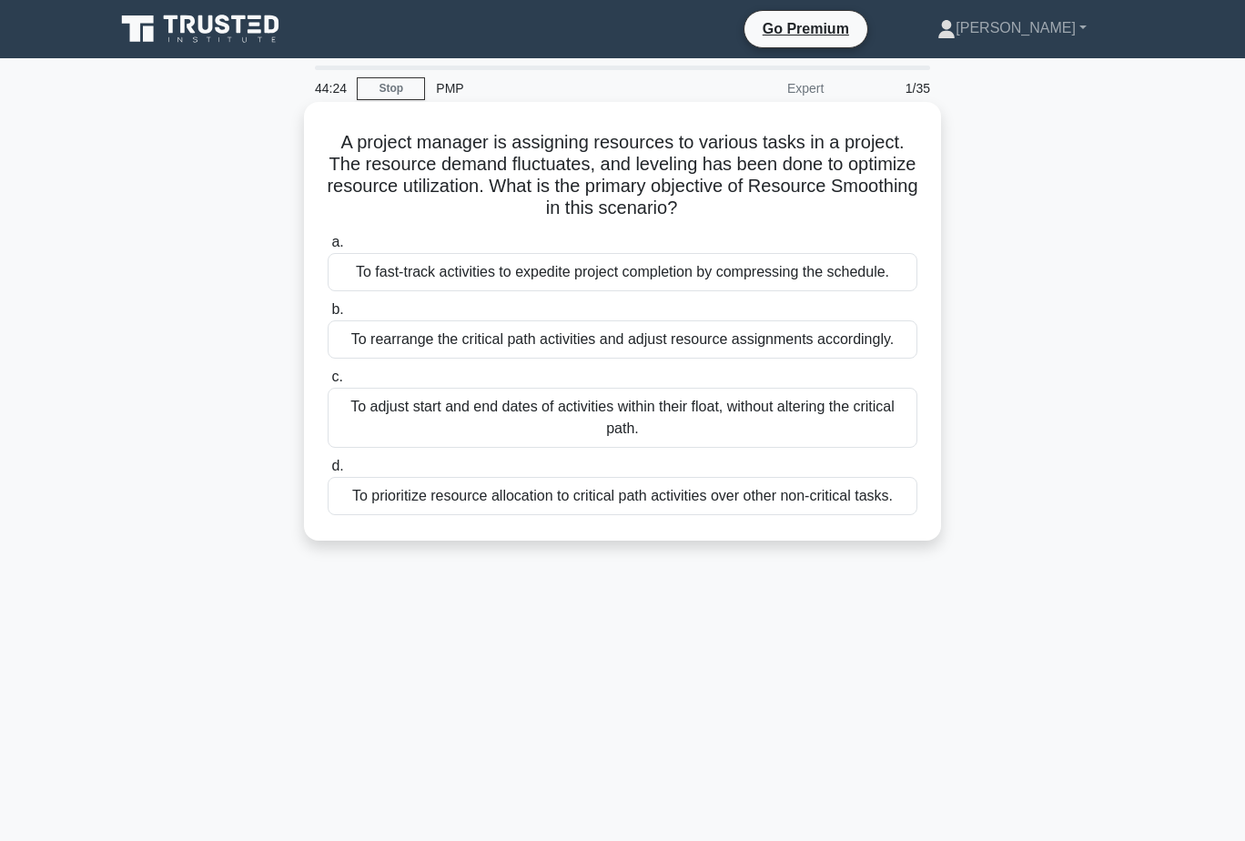
click at [932, 358] on div "A project manager is assigning resources to various tasks in a project. The res…" at bounding box center [622, 321] width 622 height 424
click at [788, 422] on div "To adjust start and end dates of activities within their float, without alterin…" at bounding box center [623, 418] width 590 height 60
click at [328, 383] on input "c. To adjust start and end dates of activities within their float, without alte…" at bounding box center [328, 377] width 0 height 12
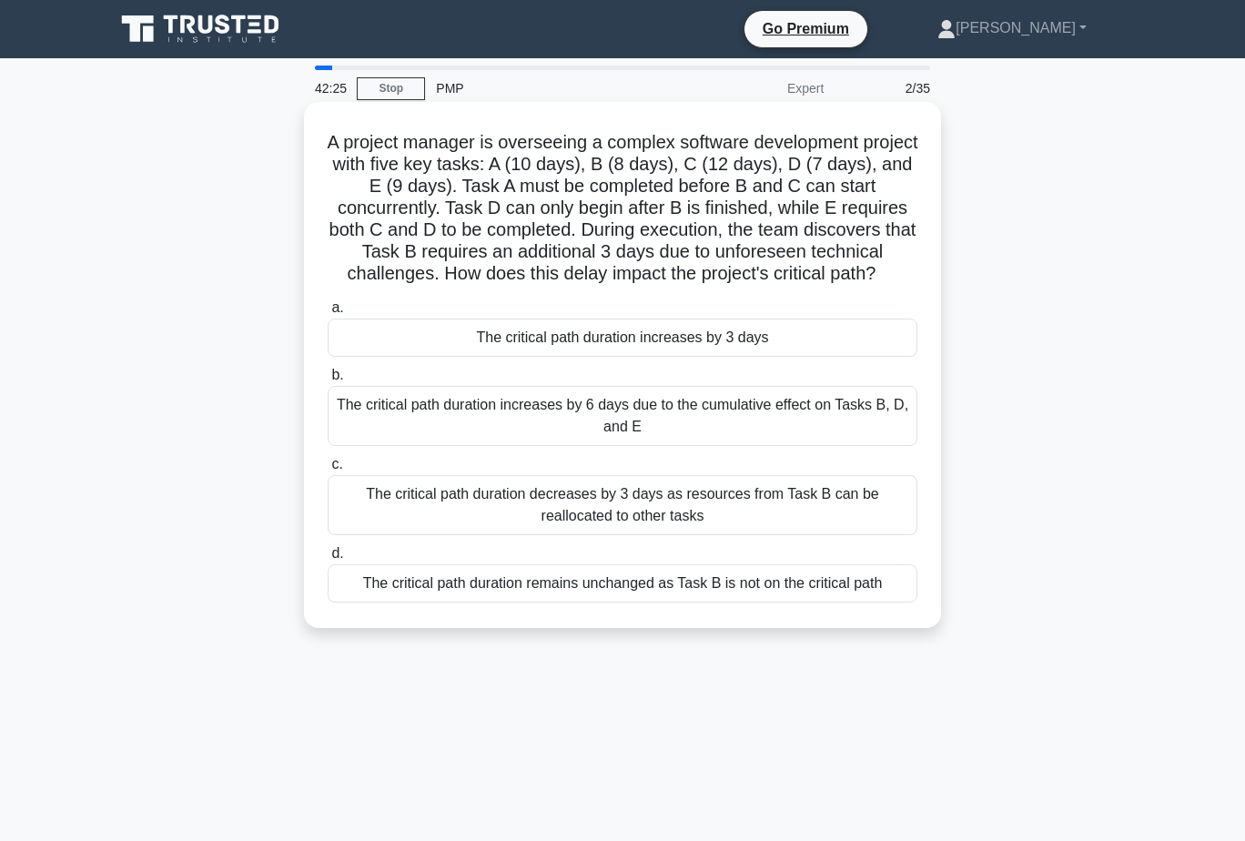
click at [771, 357] on div "The critical path duration increases by 3 days" at bounding box center [623, 337] width 590 height 38
click at [328, 314] on input "a. The critical path duration increases by 3 days" at bounding box center [328, 308] width 0 height 12
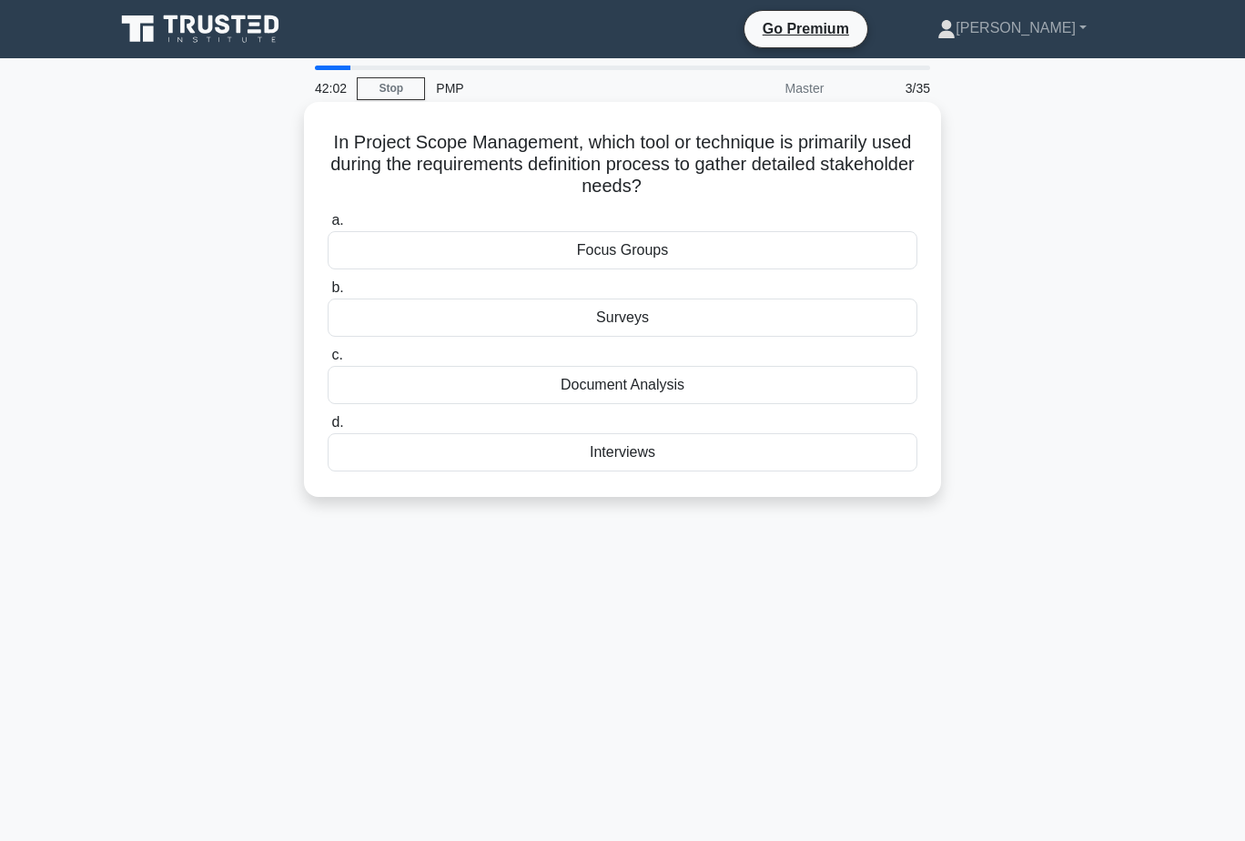
click at [704, 245] on div "Focus Groups" at bounding box center [623, 250] width 590 height 38
click at [328, 227] on input "a. Focus Groups" at bounding box center [328, 221] width 0 height 12
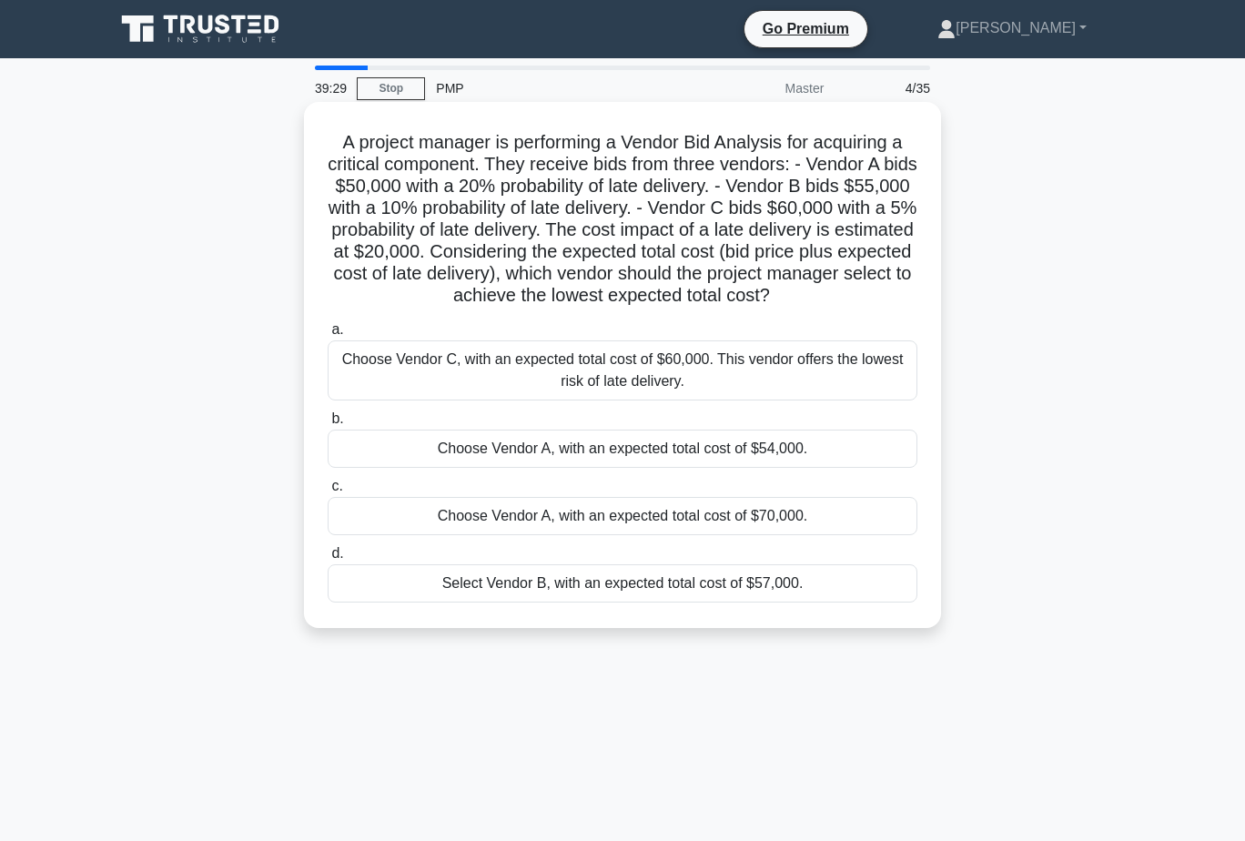
click at [760, 515] on div "Choose Vendor A, with an expected total cost of $70,000." at bounding box center [623, 516] width 590 height 38
click at [328, 492] on input "c. Choose Vendor A, with an expected total cost of $70,000." at bounding box center [328, 486] width 0 height 12
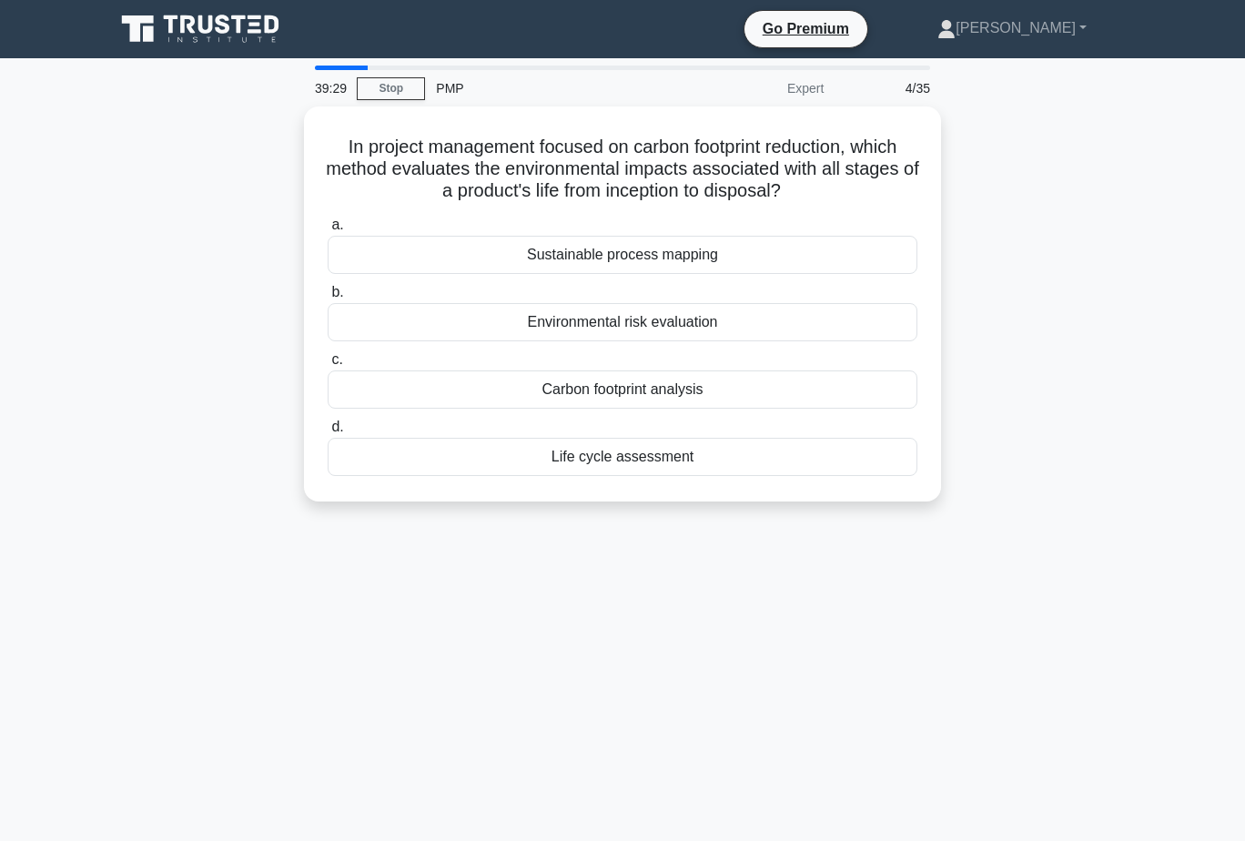
click at [760, 515] on div "In project management focused on carbon footprint reduction, which method evalu…" at bounding box center [622, 314] width 1037 height 417
click at [1077, 432] on div "In project management focused on carbon footprint reduction, which method evalu…" at bounding box center [622, 314] width 1037 height 417
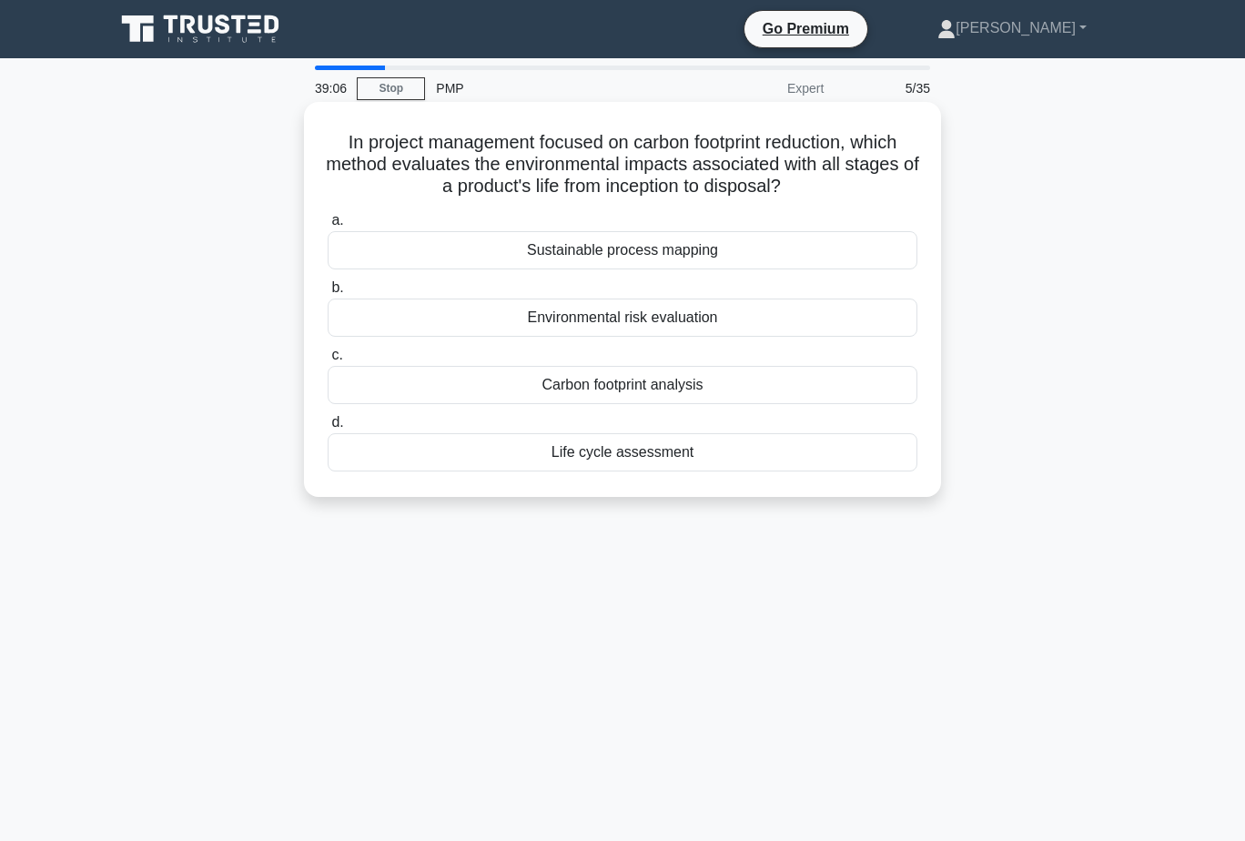
click at [715, 449] on div "Life cycle assessment" at bounding box center [623, 452] width 590 height 38
click at [328, 429] on input "d. Life cycle assessment" at bounding box center [328, 423] width 0 height 12
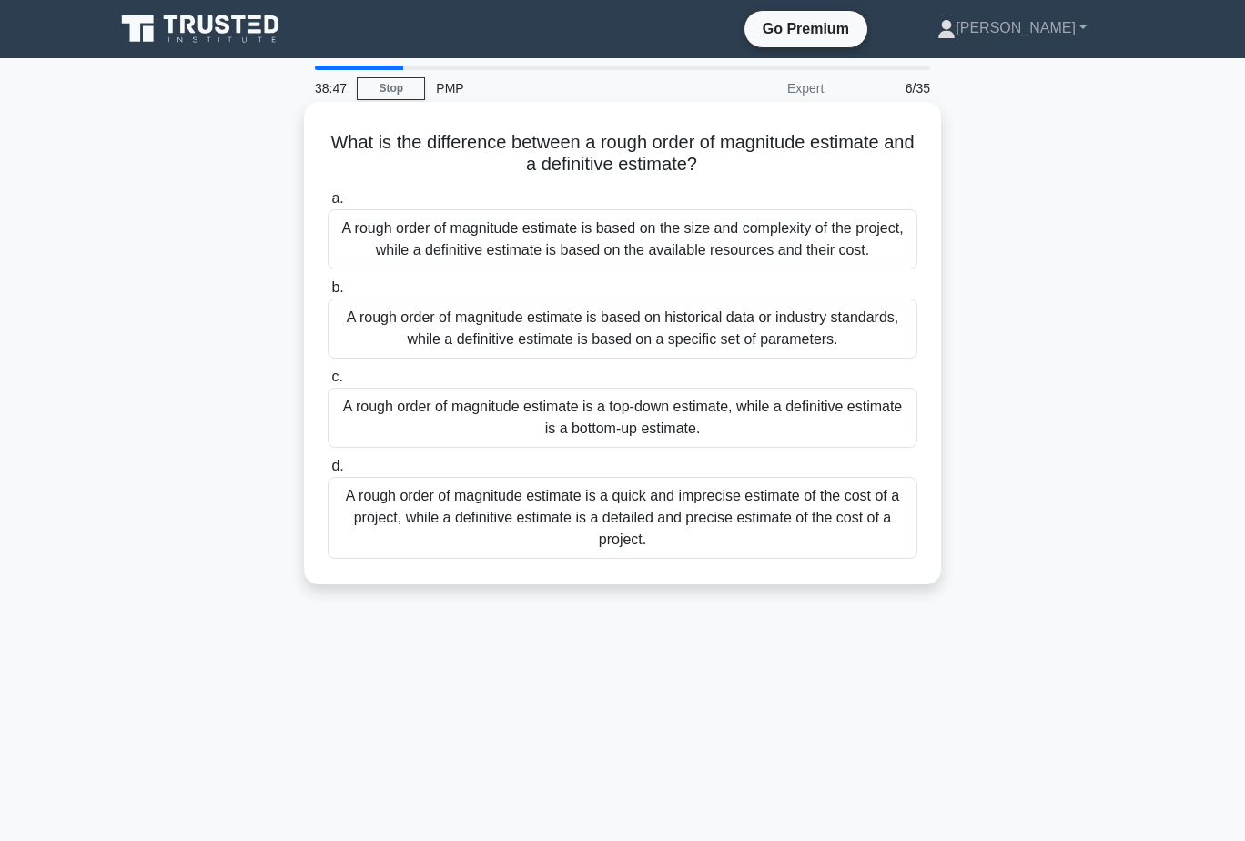
click at [746, 519] on div "A rough order of magnitude estimate is a quick and imprecise estimate of the co…" at bounding box center [623, 518] width 590 height 82
click at [328, 472] on input "d. A rough order of magnitude estimate is a quick and imprecise estimate of the…" at bounding box center [328, 466] width 0 height 12
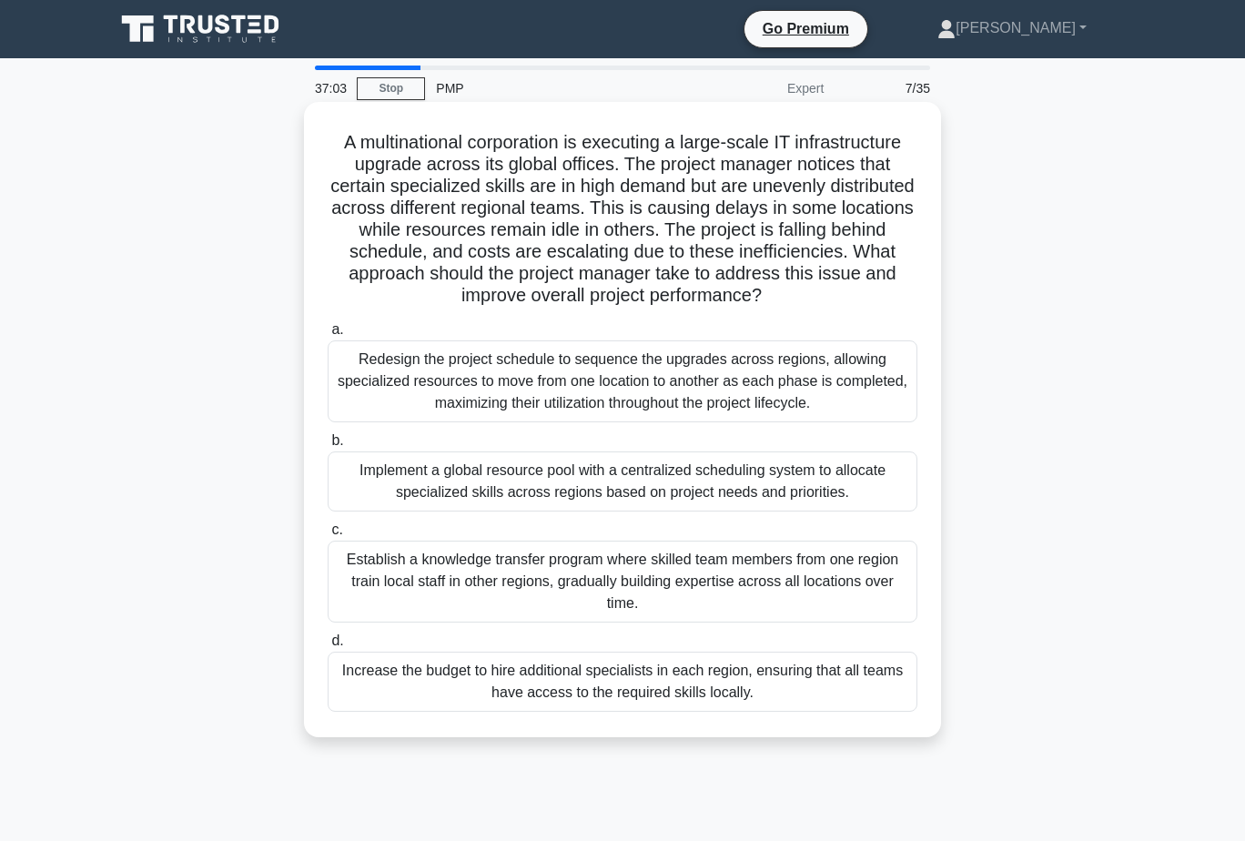
click at [740, 587] on div "Establish a knowledge transfer program where skilled team members from one regi…" at bounding box center [623, 581] width 590 height 82
click at [328, 536] on input "c. Establish a knowledge transfer program where skilled team members from one r…" at bounding box center [328, 530] width 0 height 12
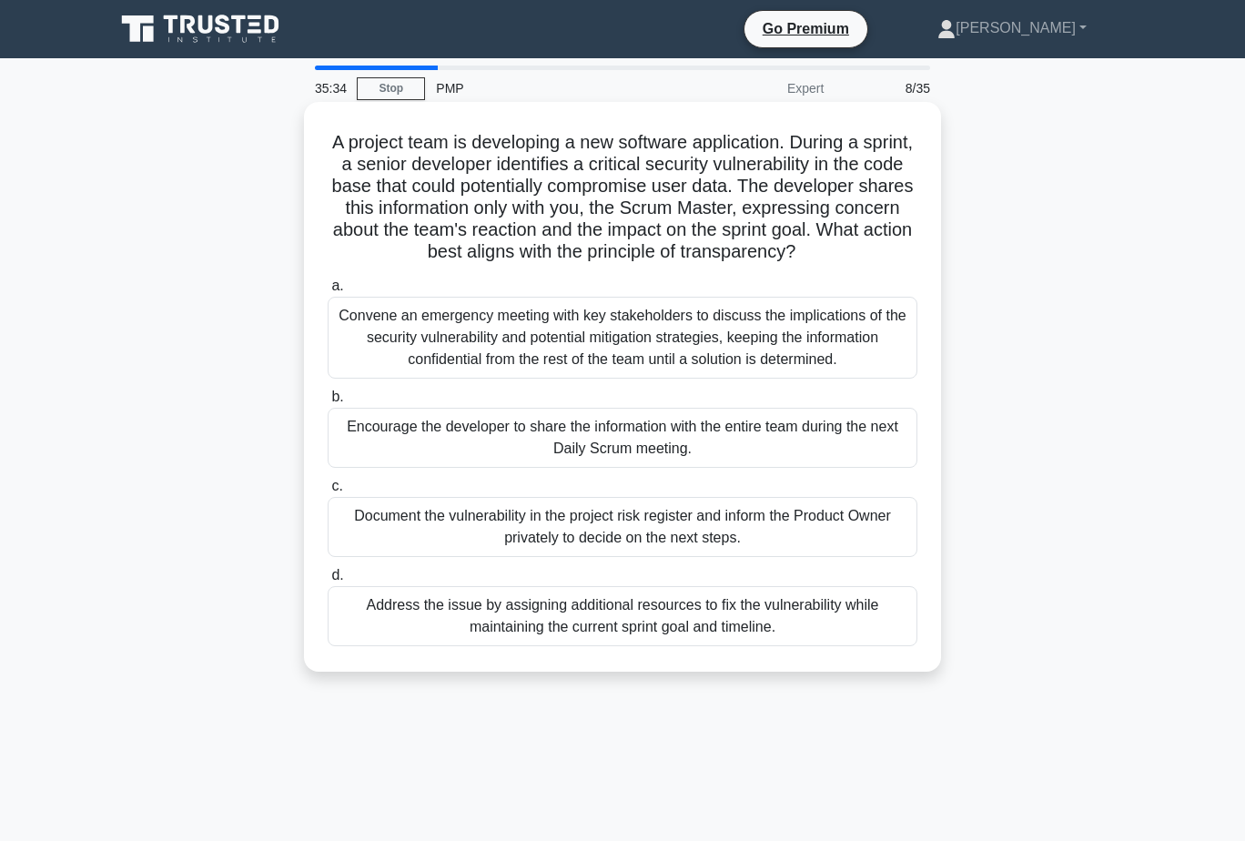
click at [750, 332] on div "Convene an emergency meeting with key stakeholders to discuss the implications …" at bounding box center [623, 338] width 590 height 82
click at [328, 292] on input "a. Convene an emergency meeting with key stakeholders to discuss the implicatio…" at bounding box center [328, 286] width 0 height 12
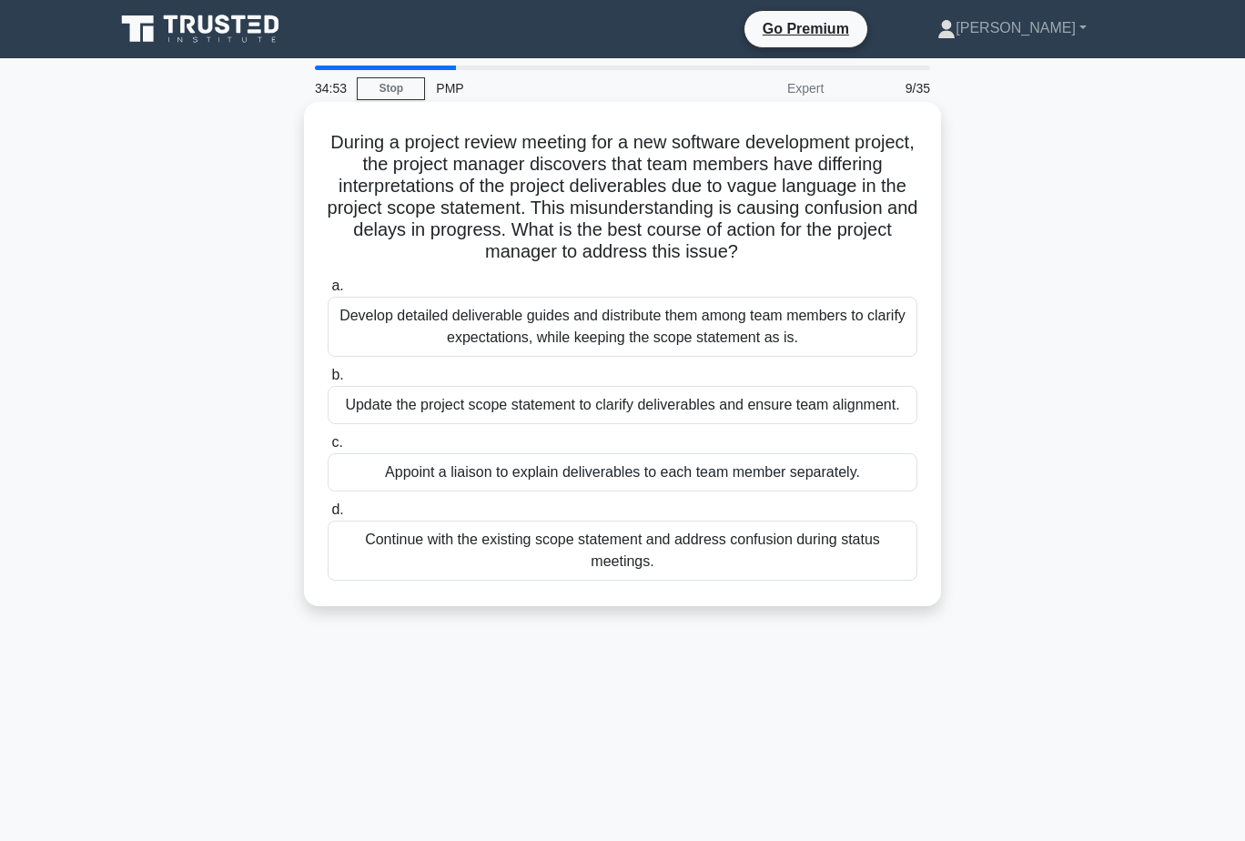
click at [832, 405] on div "Update the project scope statement to clarify deliverables and ensure team alig…" at bounding box center [623, 405] width 590 height 38
click at [328, 381] on input "b. Update the project scope statement to clarify deliverables and ensure team a…" at bounding box center [328, 375] width 0 height 12
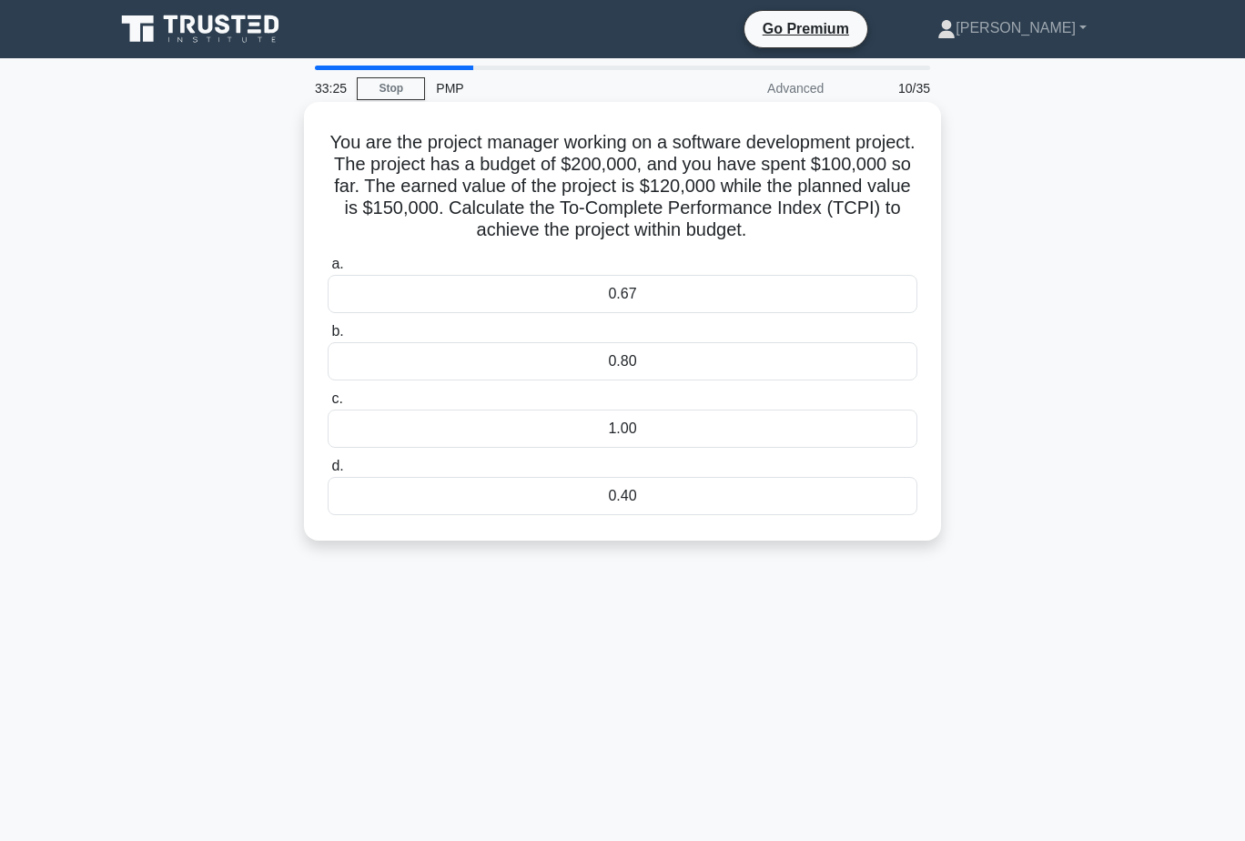
click at [735, 371] on div "0.80" at bounding box center [623, 361] width 590 height 38
click at [328, 338] on input "b. 0.80" at bounding box center [328, 332] width 0 height 12
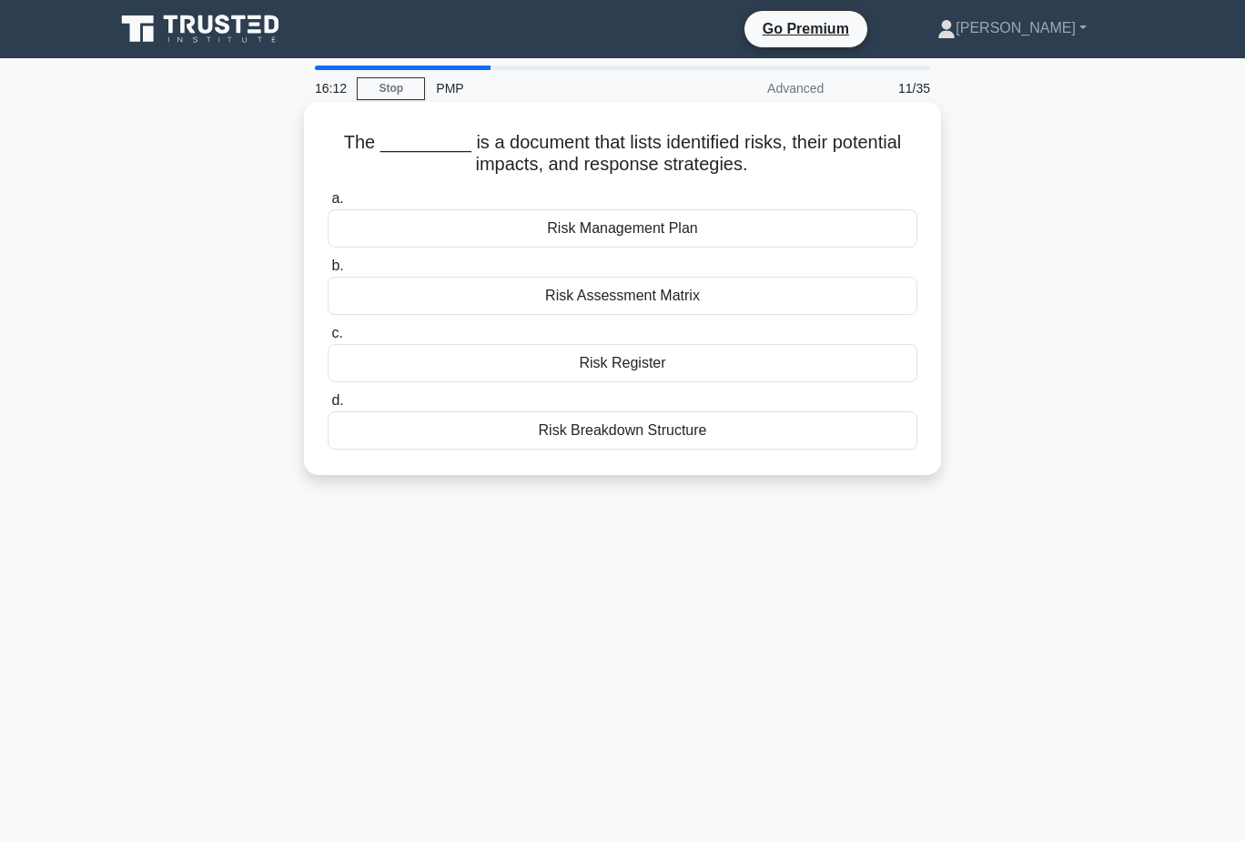
click at [727, 227] on div "Risk Management Plan" at bounding box center [623, 228] width 590 height 38
click at [328, 205] on input "a. Risk Management Plan" at bounding box center [328, 199] width 0 height 12
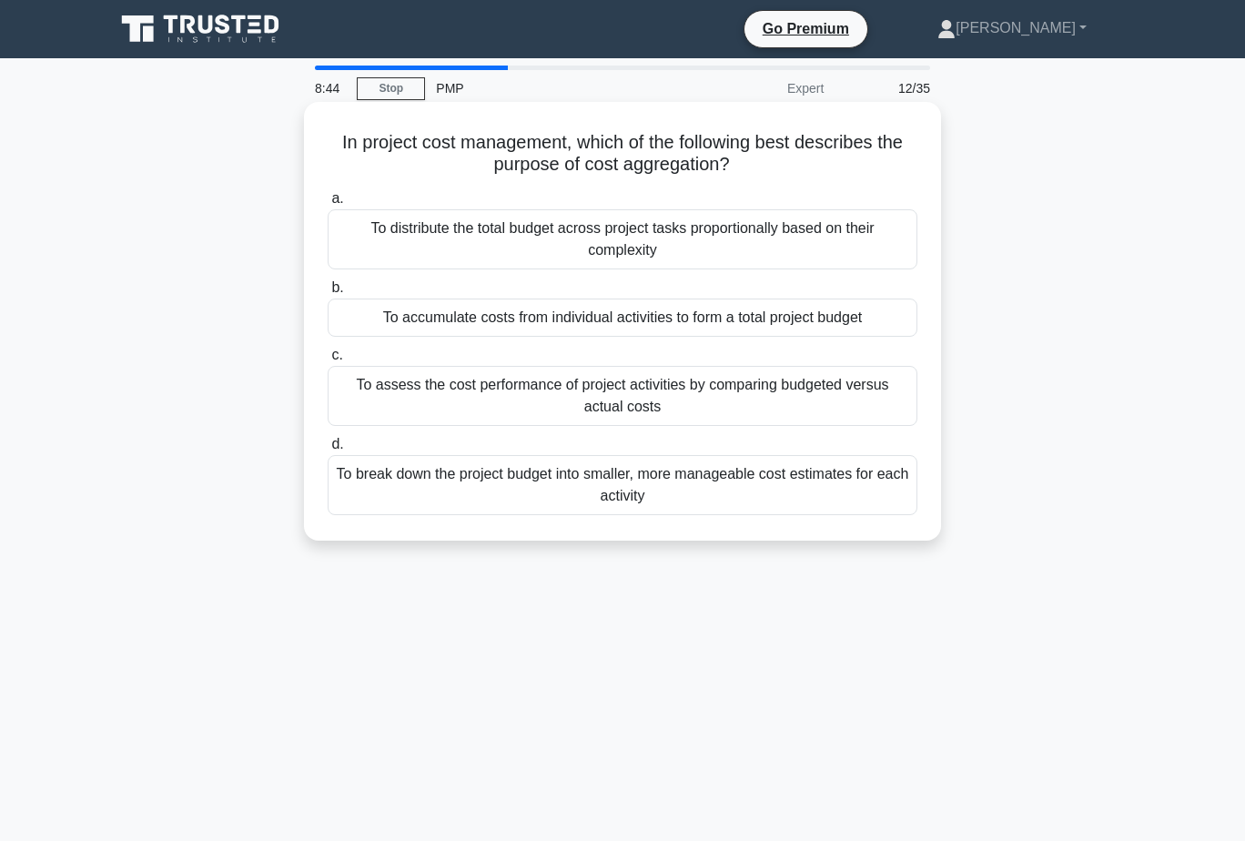
click at [880, 315] on div "To accumulate costs from individual activities to form a total project budget" at bounding box center [623, 317] width 590 height 38
click at [328, 294] on input "b. To accumulate costs from individual activities to form a total project budget" at bounding box center [328, 288] width 0 height 12
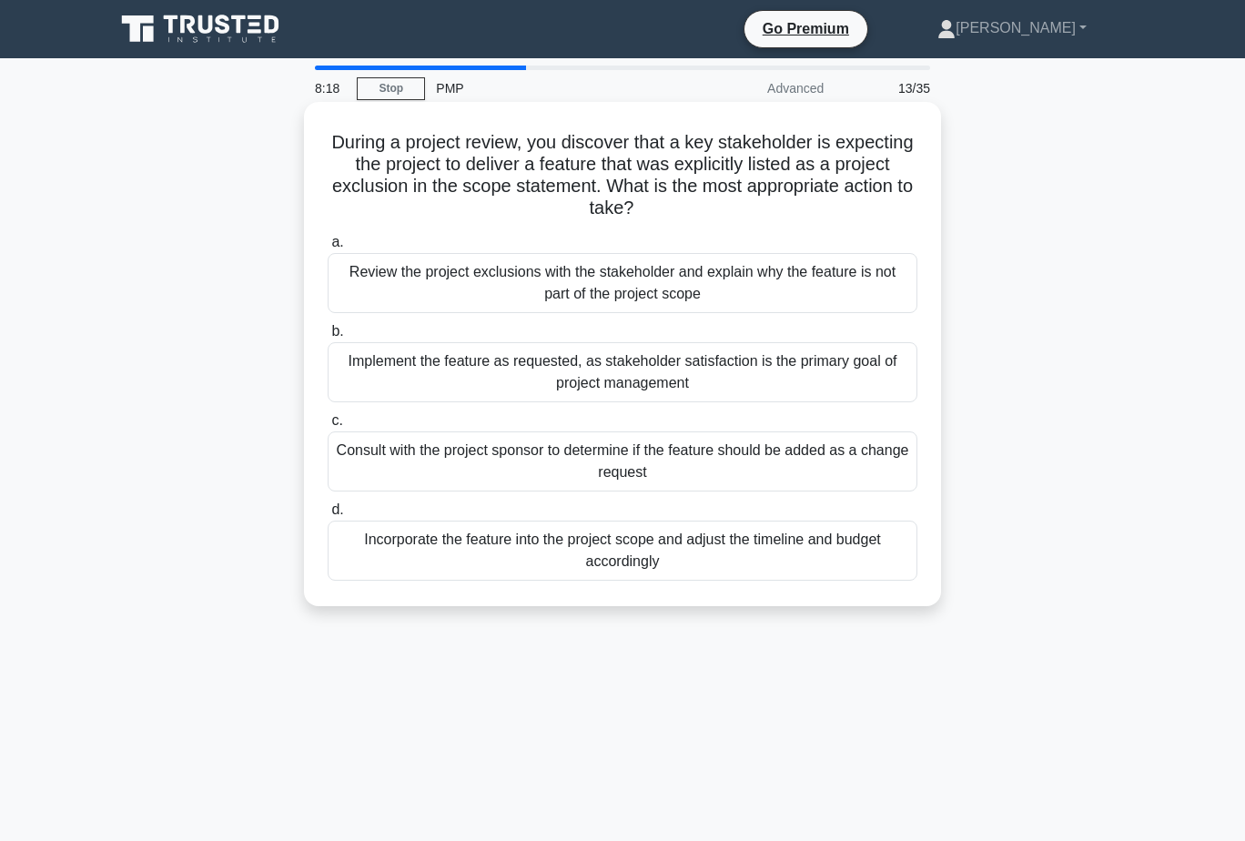
click at [747, 287] on div "Review the project exclusions with the stakeholder and explain why the feature …" at bounding box center [623, 283] width 590 height 60
click at [328, 248] on input "a. Review the project exclusions with the stakeholder and explain why the featu…" at bounding box center [328, 243] width 0 height 12
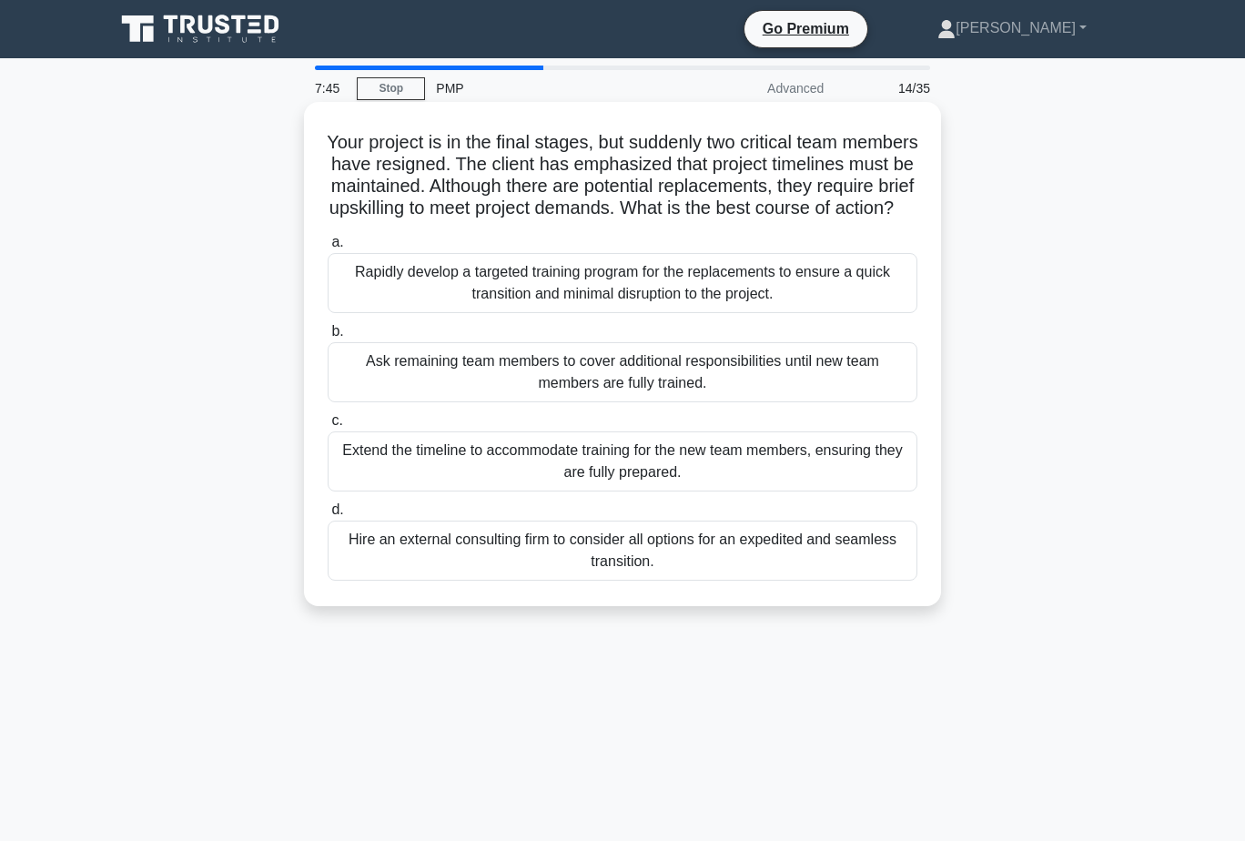
click at [725, 562] on div "Hire an external consulting firm to consider all options for an expedited and s…" at bounding box center [623, 550] width 590 height 60
click at [328, 516] on input "d. Hire an external consulting firm to consider all options for an expedited an…" at bounding box center [328, 510] width 0 height 12
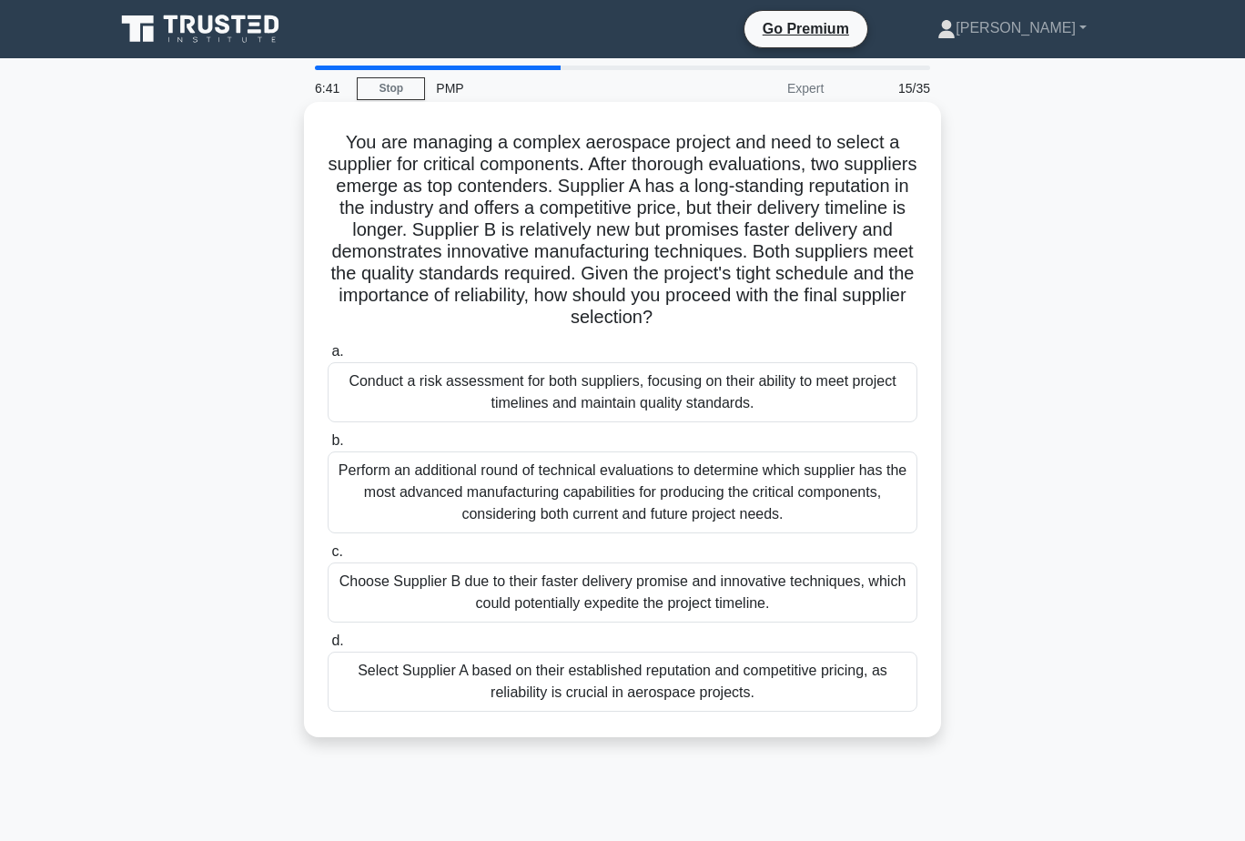
click at [708, 393] on div "Conduct a risk assessment for both suppliers, focusing on their ability to meet…" at bounding box center [623, 392] width 590 height 60
click at [328, 358] on input "a. Conduct a risk assessment for both suppliers, focusing on their ability to m…" at bounding box center [328, 352] width 0 height 12
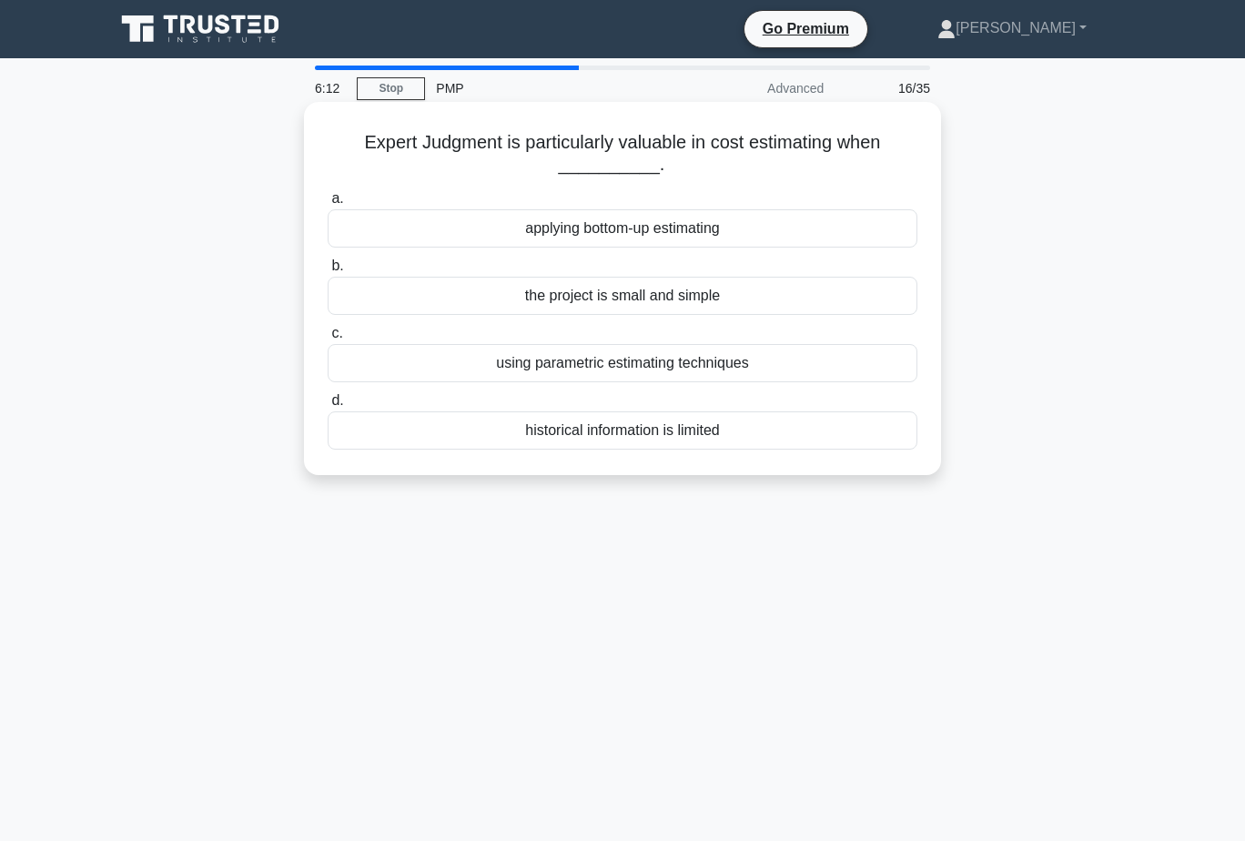
click at [726, 439] on div "historical information is limited" at bounding box center [623, 430] width 590 height 38
click at [328, 407] on input "d. historical information is limited" at bounding box center [328, 401] width 0 height 12
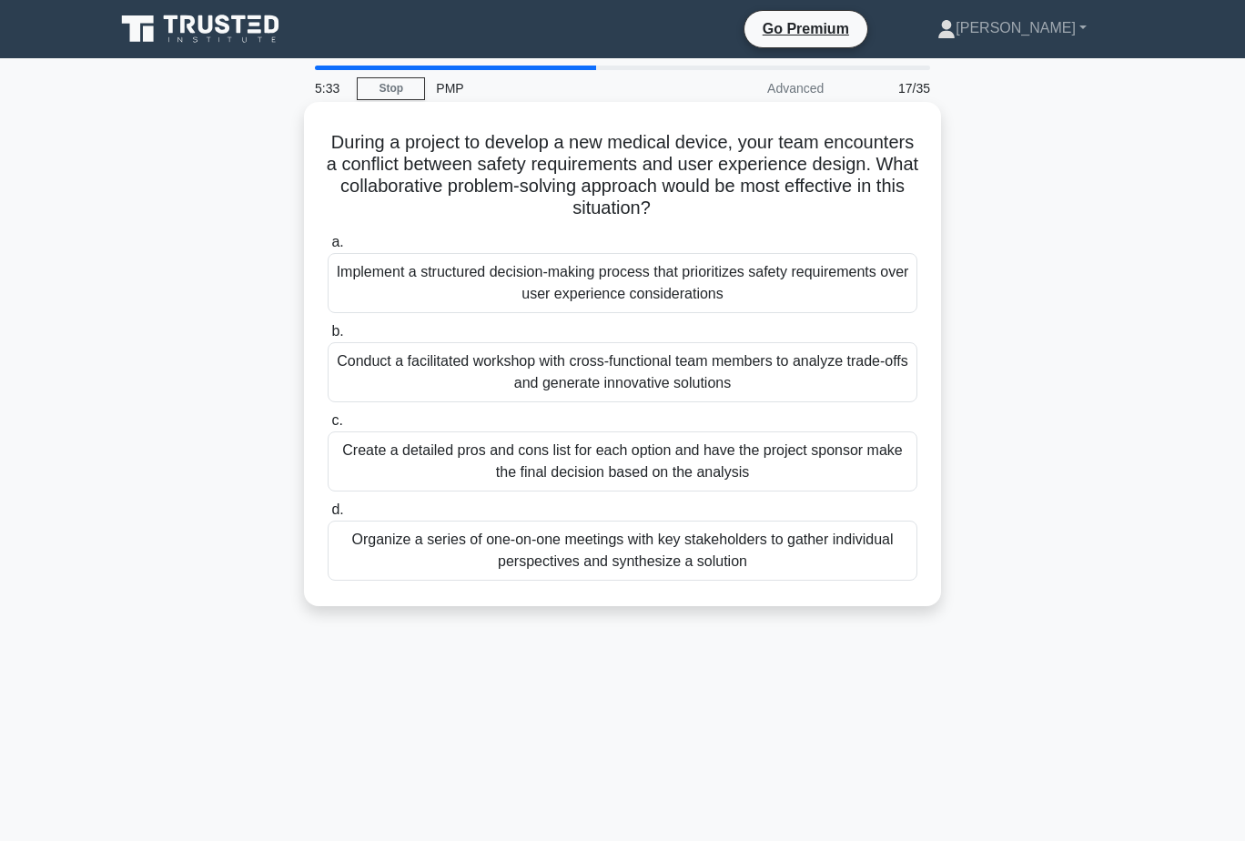
click at [754, 281] on div "Implement a structured decision-making process that prioritizes safety requirem…" at bounding box center [623, 283] width 590 height 60
click at [328, 248] on input "a. Implement a structured decision-making process that prioritizes safety requi…" at bounding box center [328, 243] width 0 height 12
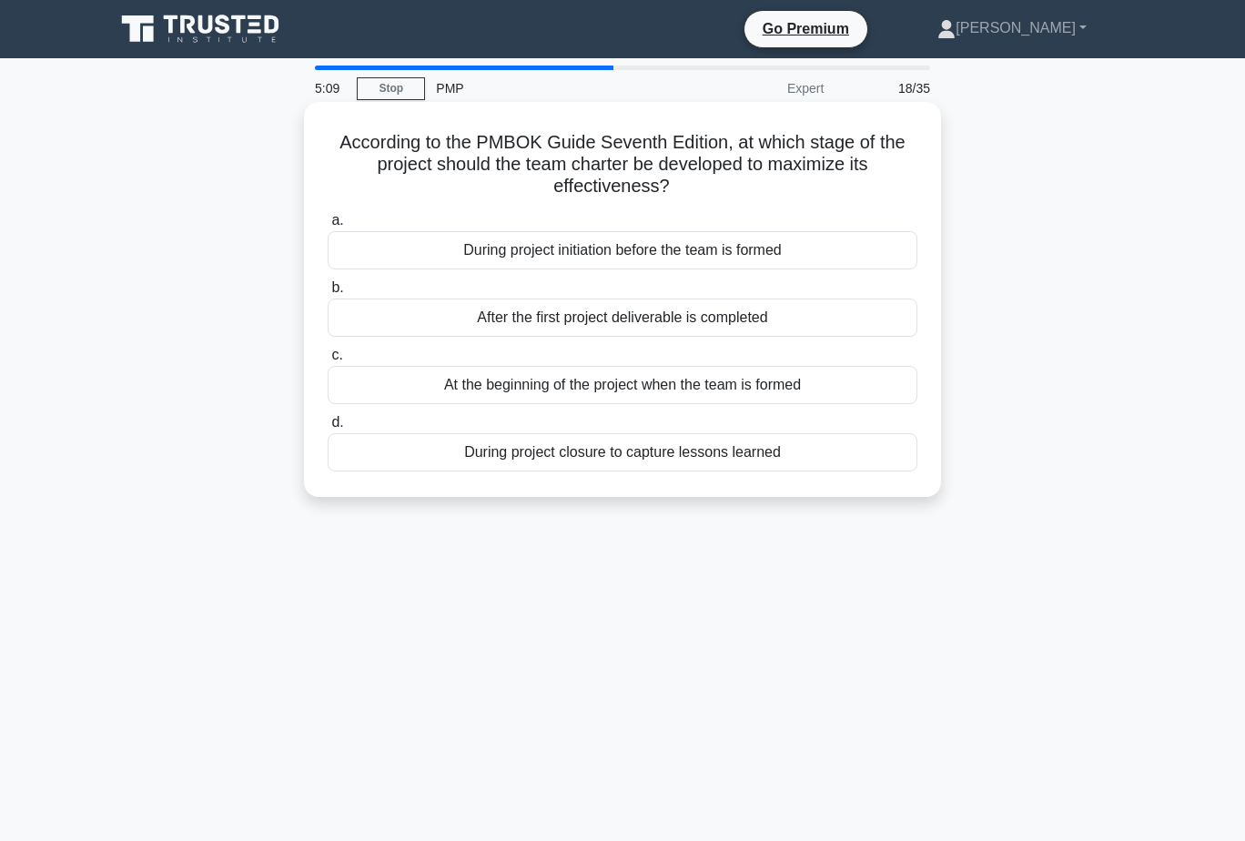
click at [794, 250] on div "During project initiation before the team is formed" at bounding box center [623, 250] width 590 height 38
click at [328, 227] on input "a. During project initiation before the team is formed" at bounding box center [328, 221] width 0 height 12
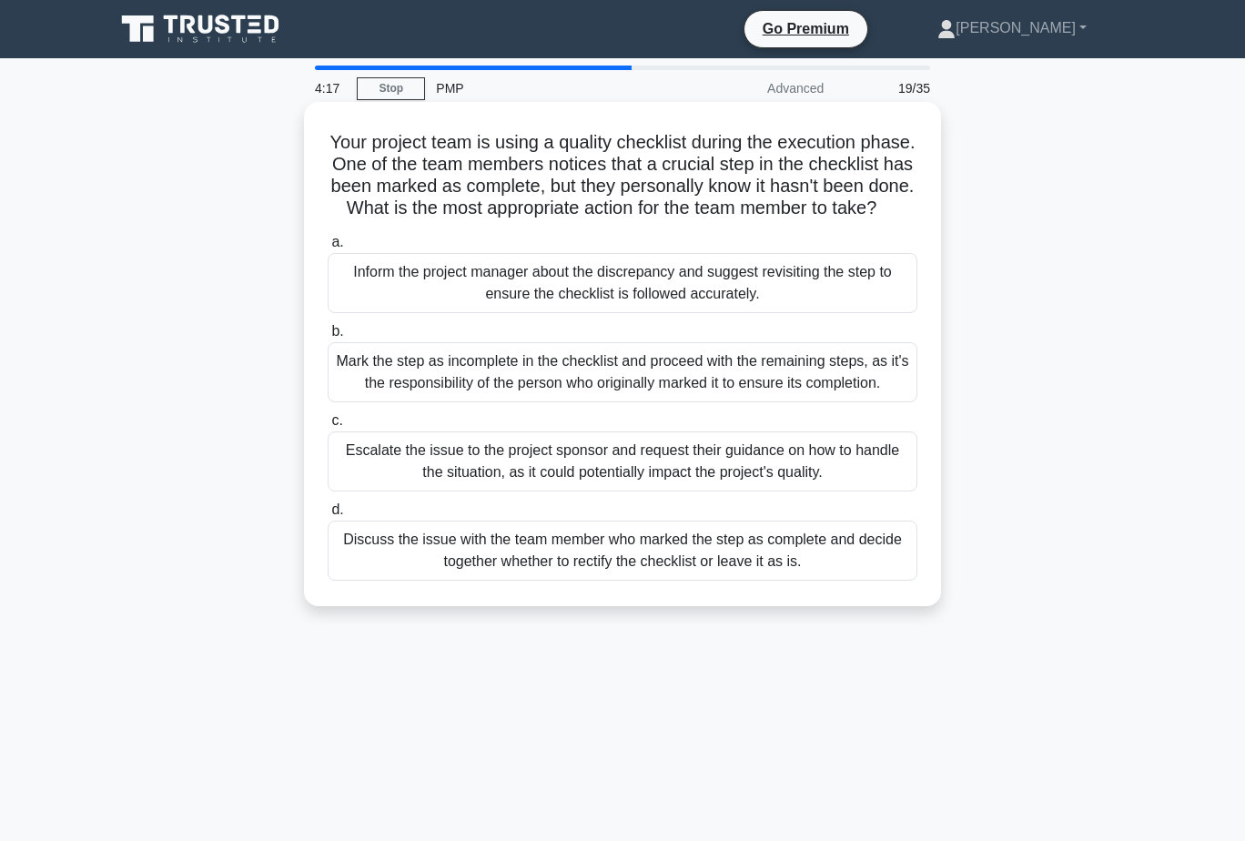
click at [848, 308] on div "Inform the project manager about the discrepancy and suggest revisiting the ste…" at bounding box center [623, 283] width 590 height 60
click at [328, 248] on input "a. Inform the project manager about the discrepancy and suggest revisiting the …" at bounding box center [328, 243] width 0 height 12
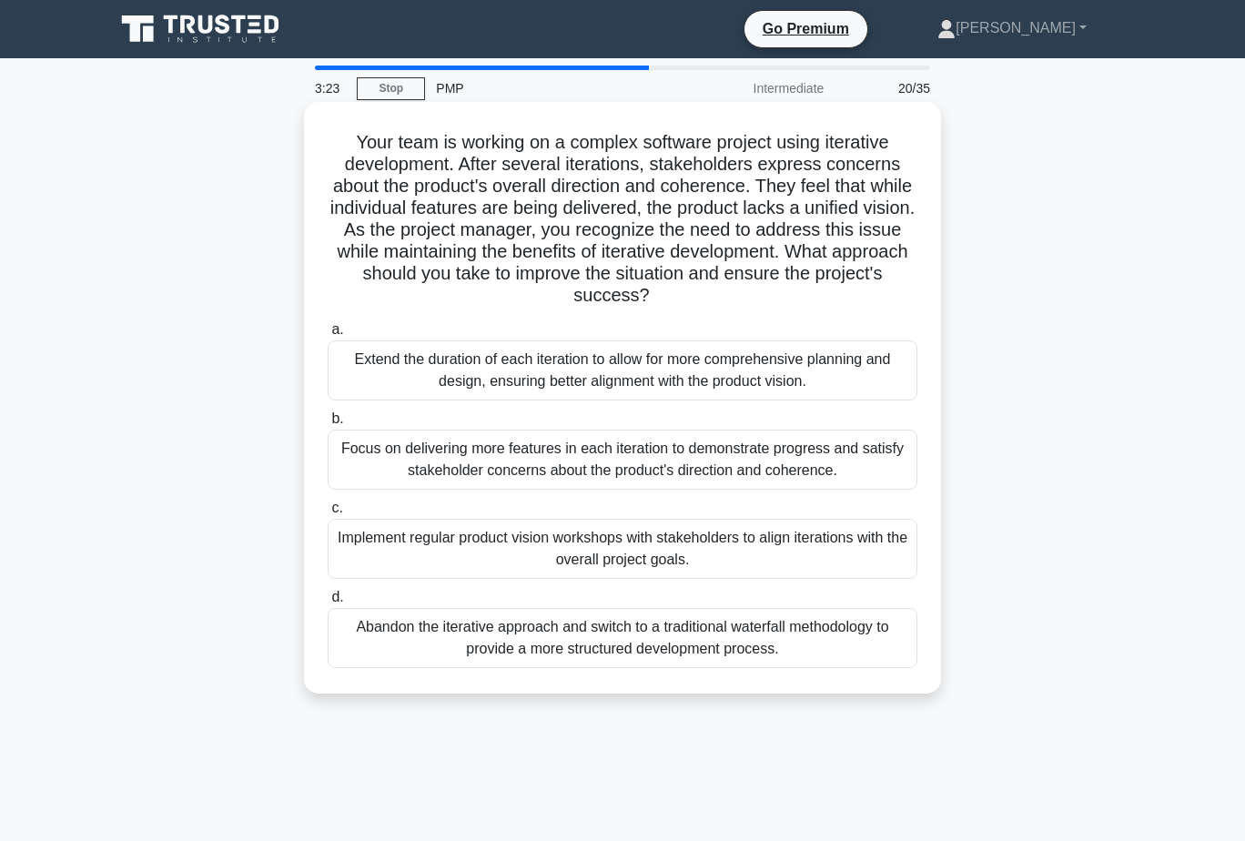
click at [731, 550] on div "Implement regular product vision workshops with stakeholders to align iteration…" at bounding box center [623, 549] width 590 height 60
click at [328, 514] on input "c. Implement regular product vision workshops with stakeholders to align iterat…" at bounding box center [328, 508] width 0 height 12
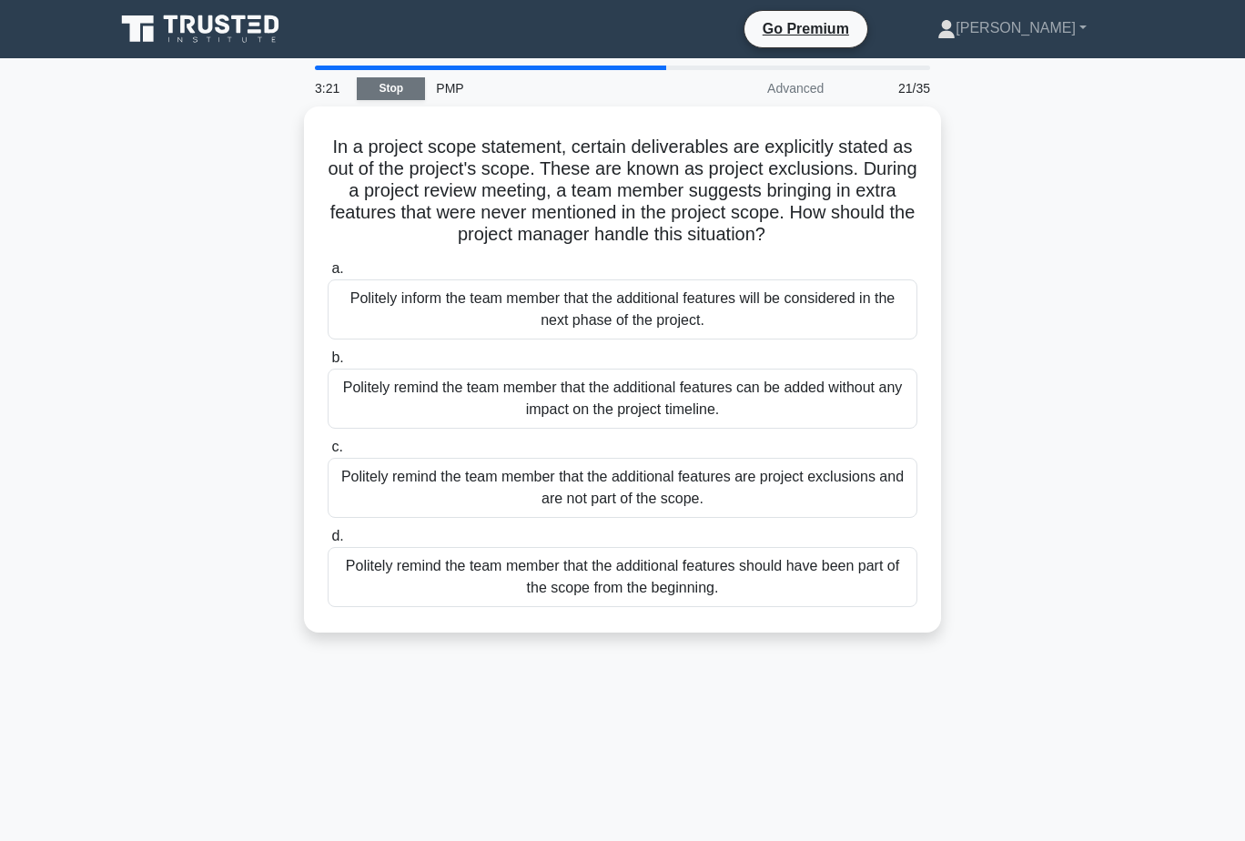
click at [400, 86] on link "Stop" at bounding box center [391, 88] width 68 height 23
click at [406, 91] on link "Stop" at bounding box center [391, 88] width 68 height 23
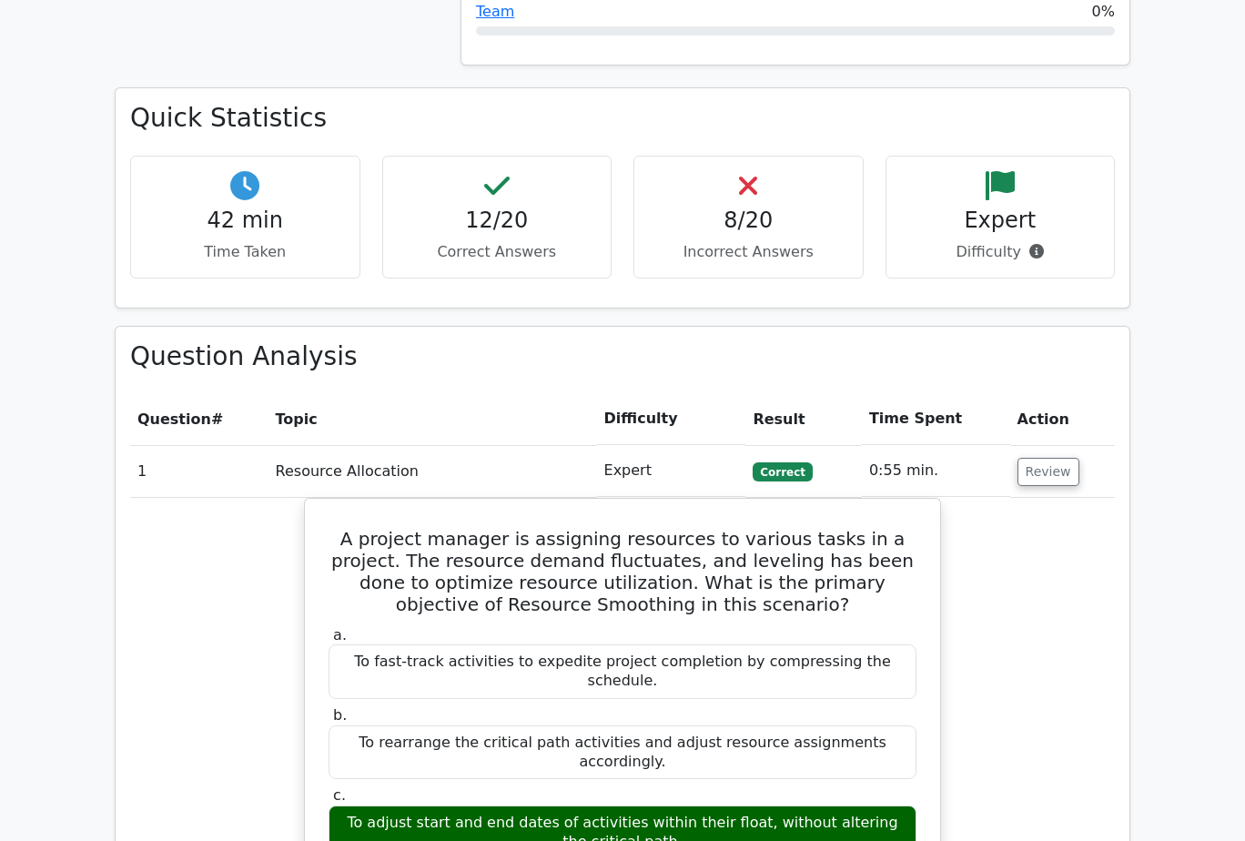
scroll to position [1729, 0]
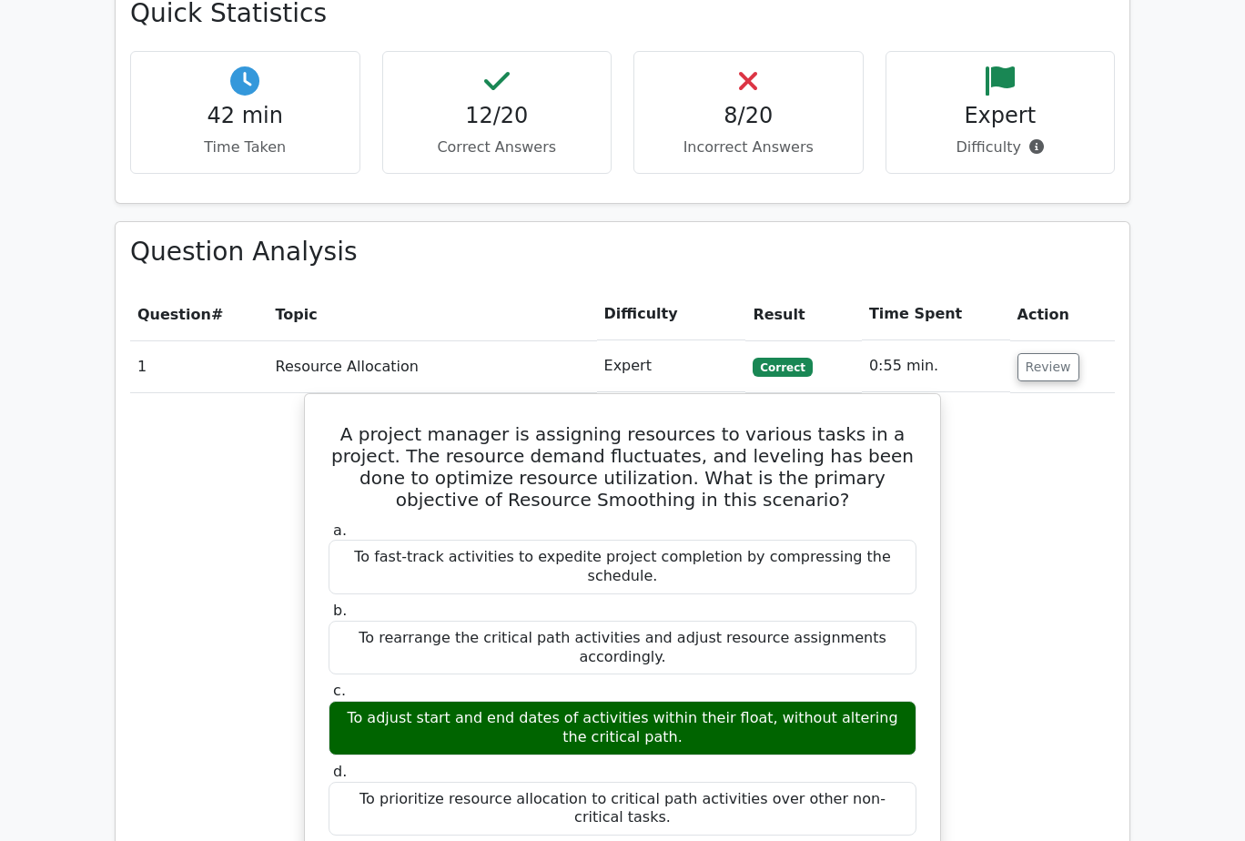
click at [984, 288] on th "Time Spent" at bounding box center [936, 314] width 148 height 52
click at [1036, 353] on button "Review" at bounding box center [1048, 367] width 62 height 28
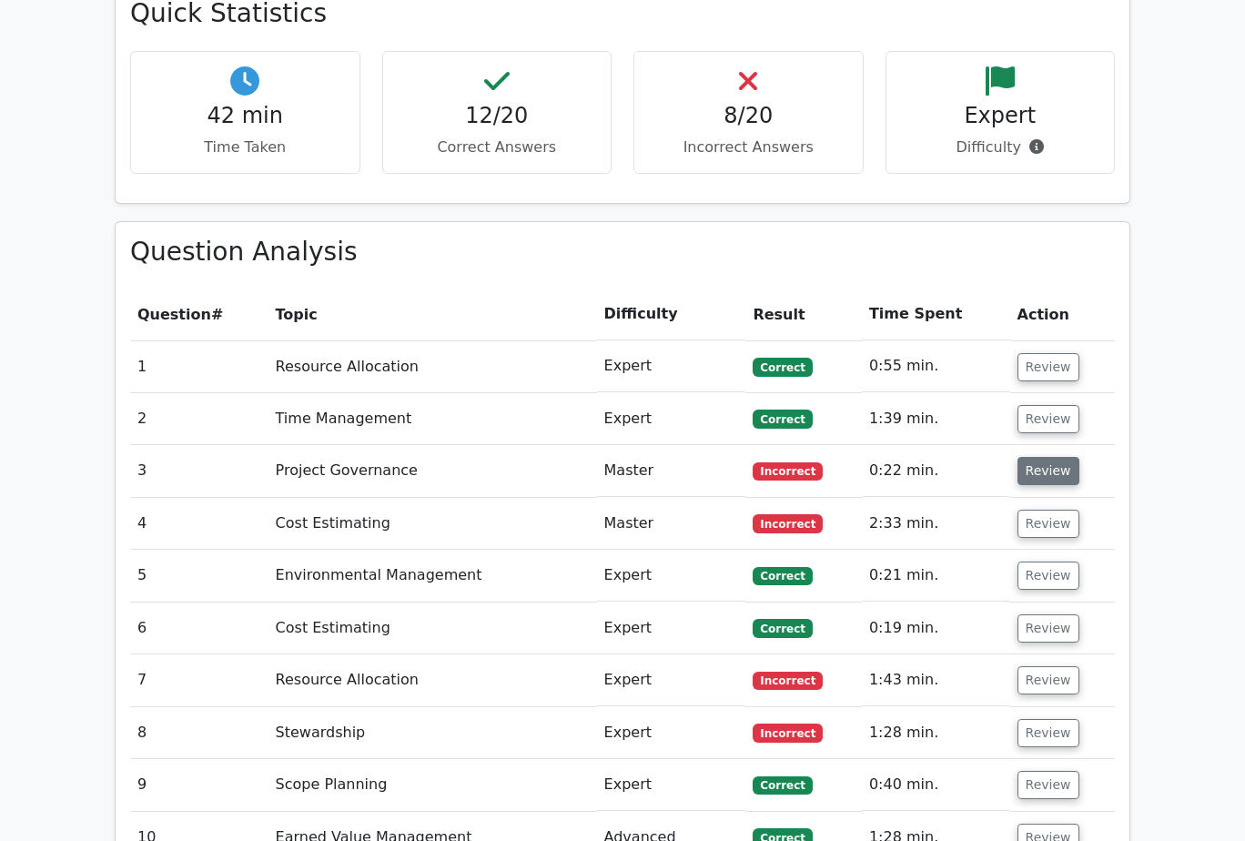
click at [1054, 457] on button "Review" at bounding box center [1048, 471] width 62 height 28
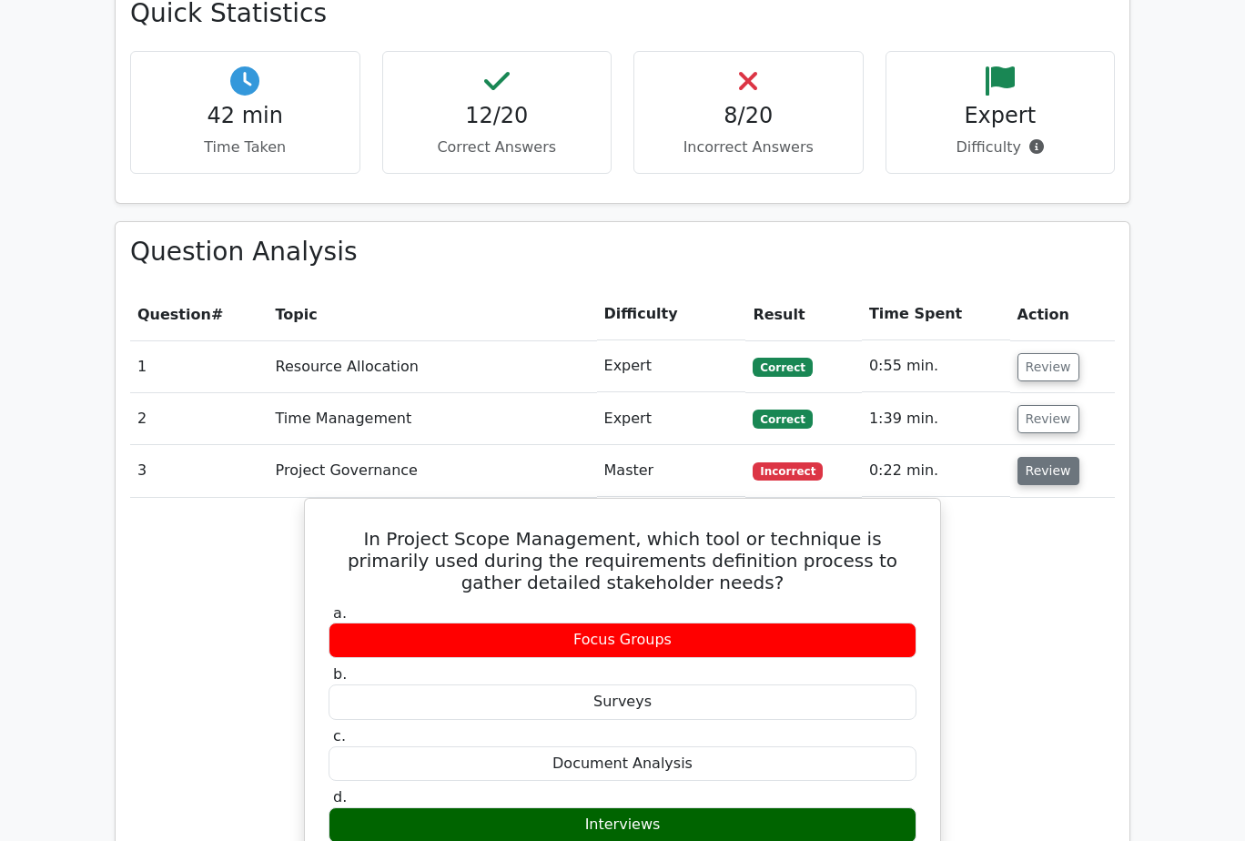
click at [1054, 457] on button "Review" at bounding box center [1048, 471] width 62 height 28
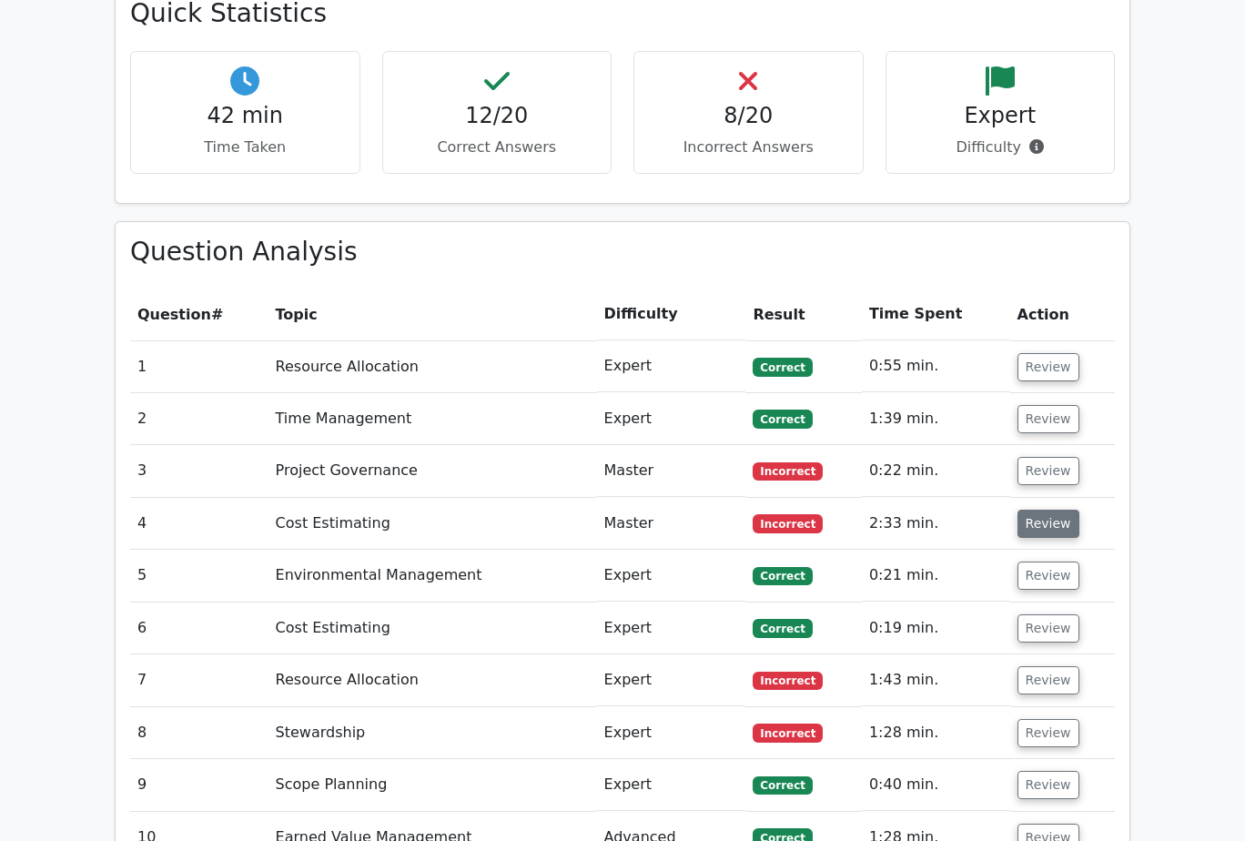
click at [1047, 509] on button "Review" at bounding box center [1048, 523] width 62 height 28
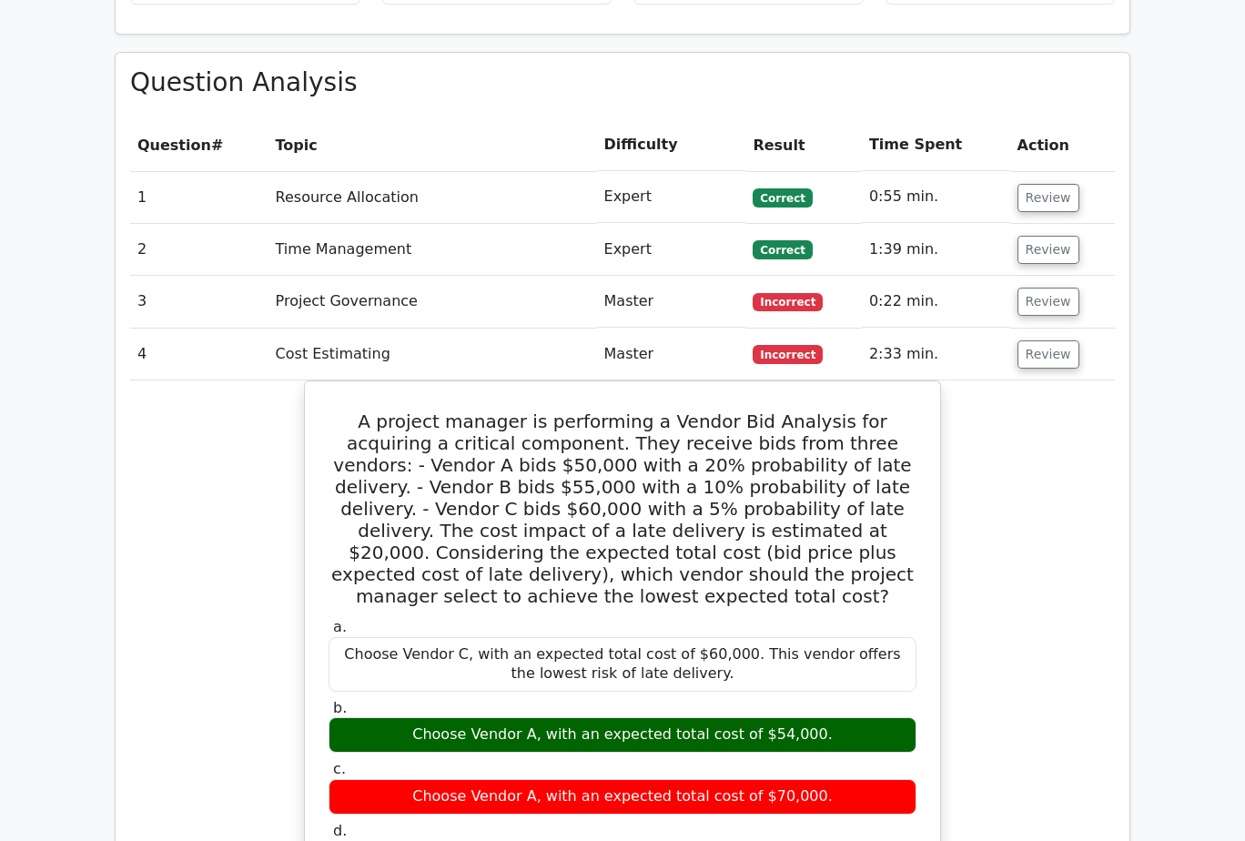
scroll to position [1911, 0]
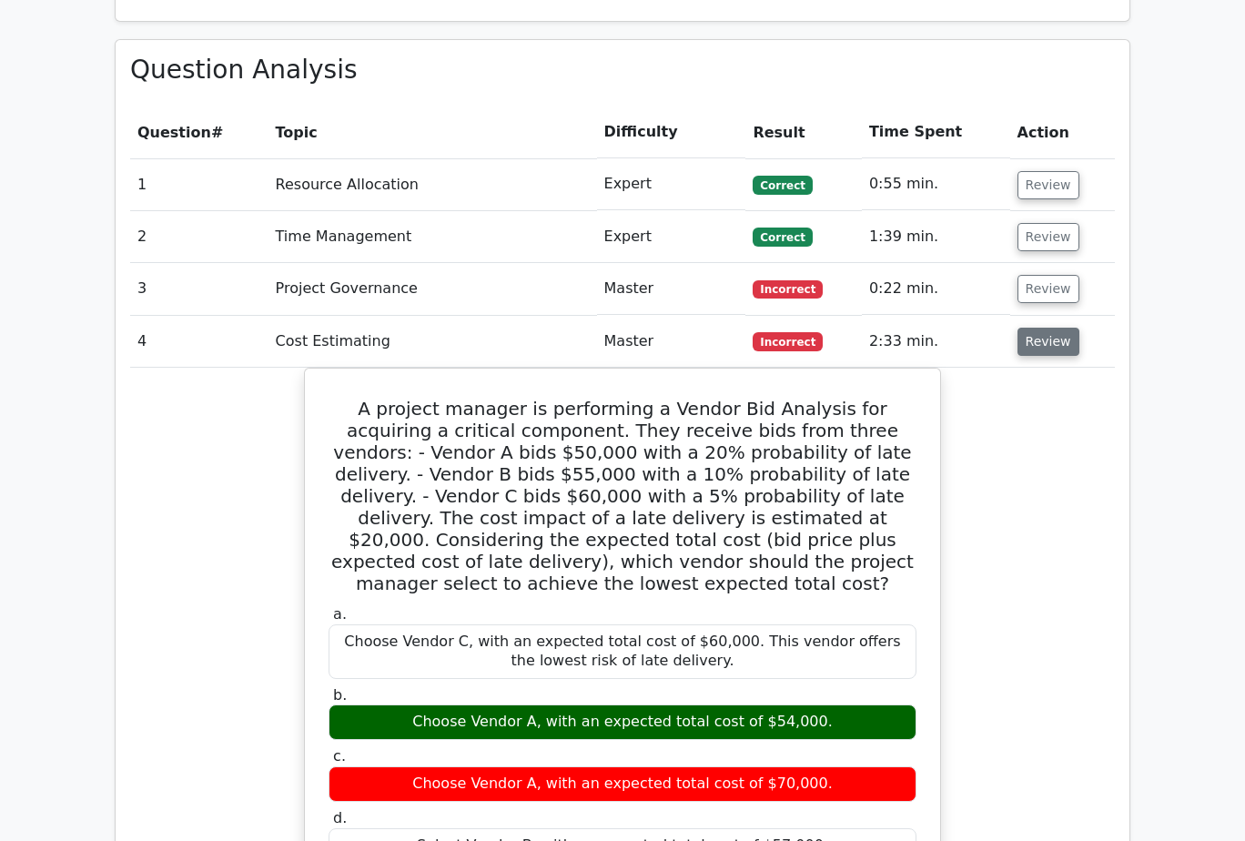
click at [1044, 328] on button "Review" at bounding box center [1048, 342] width 62 height 28
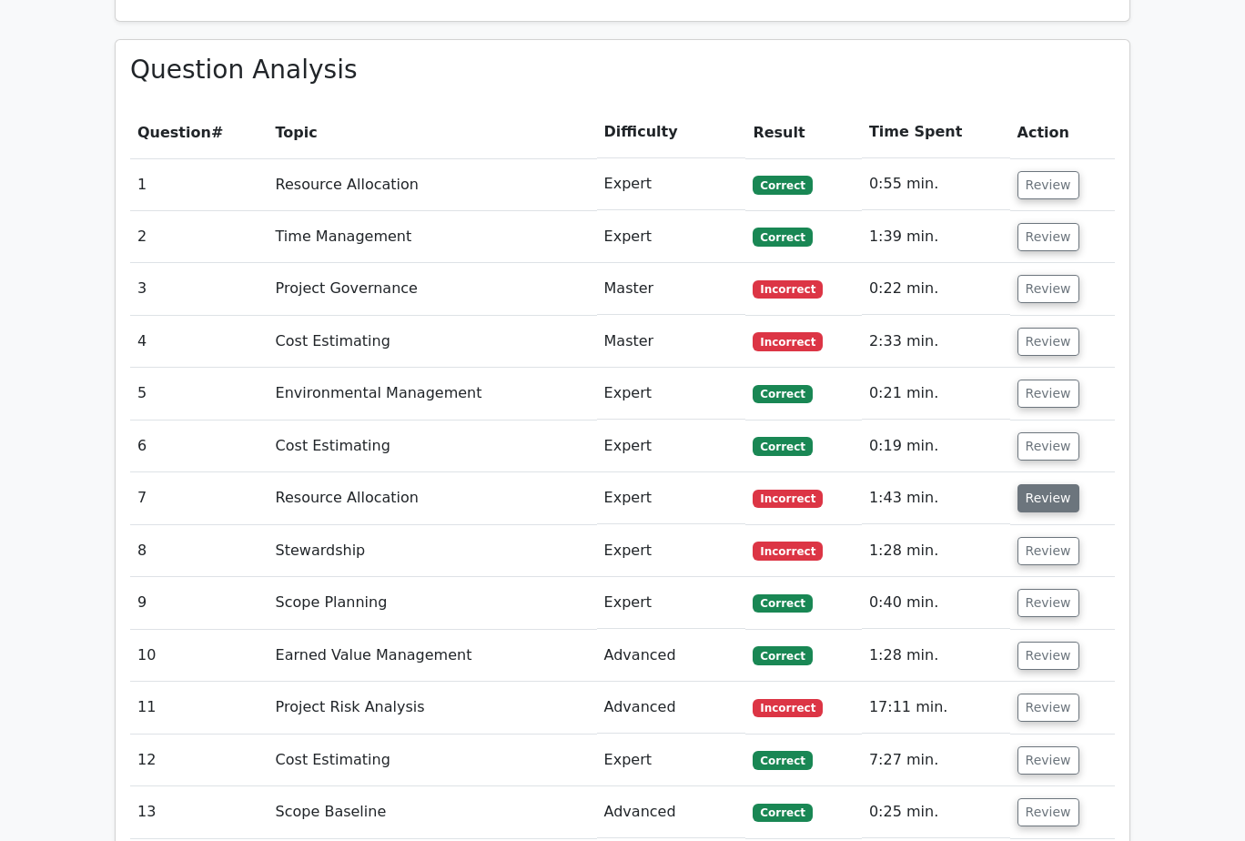
click at [1046, 484] on button "Review" at bounding box center [1048, 498] width 62 height 28
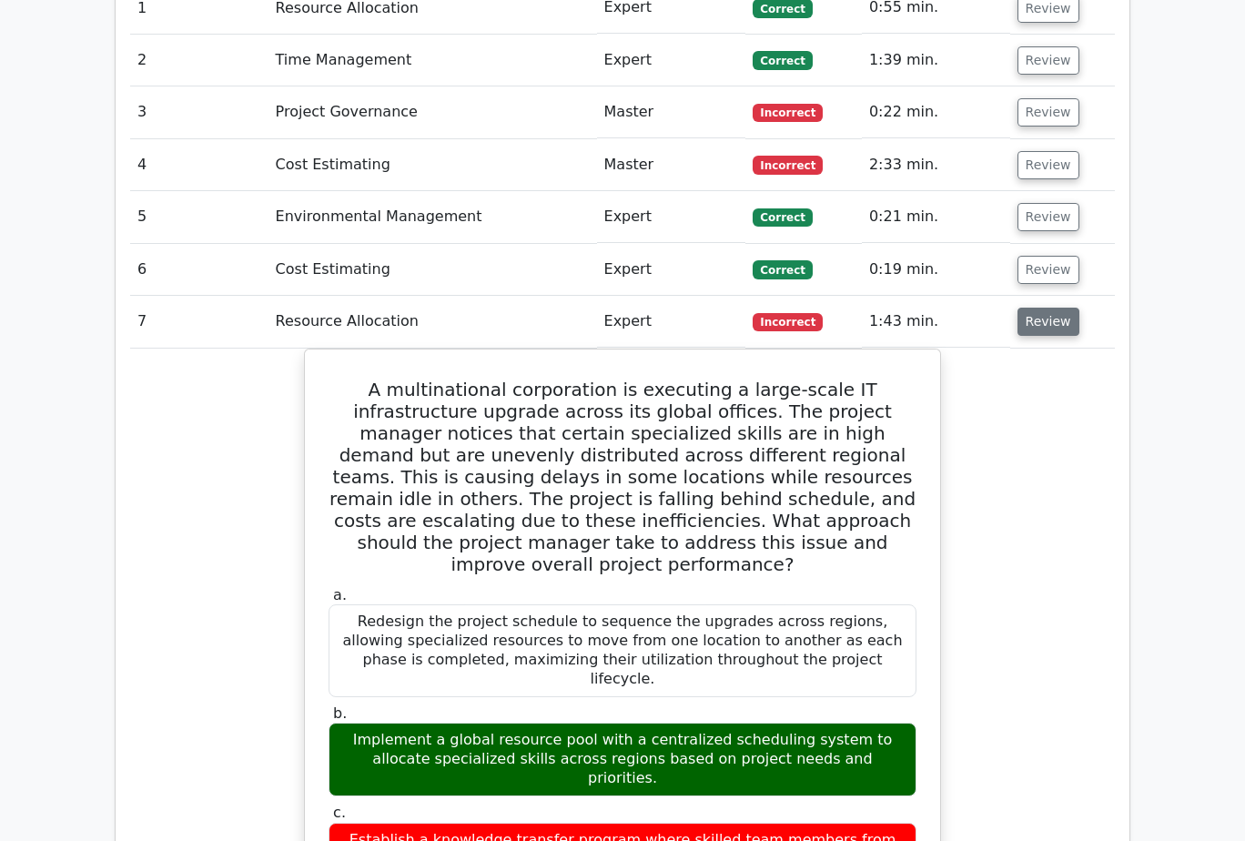
scroll to position [2093, 0]
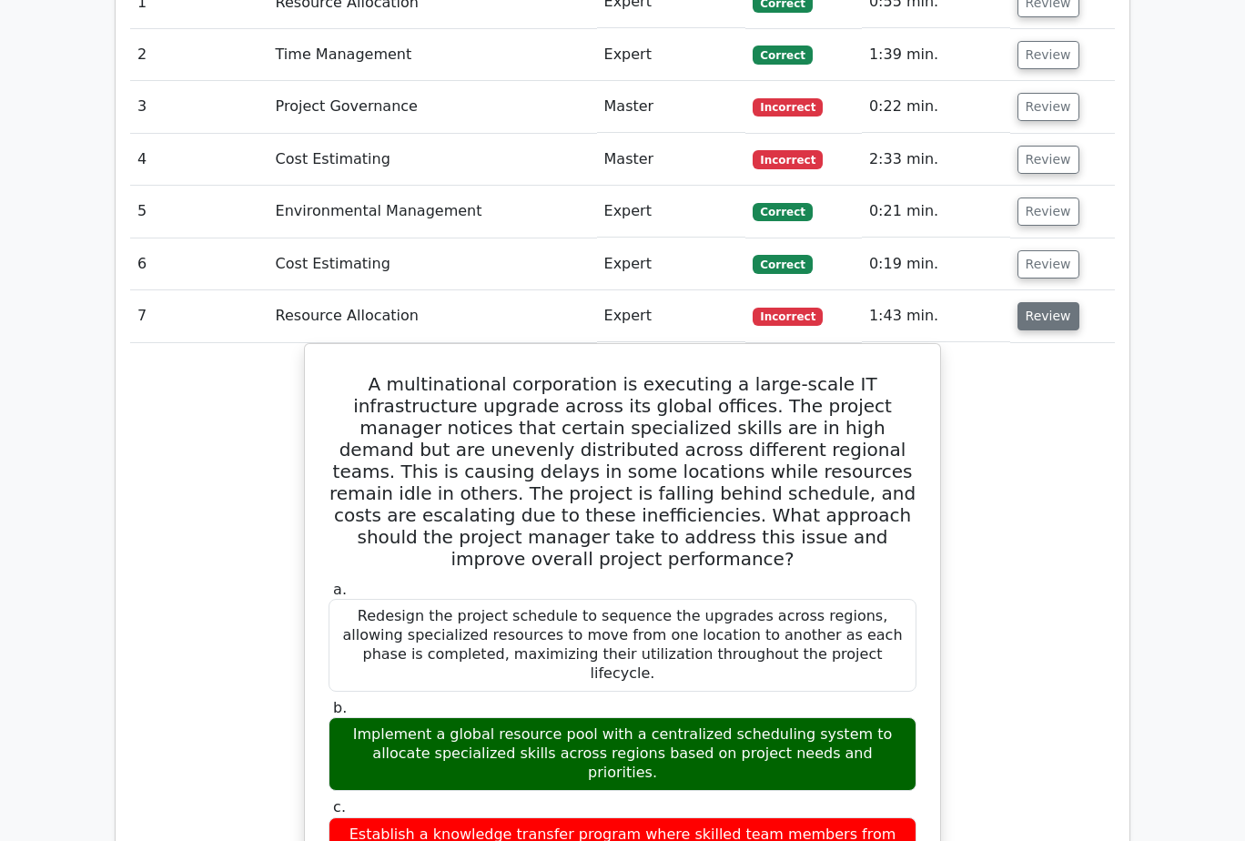
click at [1065, 302] on button "Review" at bounding box center [1048, 316] width 62 height 28
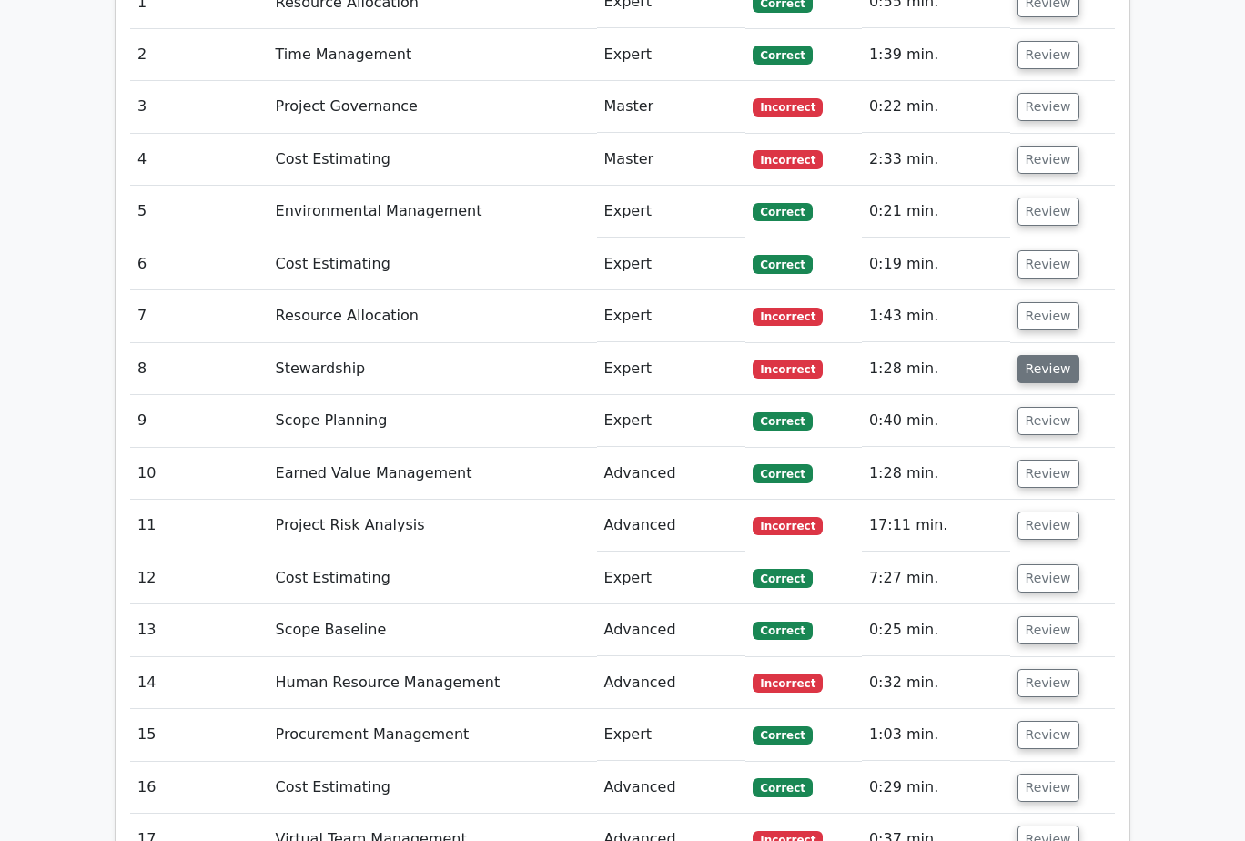
click at [1064, 355] on button "Review" at bounding box center [1048, 369] width 62 height 28
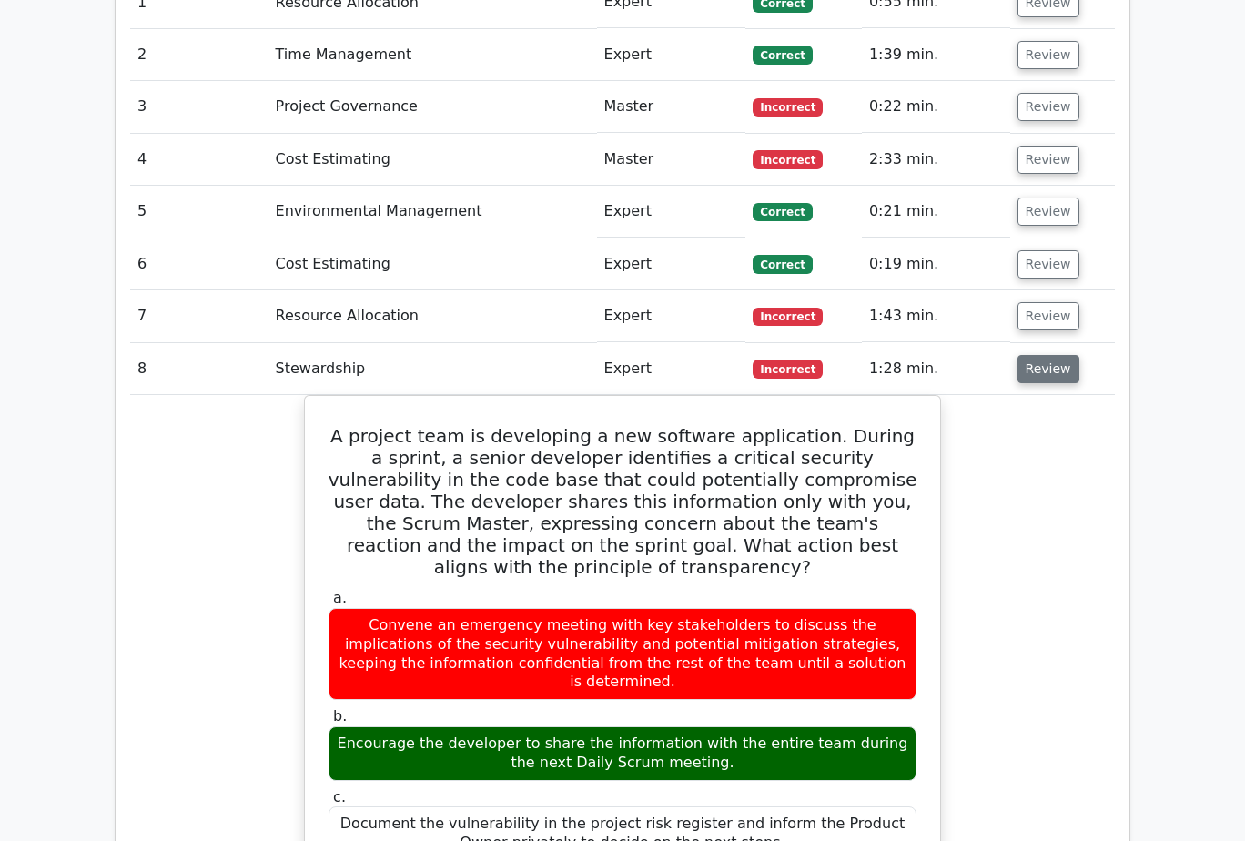
click at [1063, 355] on button "Review" at bounding box center [1048, 369] width 62 height 28
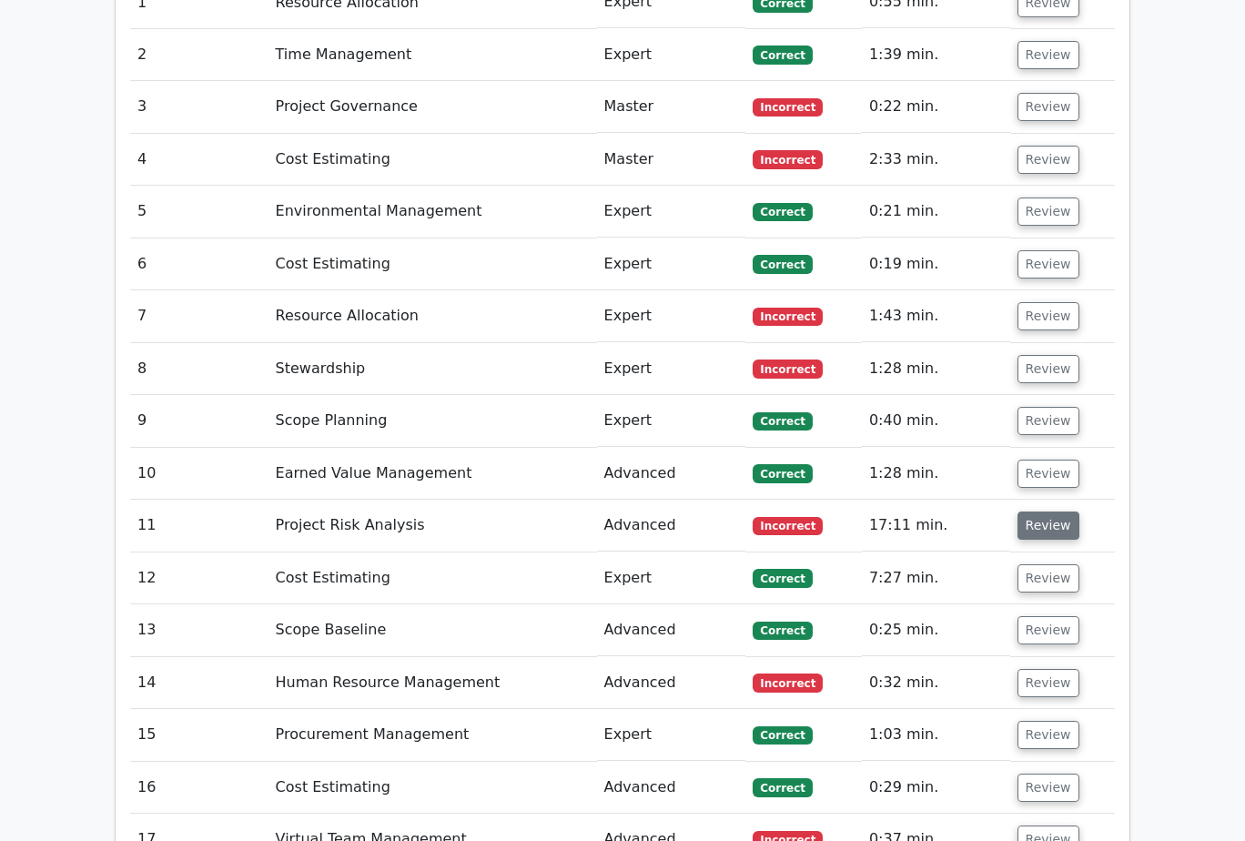
click at [1040, 511] on button "Review" at bounding box center [1048, 525] width 62 height 28
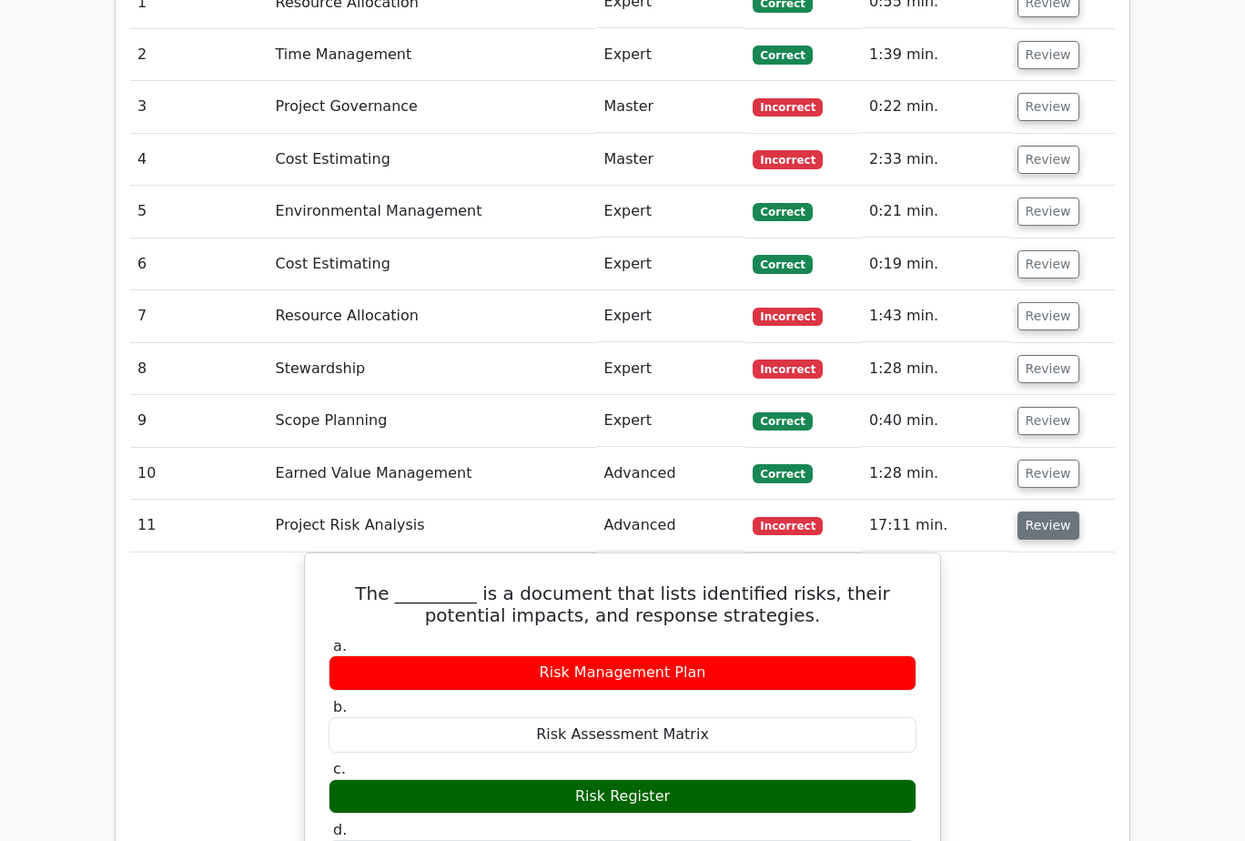
click at [1040, 511] on button "Review" at bounding box center [1048, 525] width 62 height 28
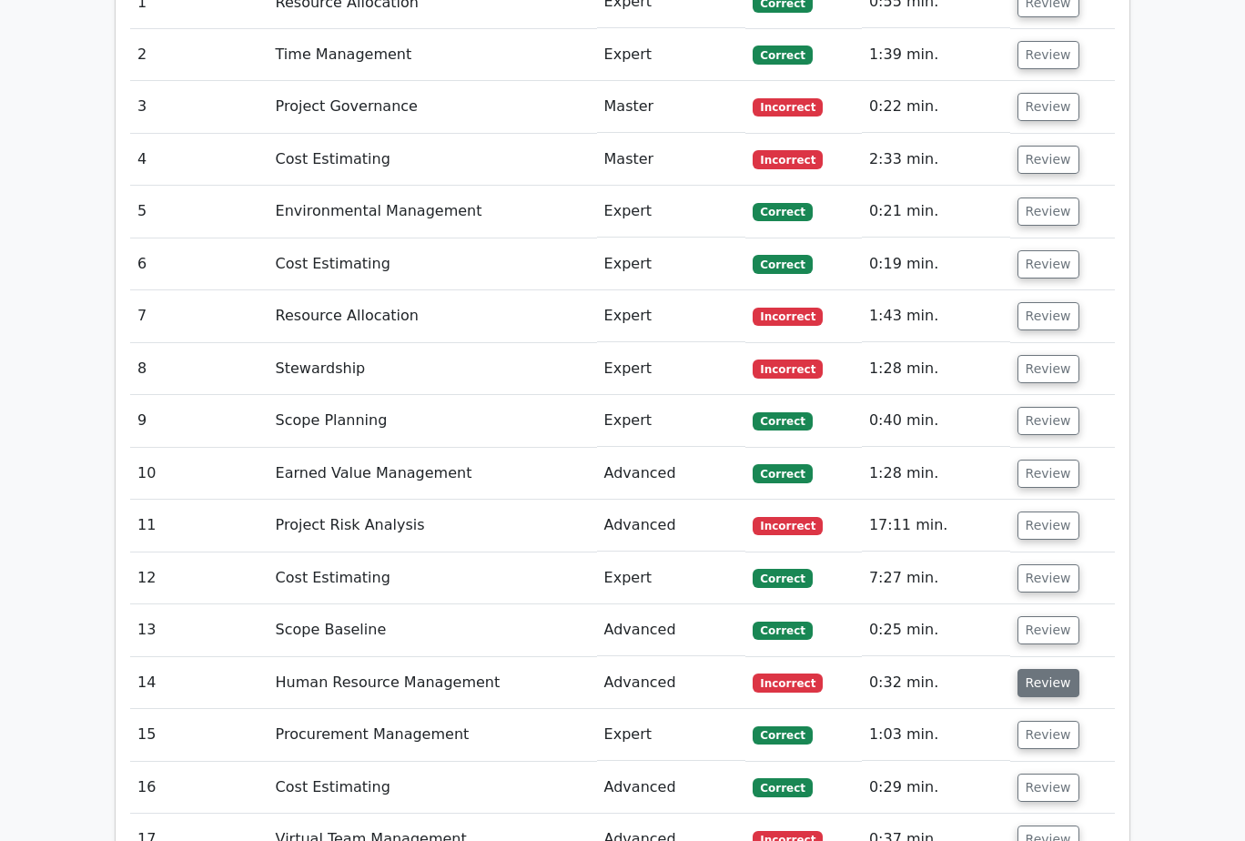
click at [1048, 669] on button "Review" at bounding box center [1048, 683] width 62 height 28
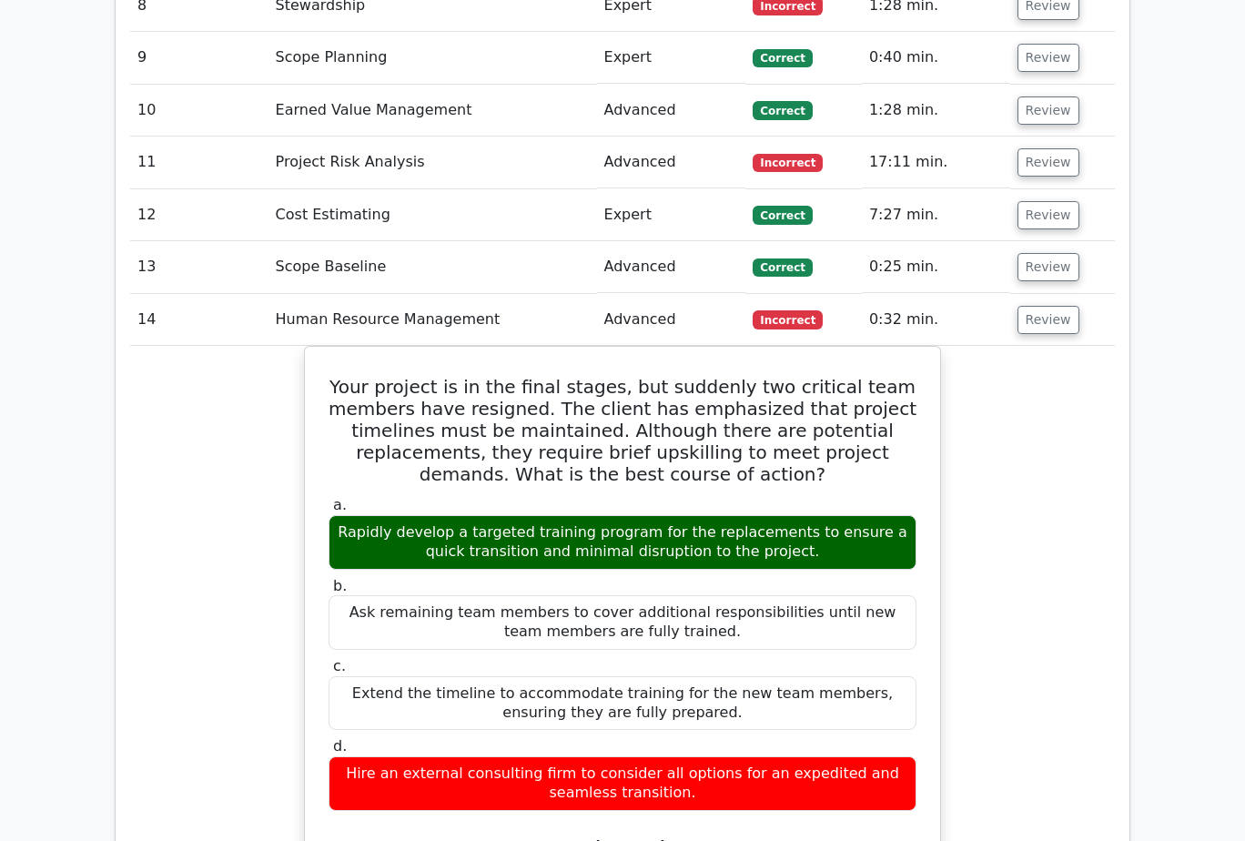
scroll to position [2456, 0]
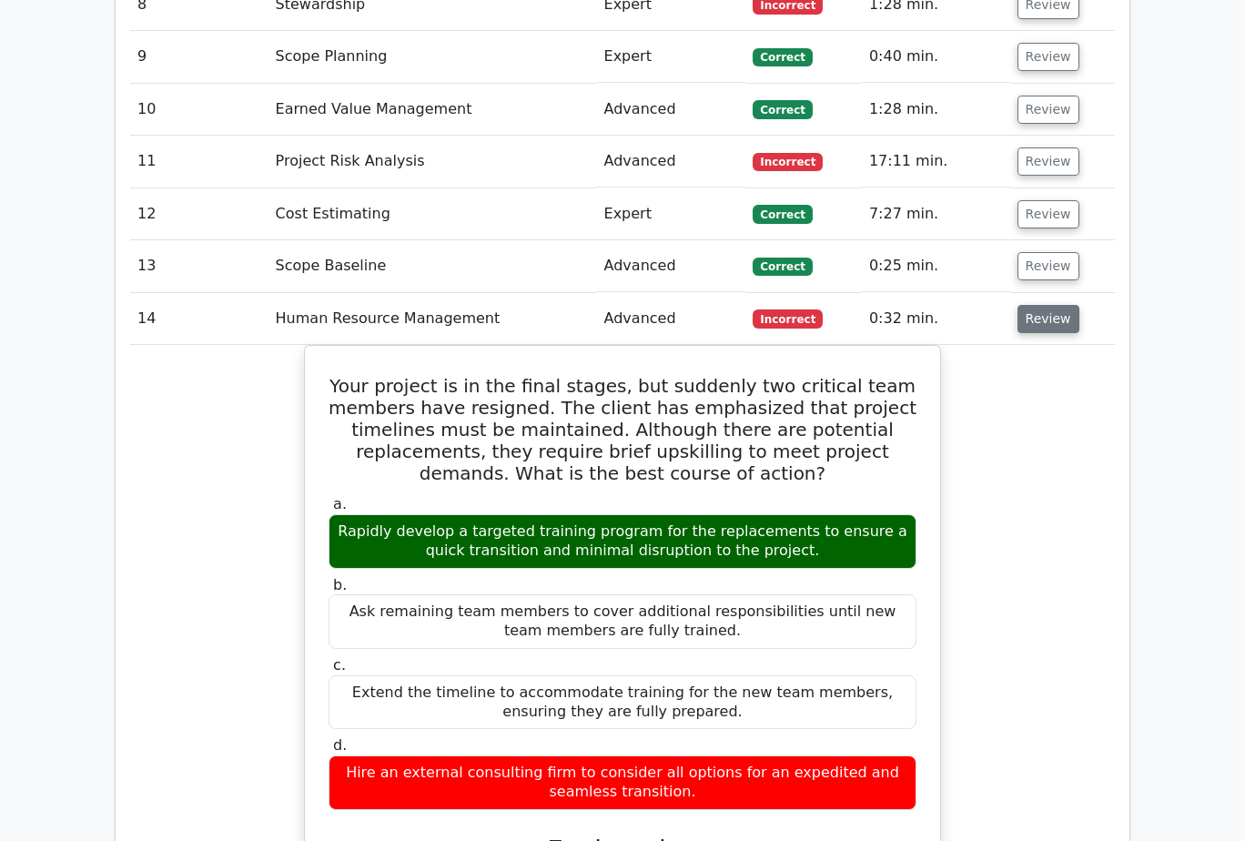
click at [1054, 305] on button "Review" at bounding box center [1048, 319] width 62 height 28
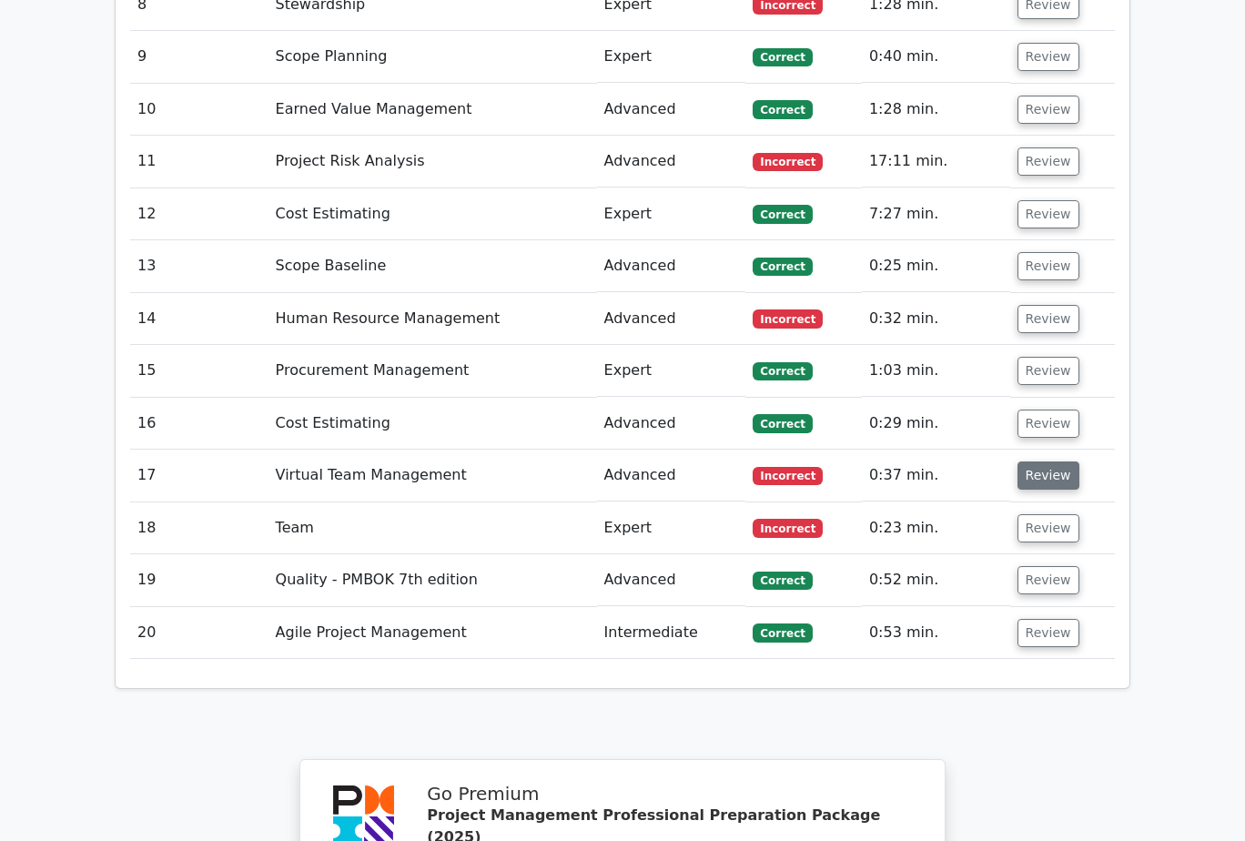
click at [1040, 461] on button "Review" at bounding box center [1048, 475] width 62 height 28
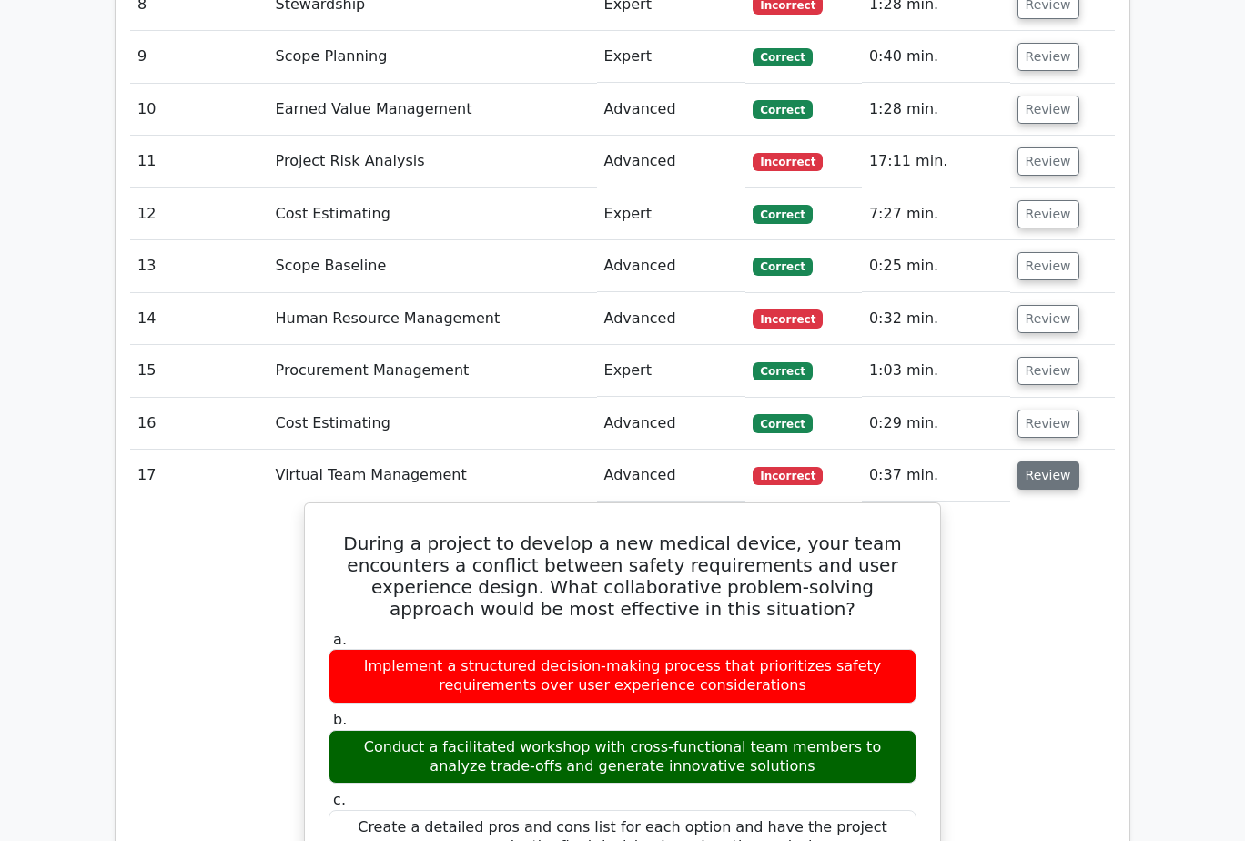
click at [1038, 461] on button "Review" at bounding box center [1048, 475] width 62 height 28
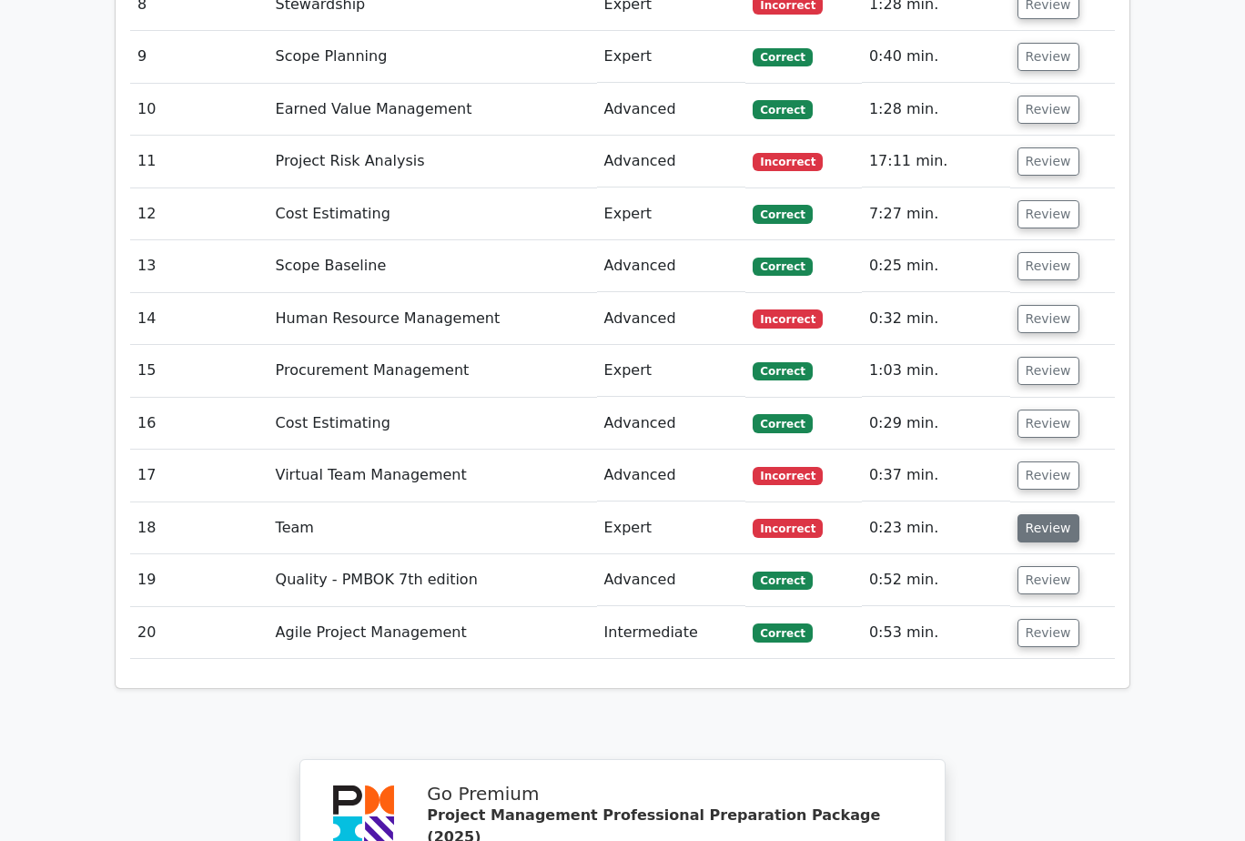
click at [1045, 514] on button "Review" at bounding box center [1048, 528] width 62 height 28
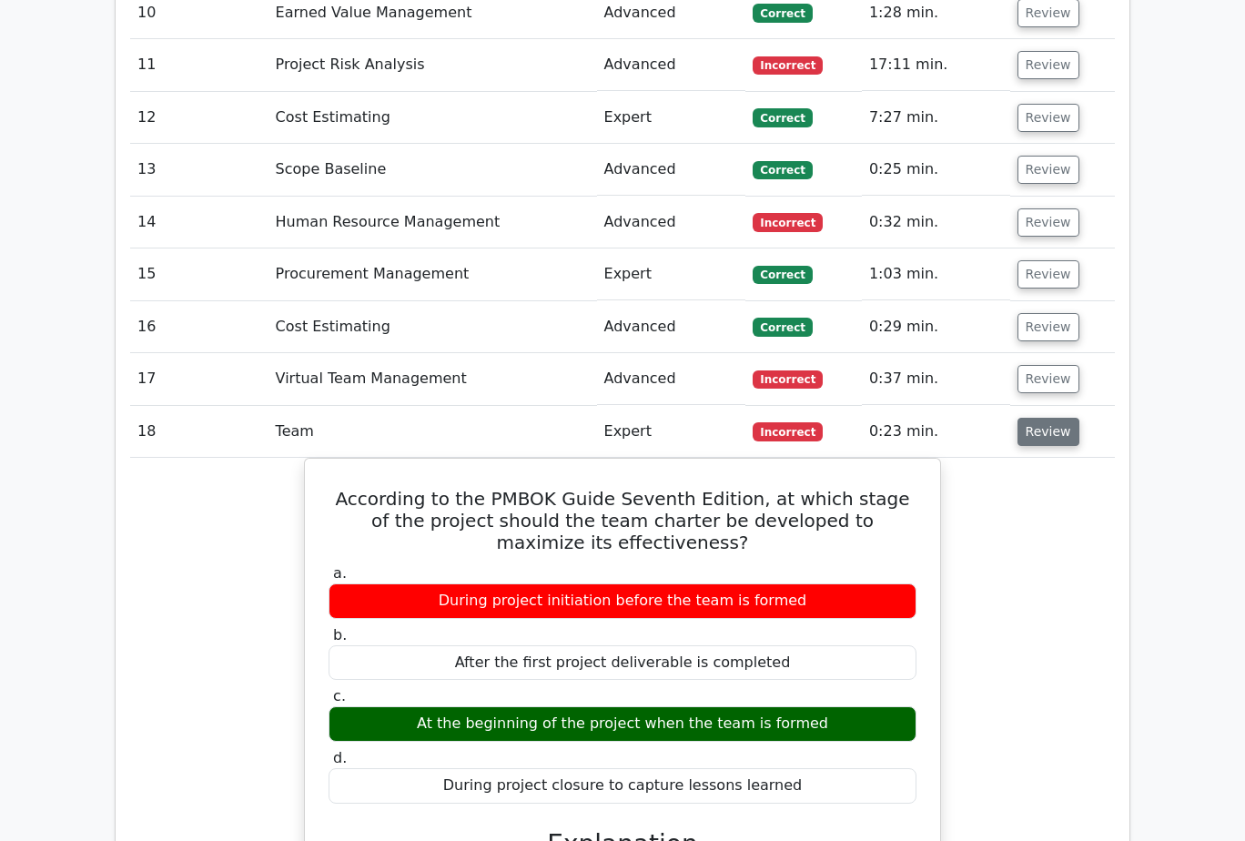
scroll to position [2547, 0]
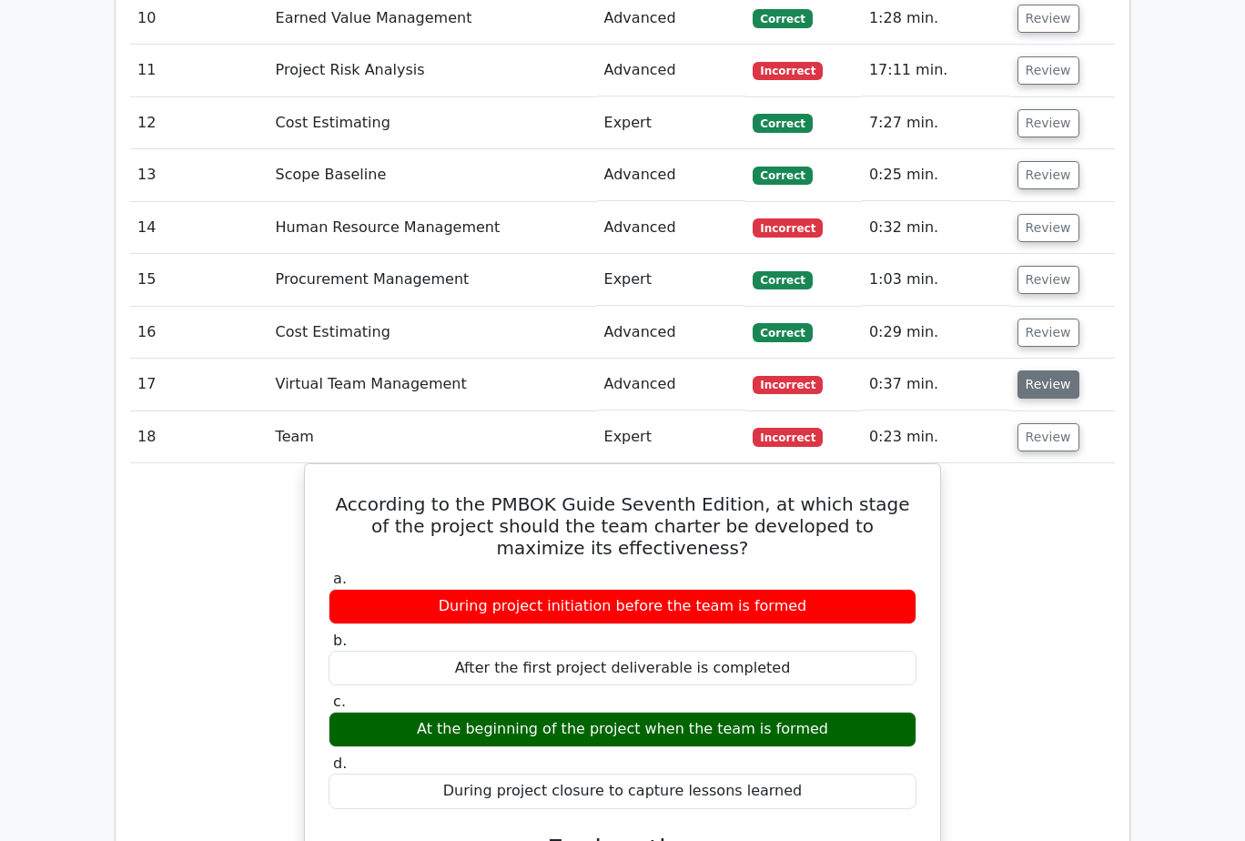
click at [1045, 370] on button "Review" at bounding box center [1048, 384] width 62 height 28
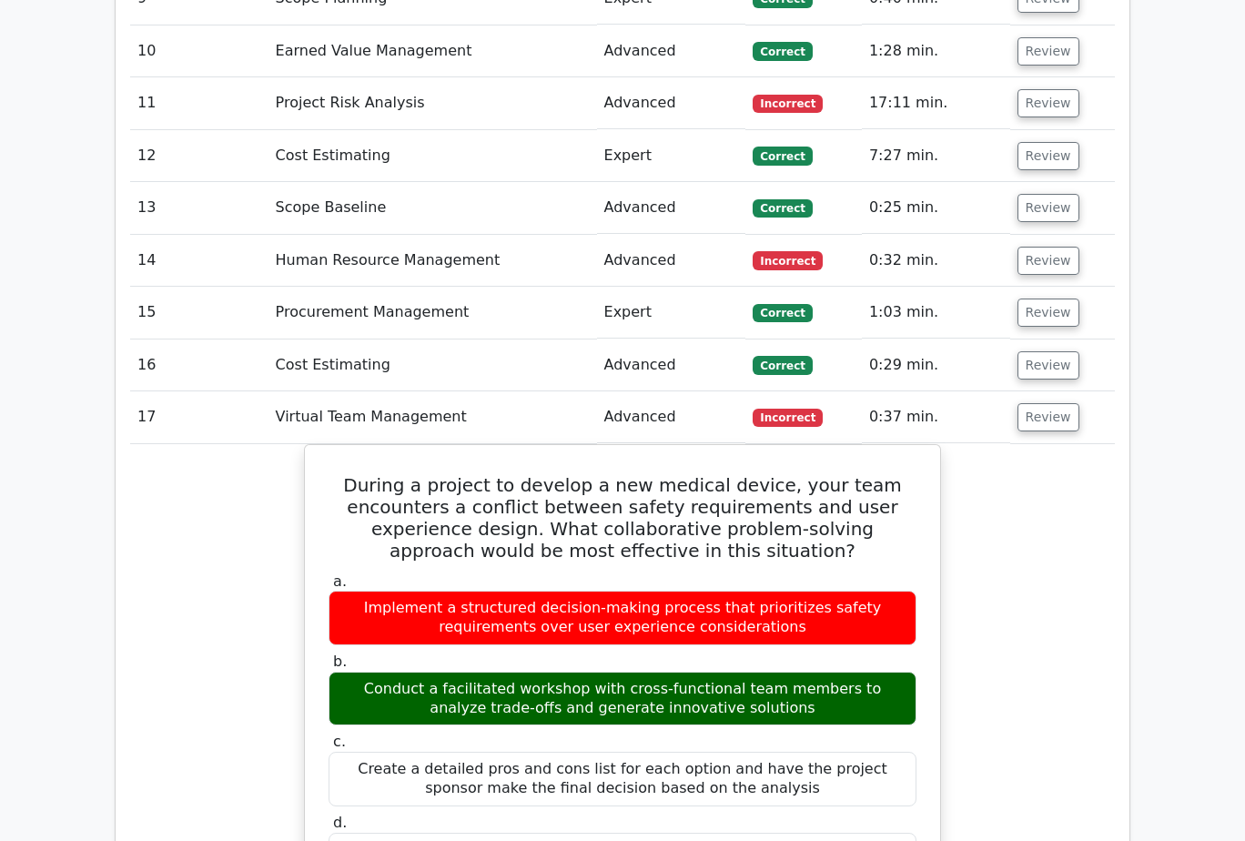
scroll to position [2456, 0]
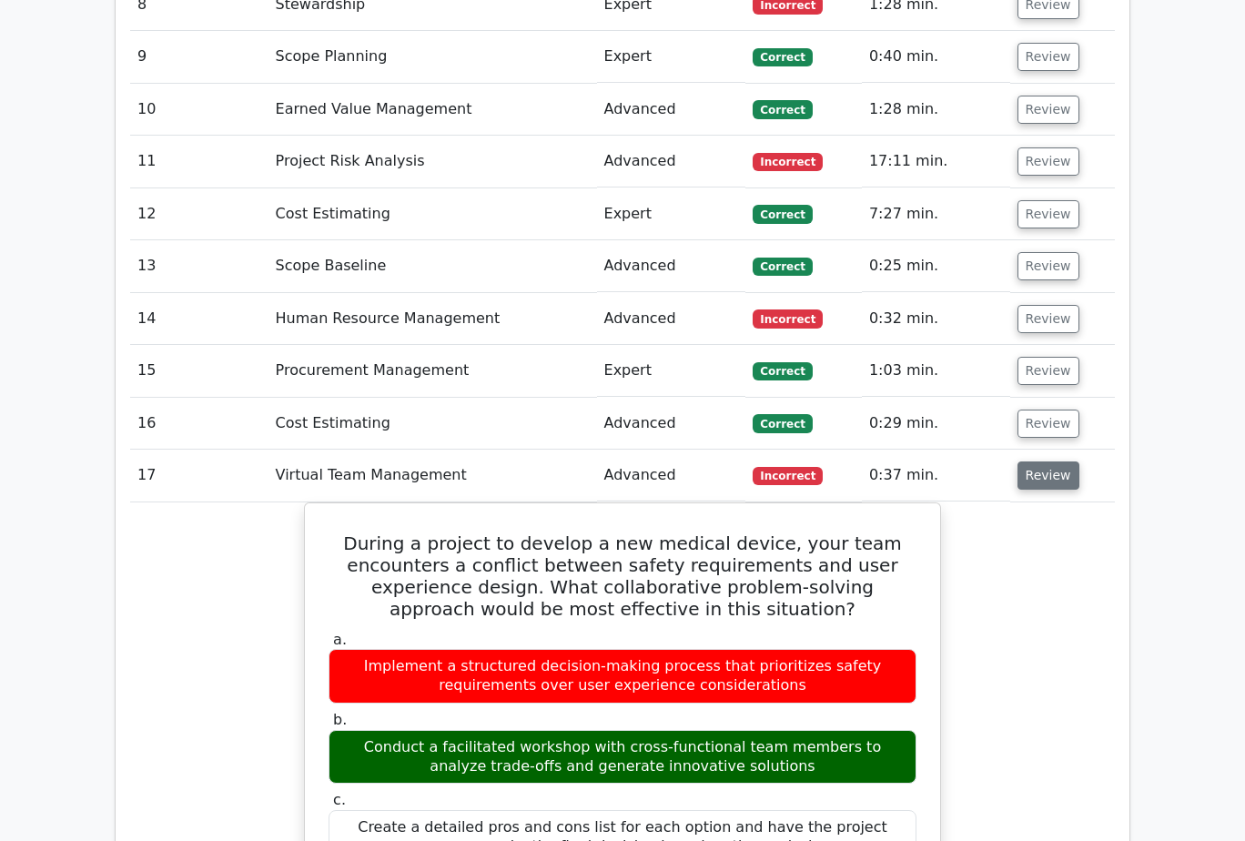
click at [1048, 461] on button "Review" at bounding box center [1048, 475] width 62 height 28
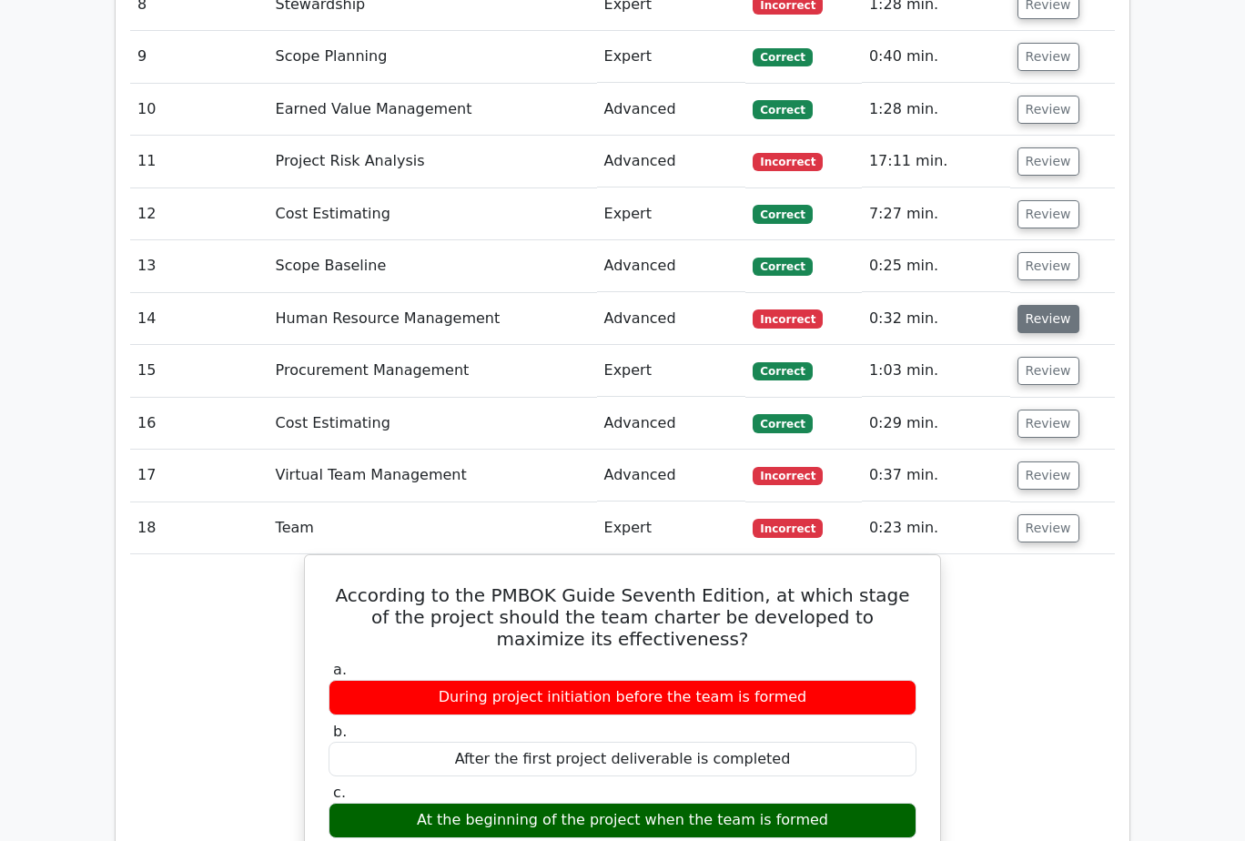
click at [1048, 305] on button "Review" at bounding box center [1048, 319] width 62 height 28
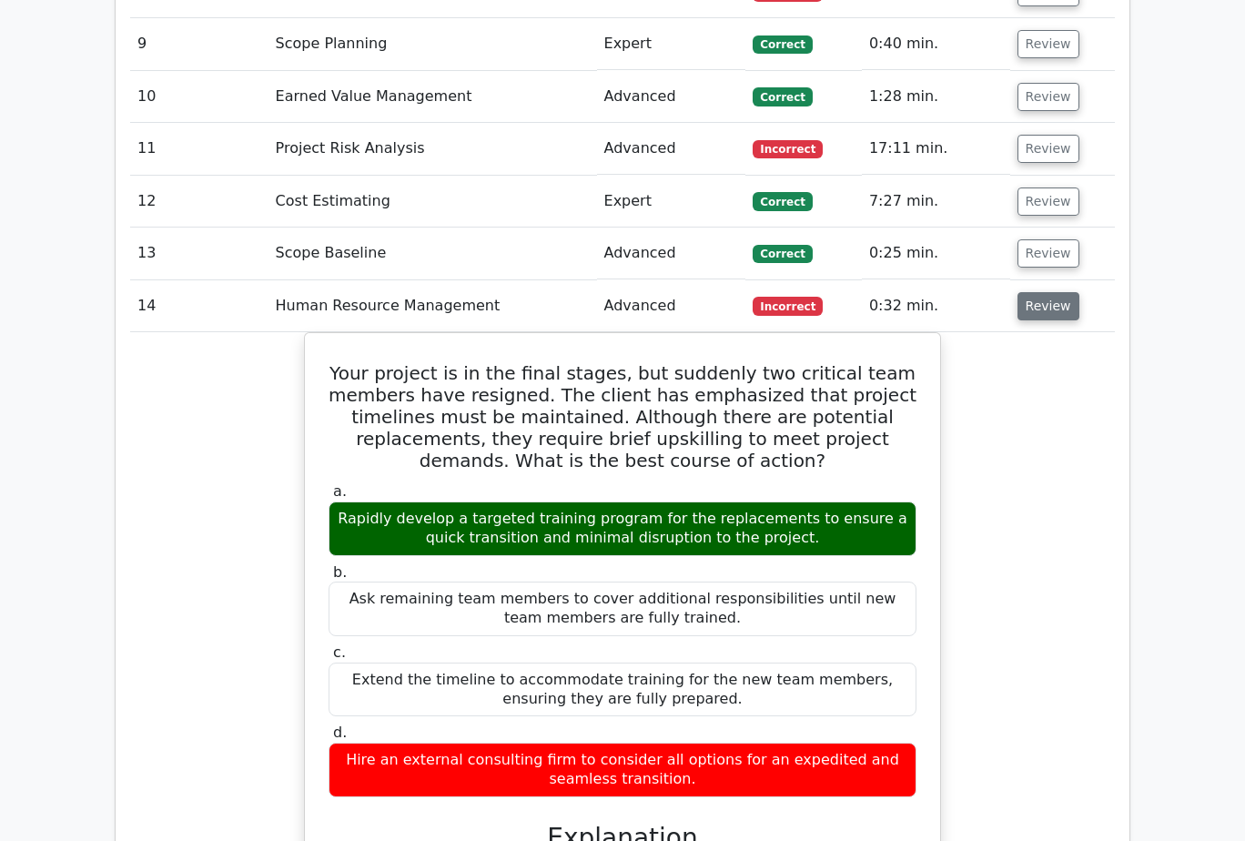
scroll to position [2366, 0]
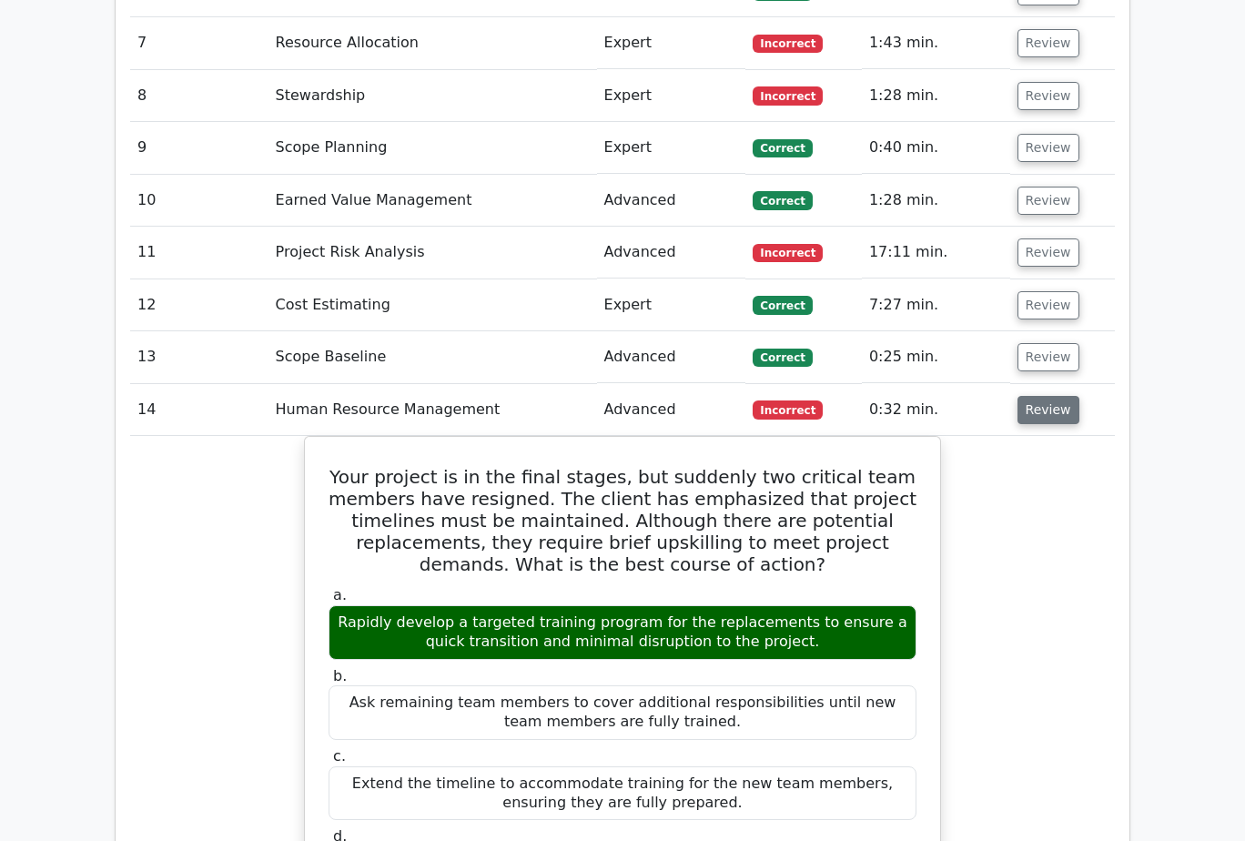
click at [1047, 396] on button "Review" at bounding box center [1048, 410] width 62 height 28
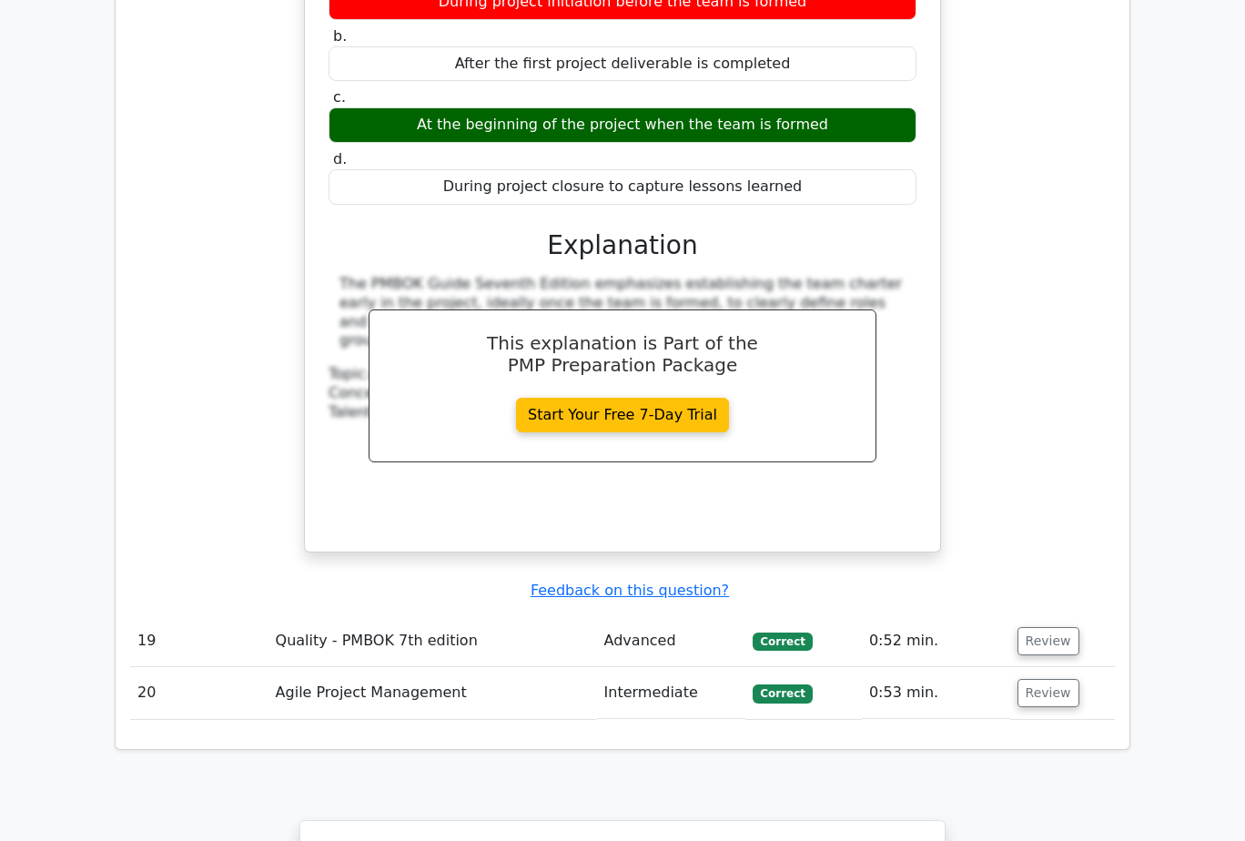
scroll to position [3184, 0]
